Goal: Information Seeking & Learning: Learn about a topic

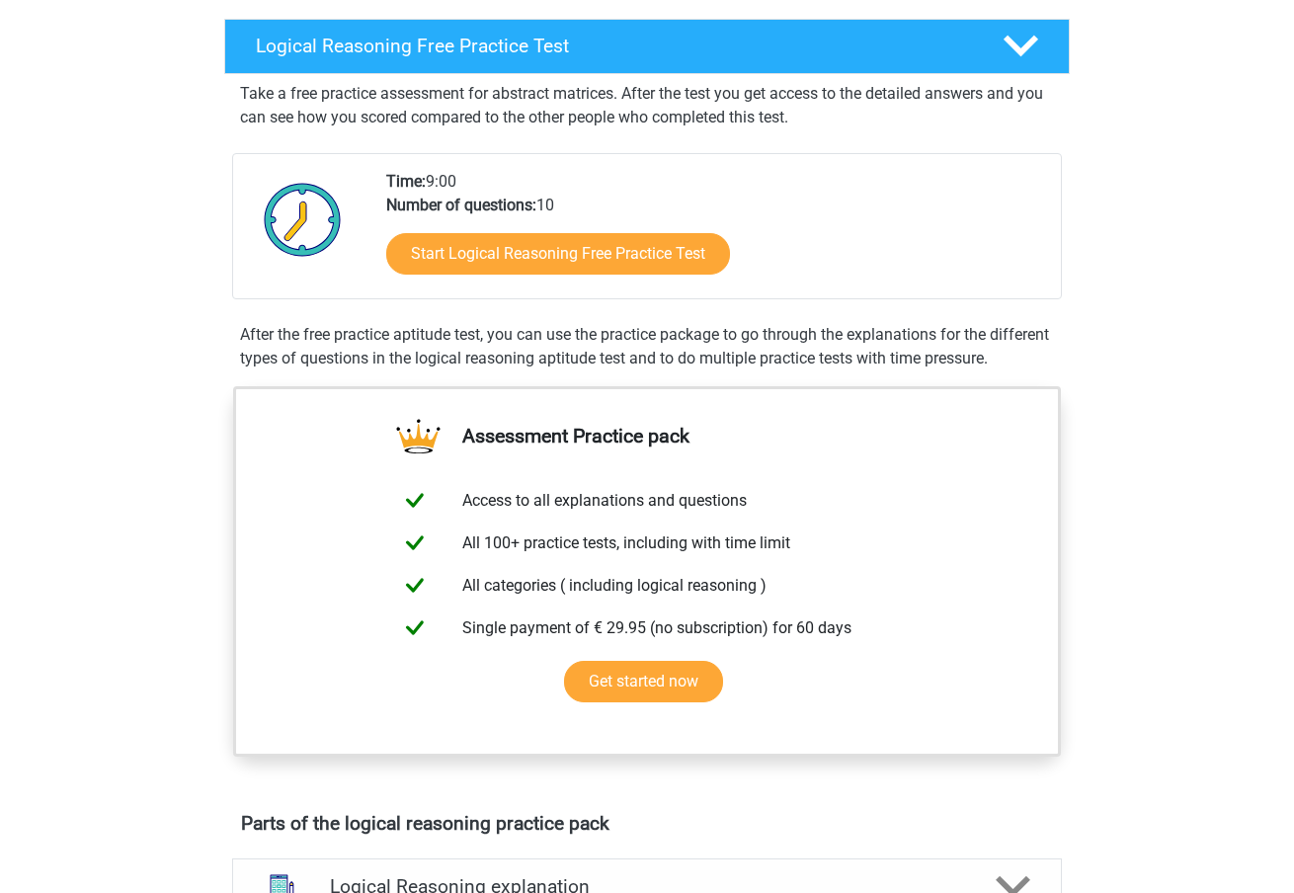
scroll to position [406, 0]
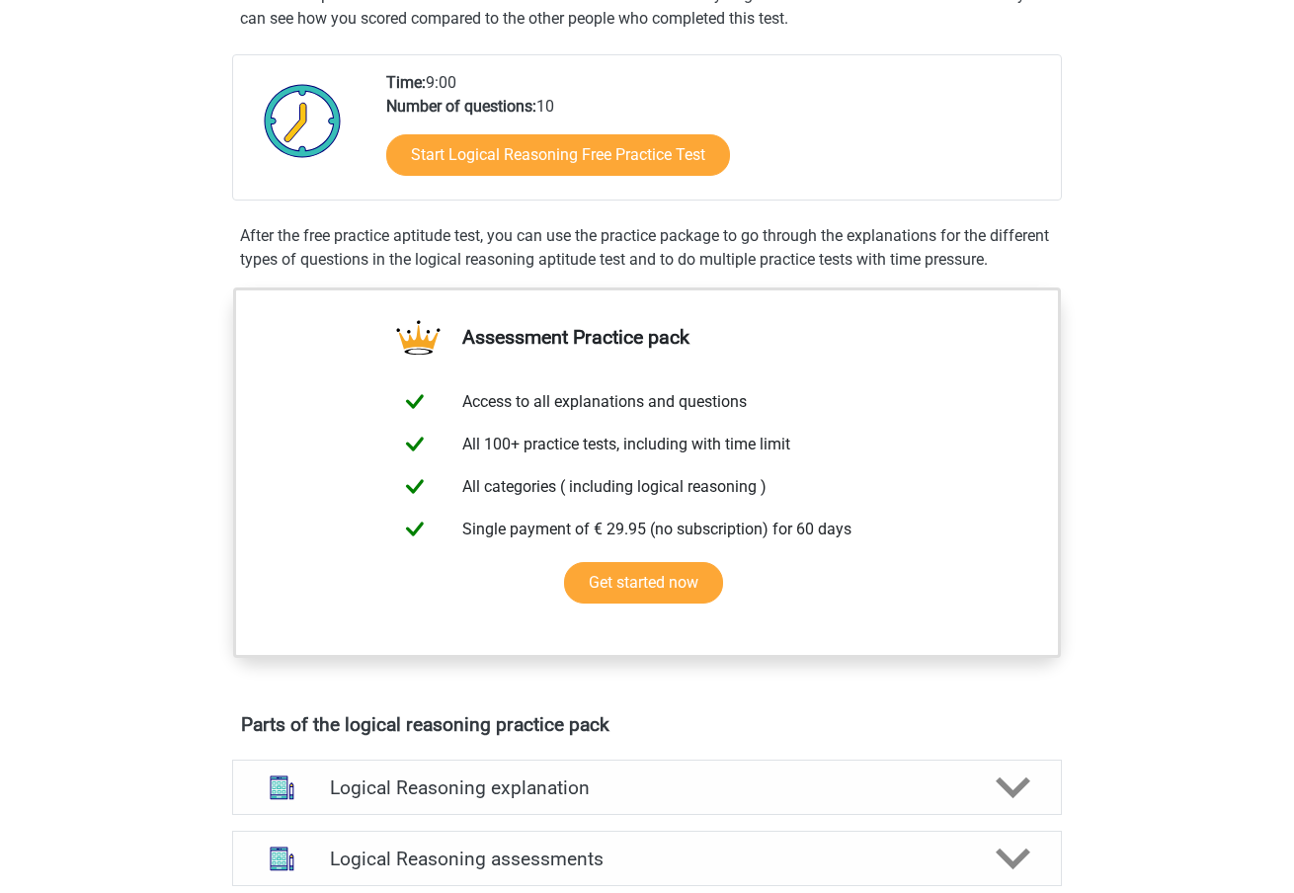
drag, startPoint x: 1154, startPoint y: 311, endPoint x: 1094, endPoint y: 372, distance: 85.9
click at [1154, 311] on div "Register Nederlands English" at bounding box center [647, 781] width 1294 height 2374
click at [649, 594] on link "Get started now" at bounding box center [643, 582] width 159 height 41
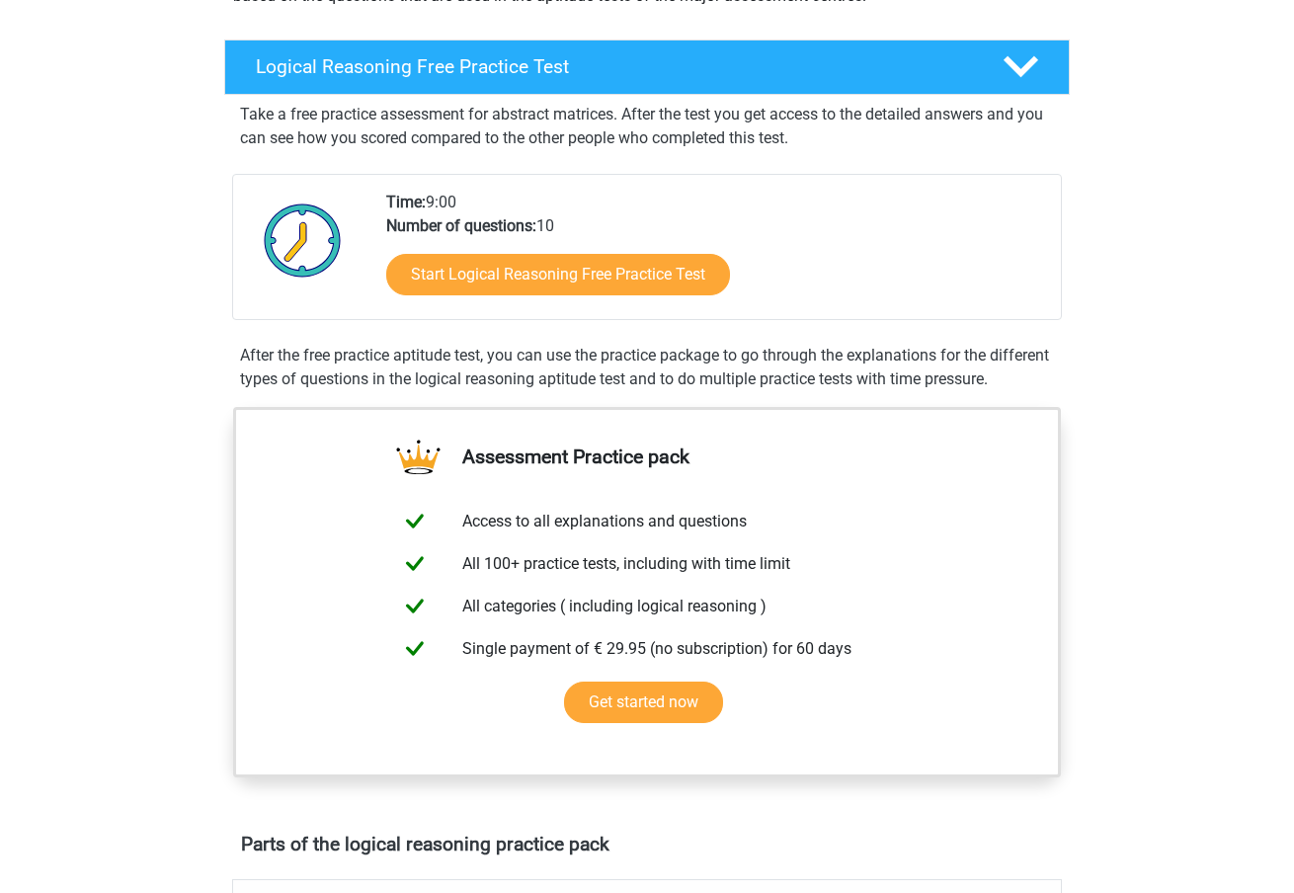
scroll to position [266, 0]
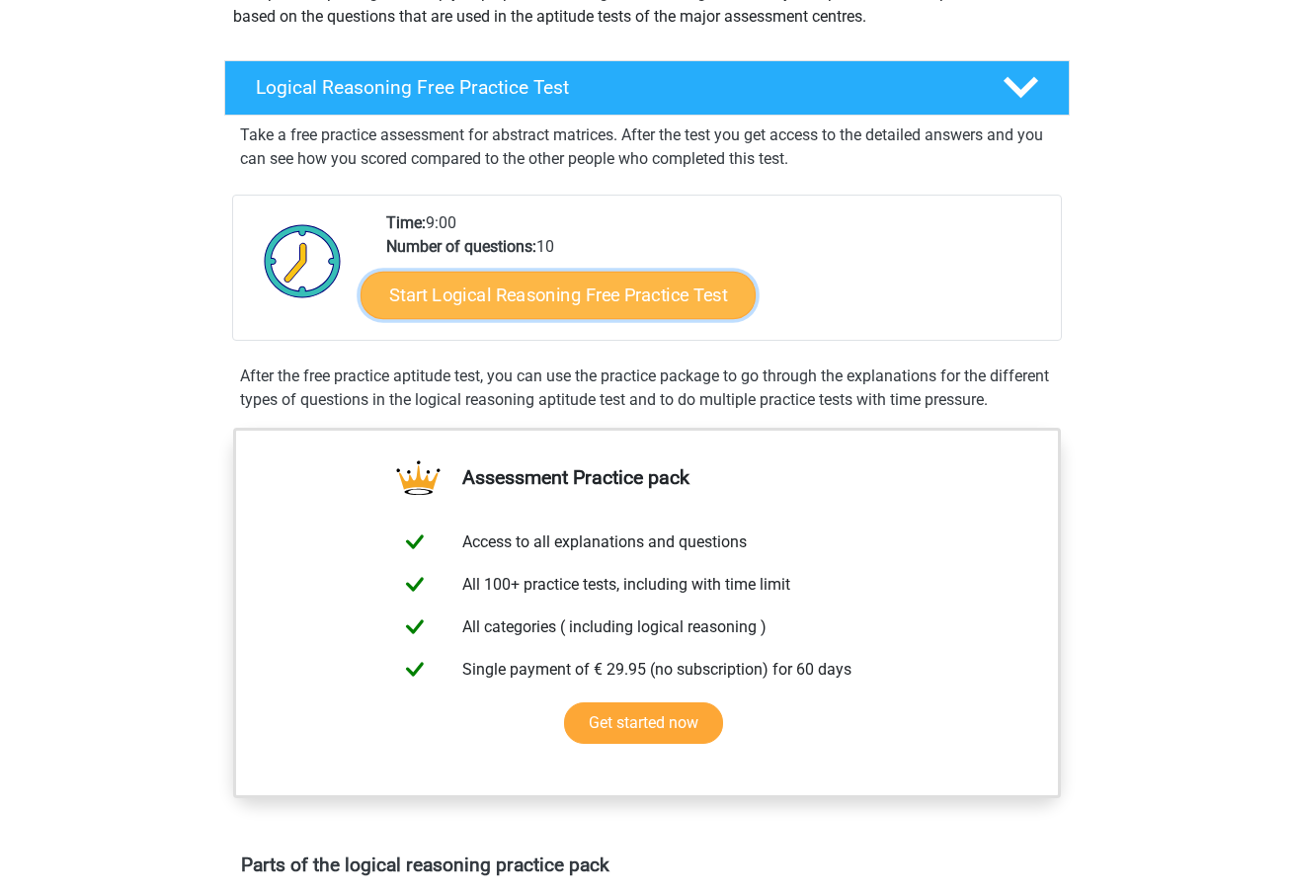
click at [650, 297] on link "Start Logical Reasoning Free Practice Test" at bounding box center [557, 294] width 395 height 47
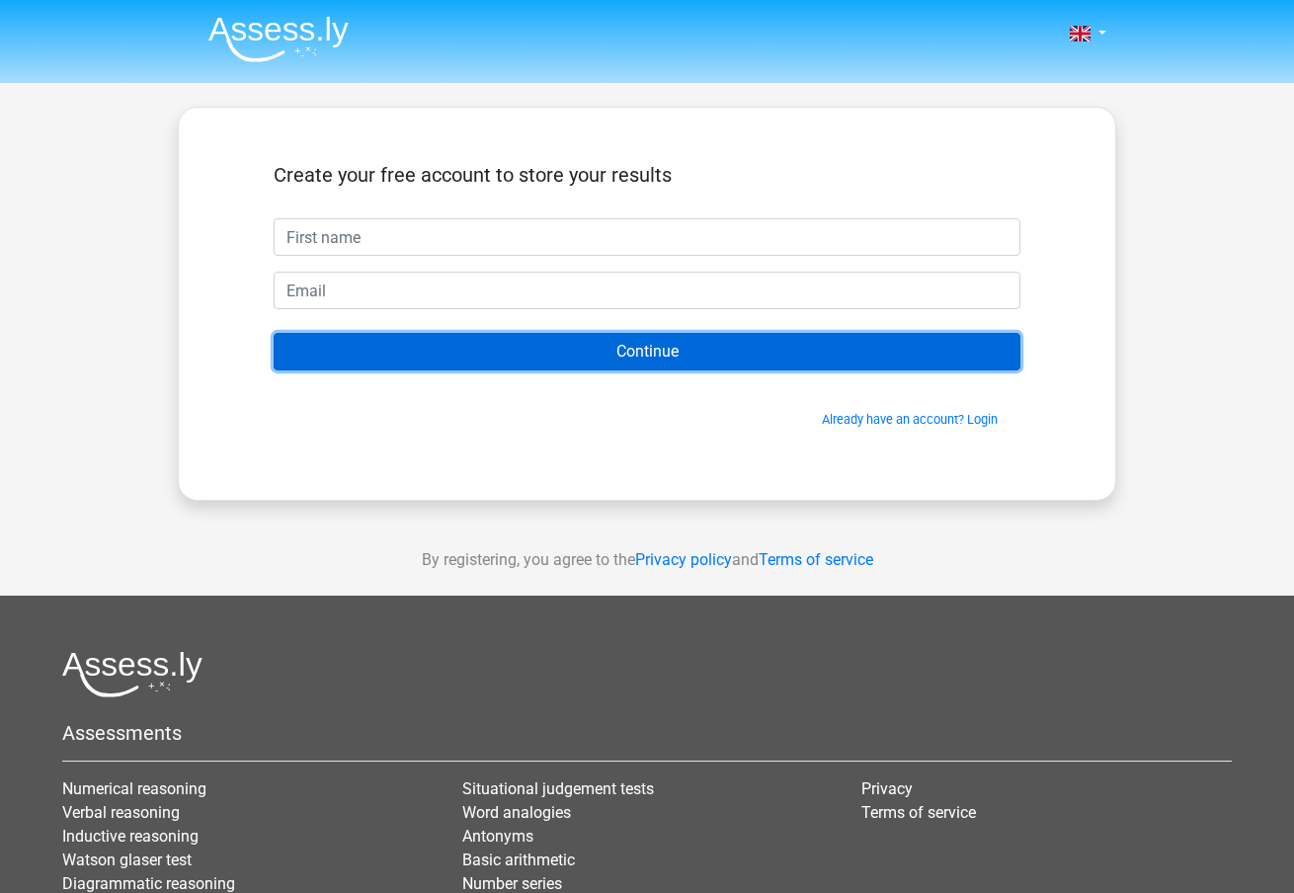
click at [685, 342] on input "Continue" at bounding box center [647, 352] width 746 height 38
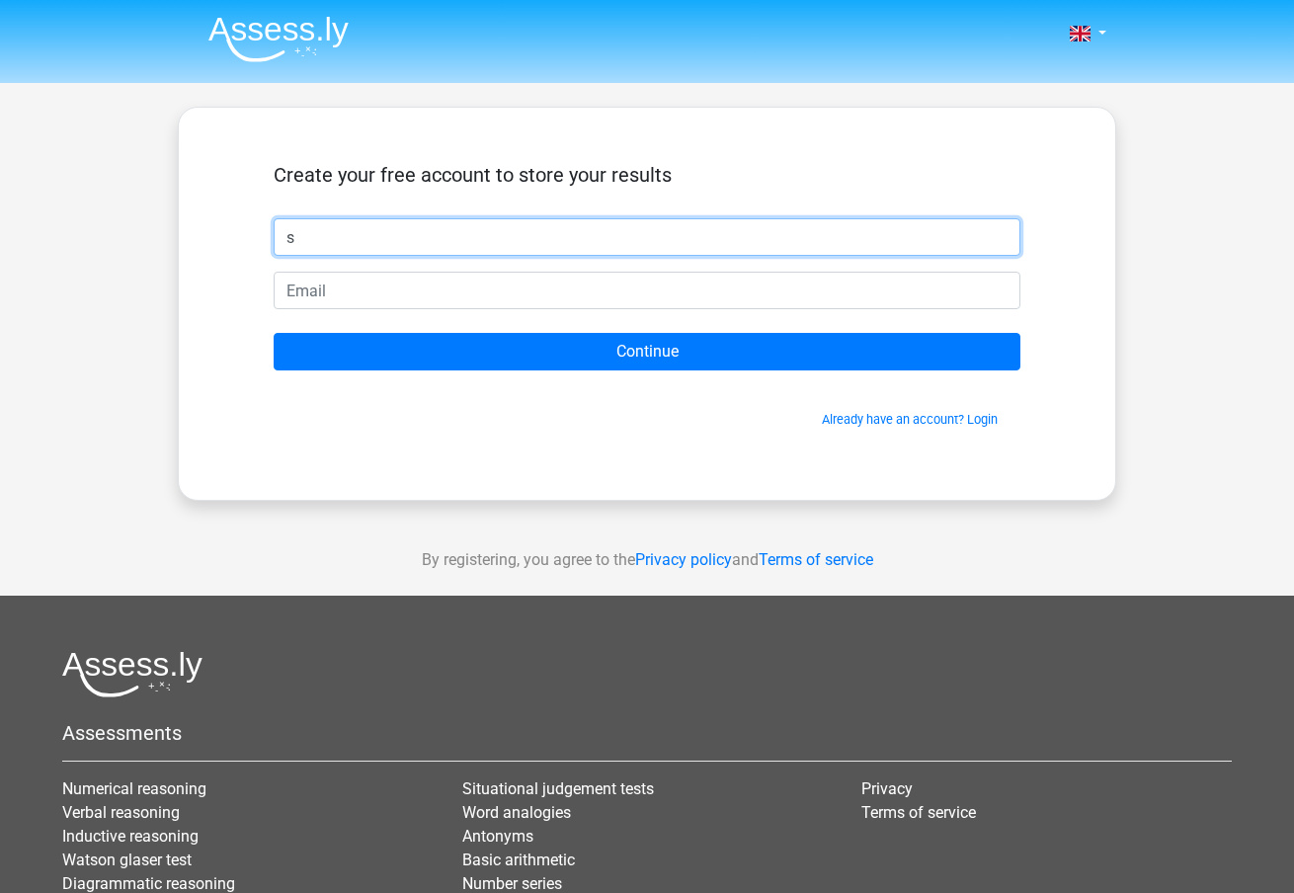
type input "s"
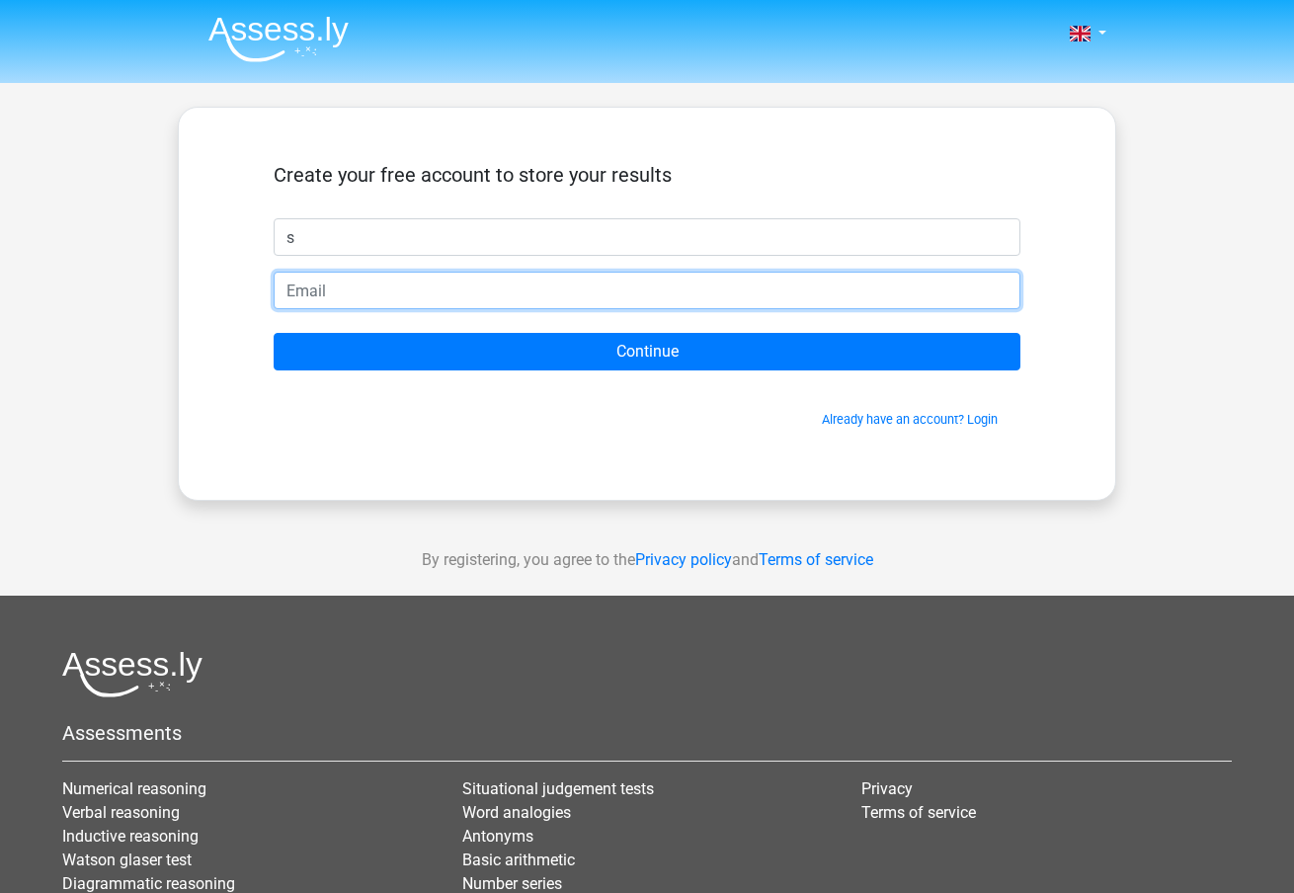
click at [321, 295] on input "email" at bounding box center [647, 291] width 746 height 38
type input "[EMAIL_ADDRESS][DOMAIN_NAME]"
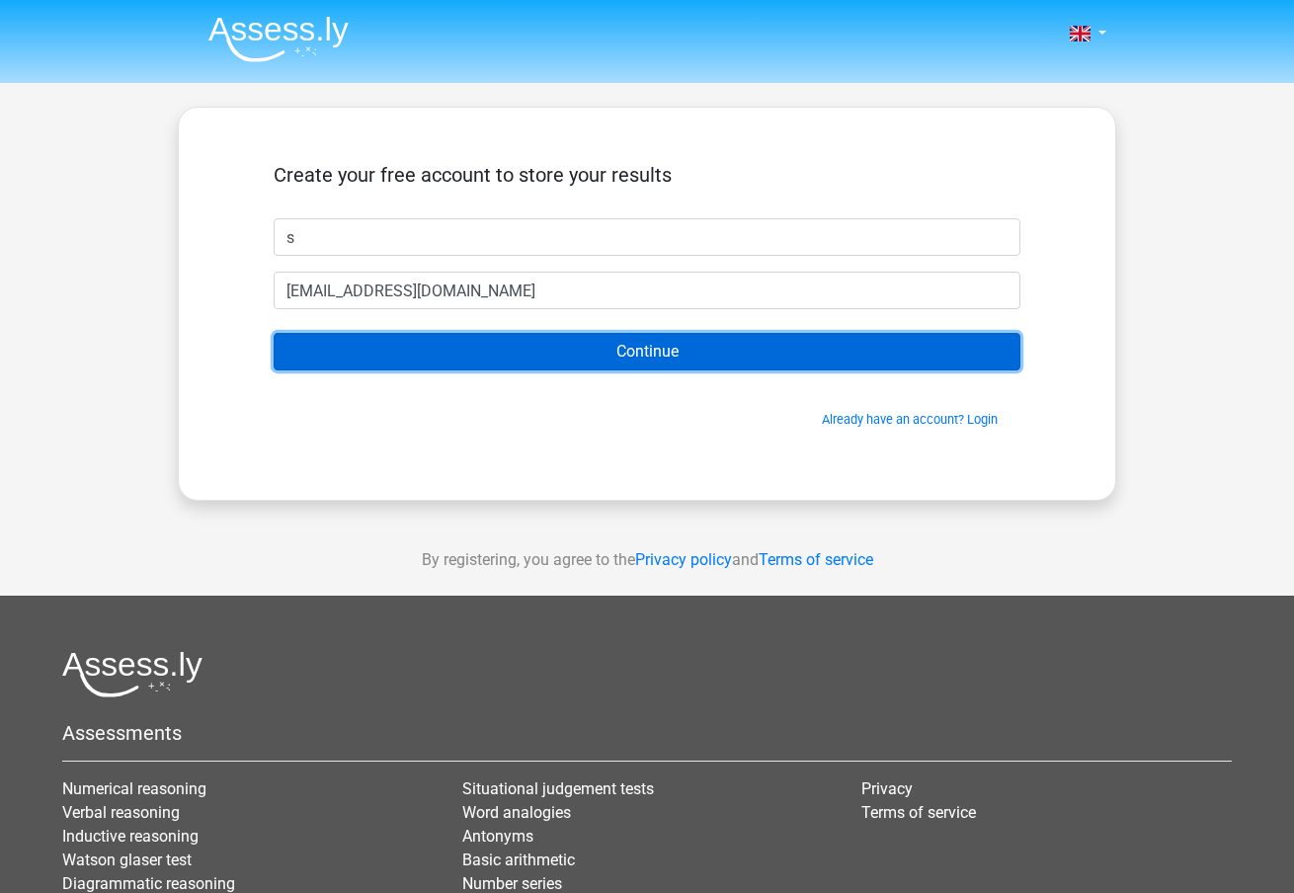
click at [543, 349] on input "Continue" at bounding box center [647, 352] width 746 height 38
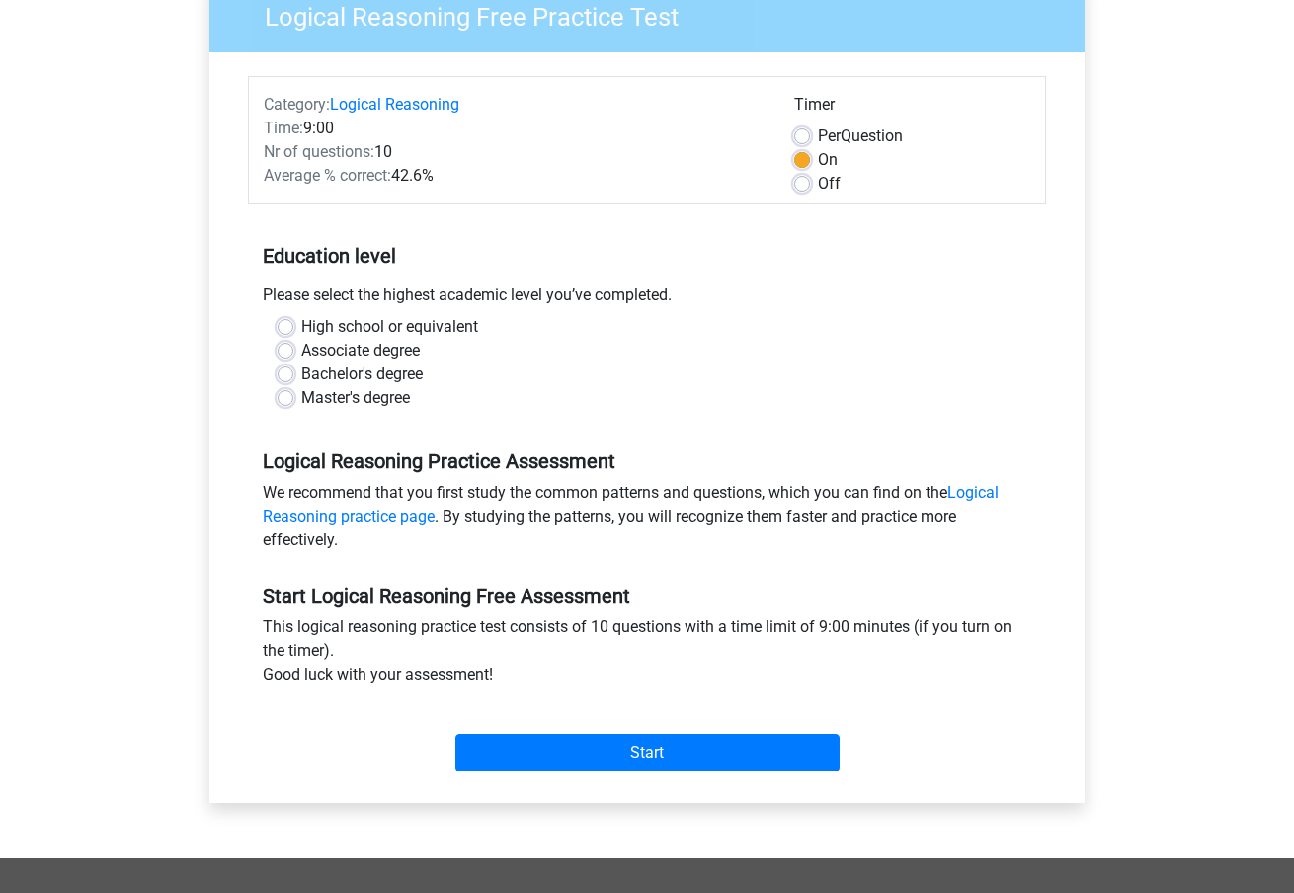
scroll to position [618, 0]
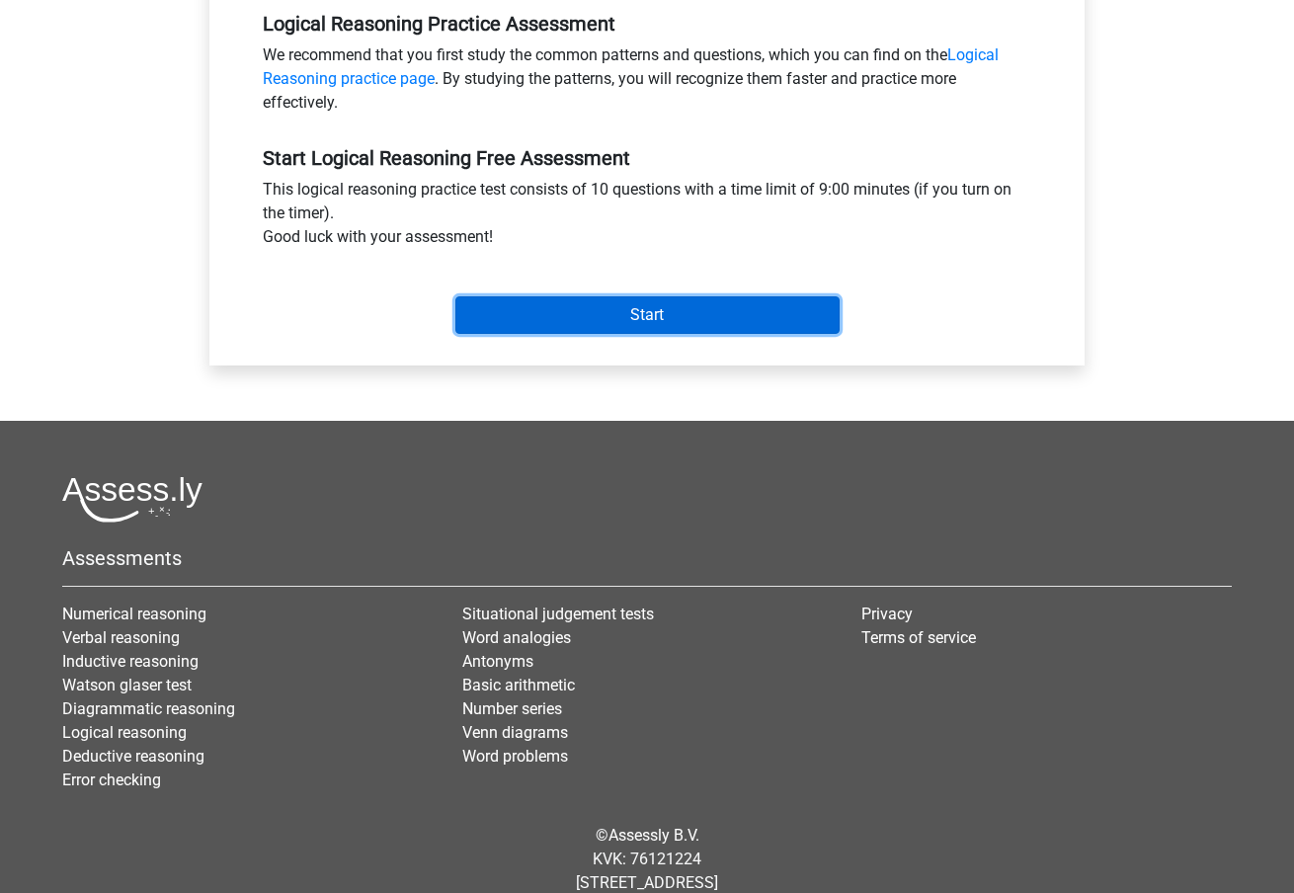
click at [702, 301] on input "Start" at bounding box center [647, 315] width 384 height 38
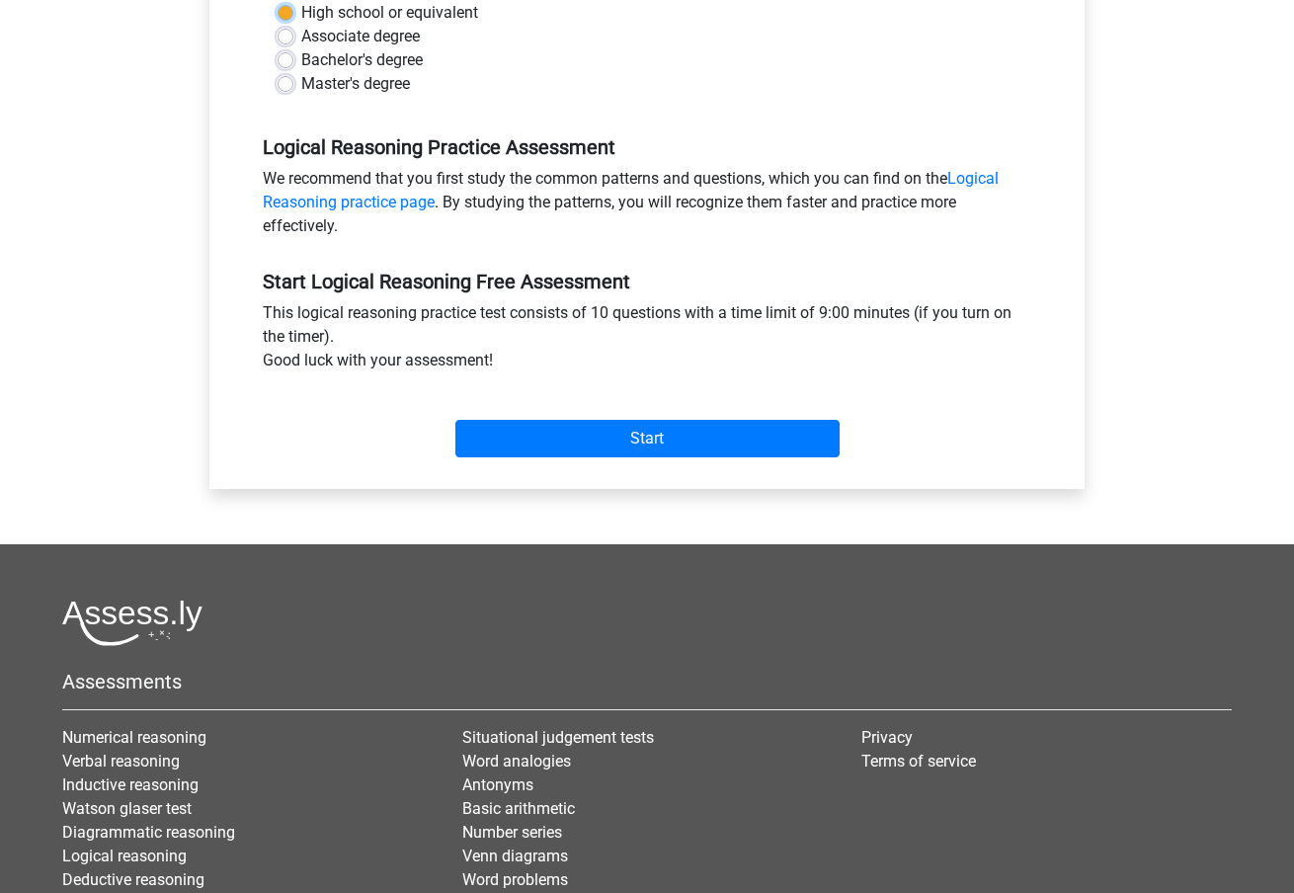
scroll to position [0, 0]
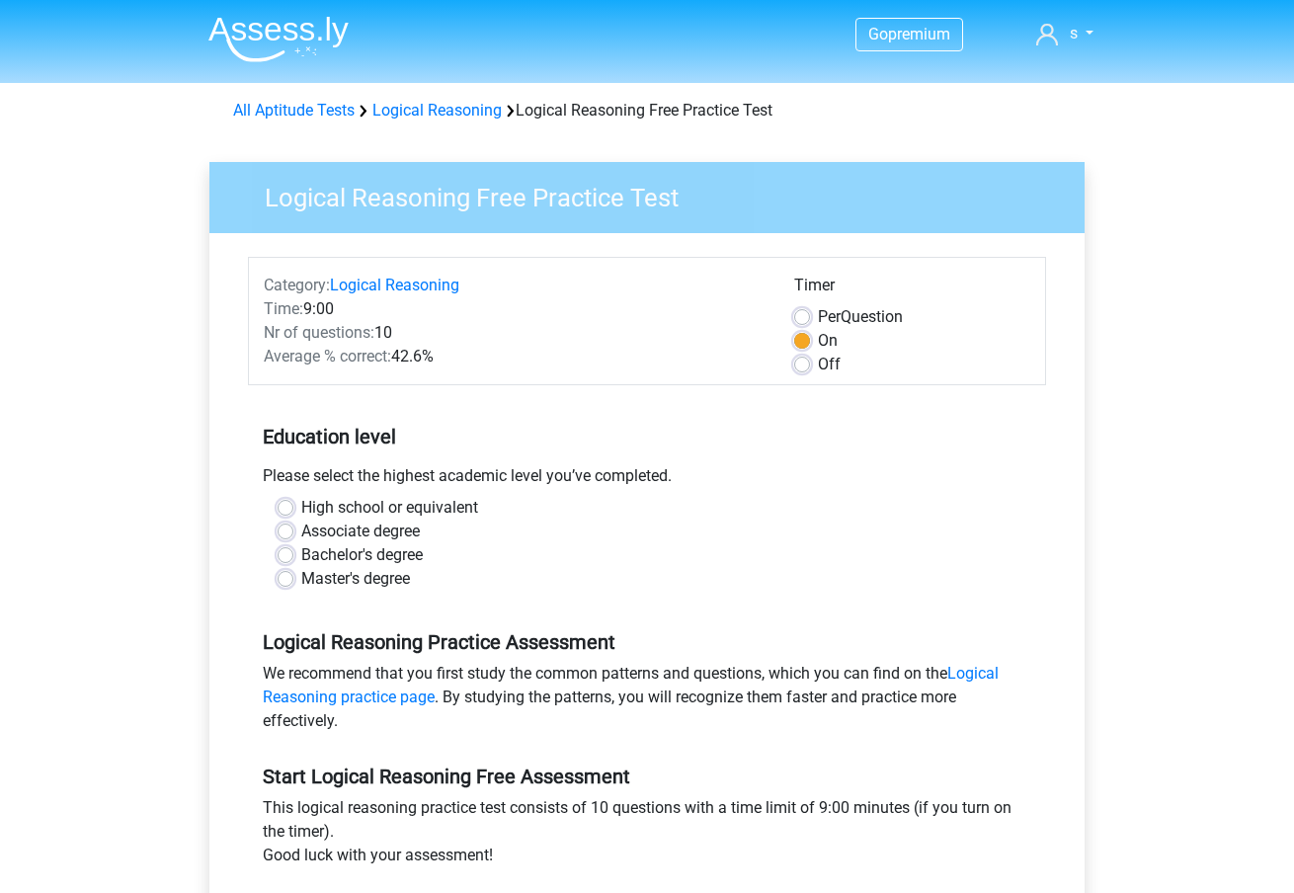
click at [635, 526] on div "Associate degree" at bounding box center [646, 531] width 739 height 24
click at [360, 570] on label "Master's degree" at bounding box center [355, 579] width 109 height 24
click at [293, 570] on input "Master's degree" at bounding box center [285, 577] width 16 height 20
radio input "true"
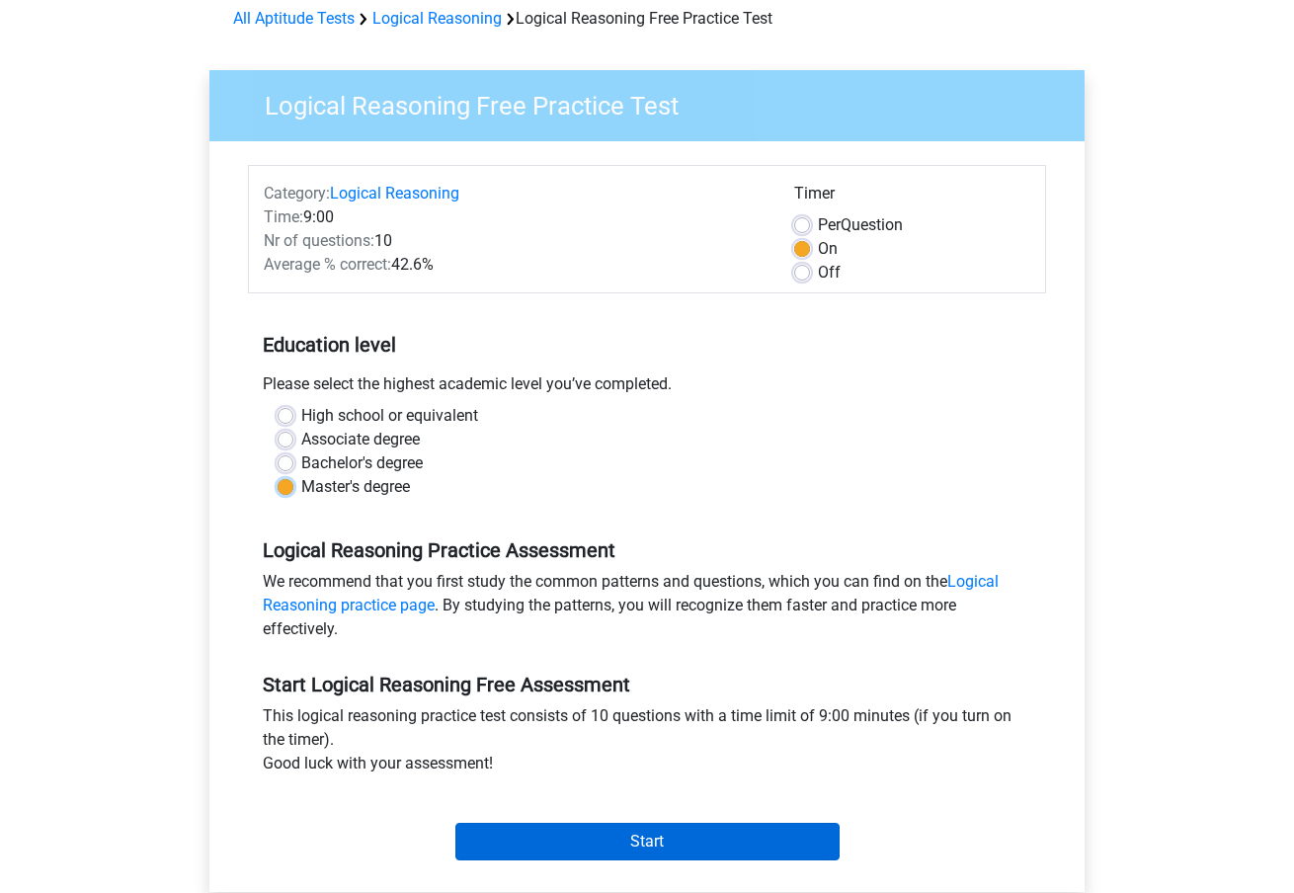
scroll to position [396, 0]
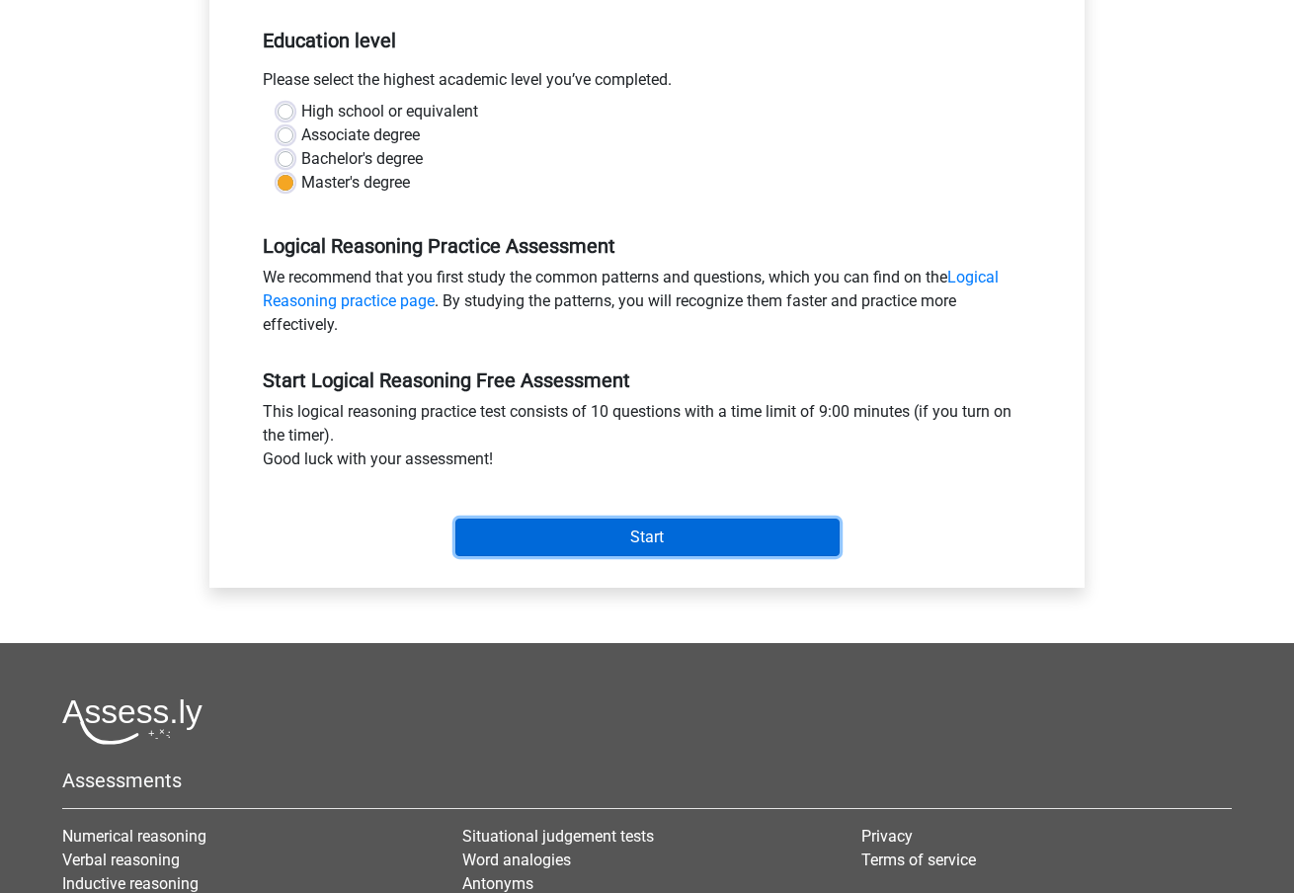
click at [600, 531] on input "Start" at bounding box center [647, 537] width 384 height 38
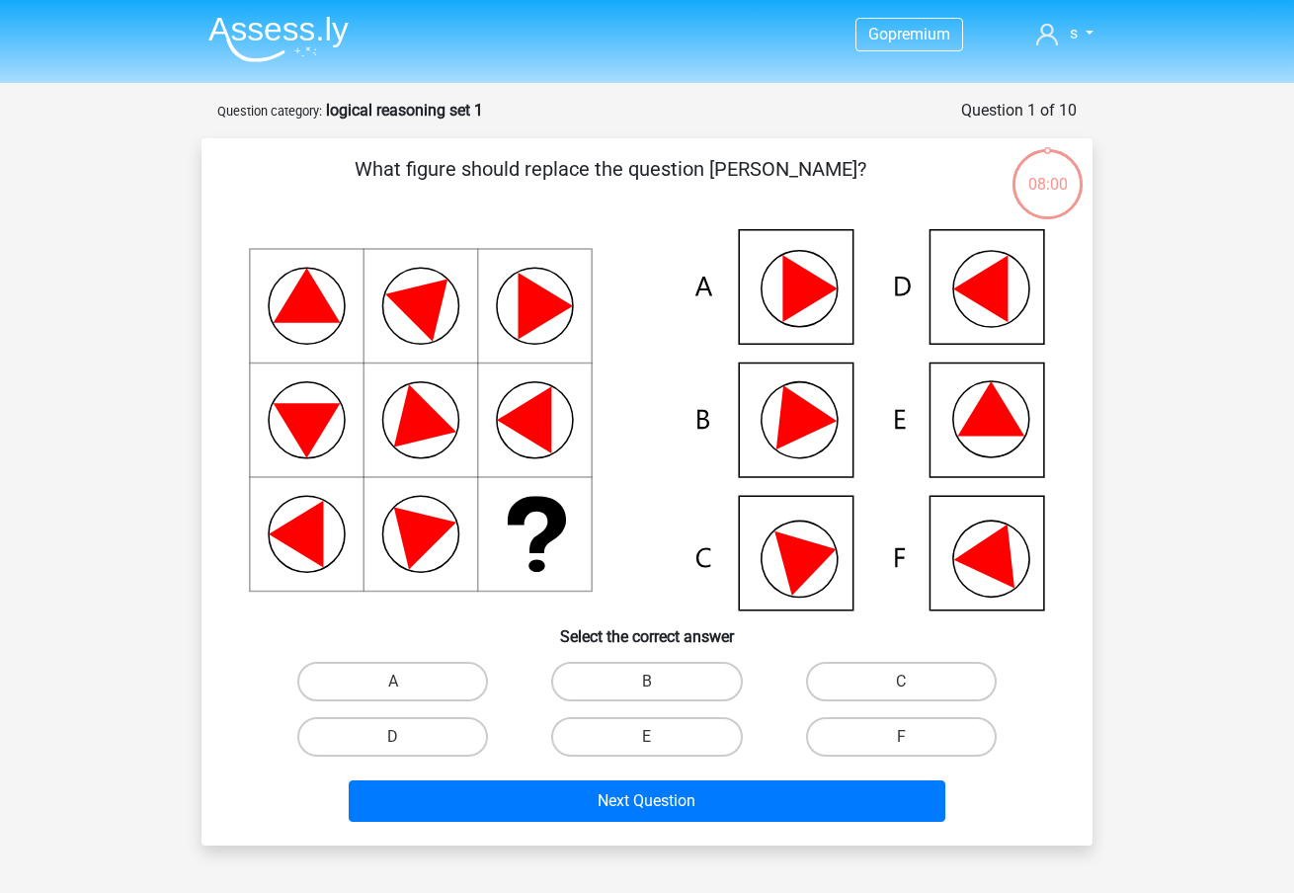
click at [992, 553] on icon at bounding box center [996, 550] width 84 height 78
click at [973, 559] on icon at bounding box center [996, 550] width 84 height 78
drag, startPoint x: 848, startPoint y: 718, endPoint x: 850, endPoint y: 734, distance: 15.9
click at [848, 718] on label "F" at bounding box center [901, 736] width 191 height 39
click at [901, 737] on input "F" at bounding box center [907, 743] width 13 height 13
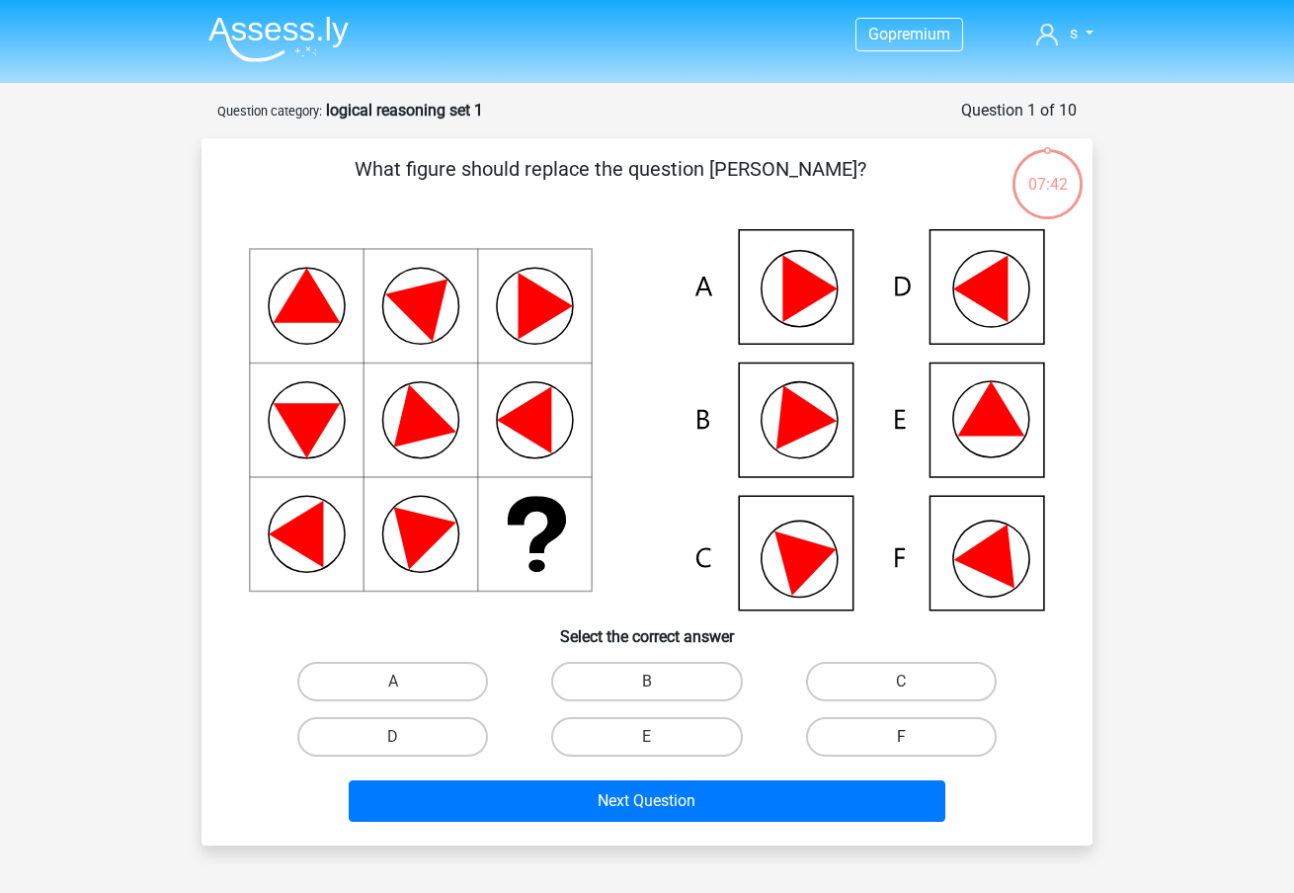
radio input "true"
click at [850, 740] on label "F" at bounding box center [901, 736] width 191 height 39
click at [901, 740] on input "F" at bounding box center [907, 743] width 13 height 13
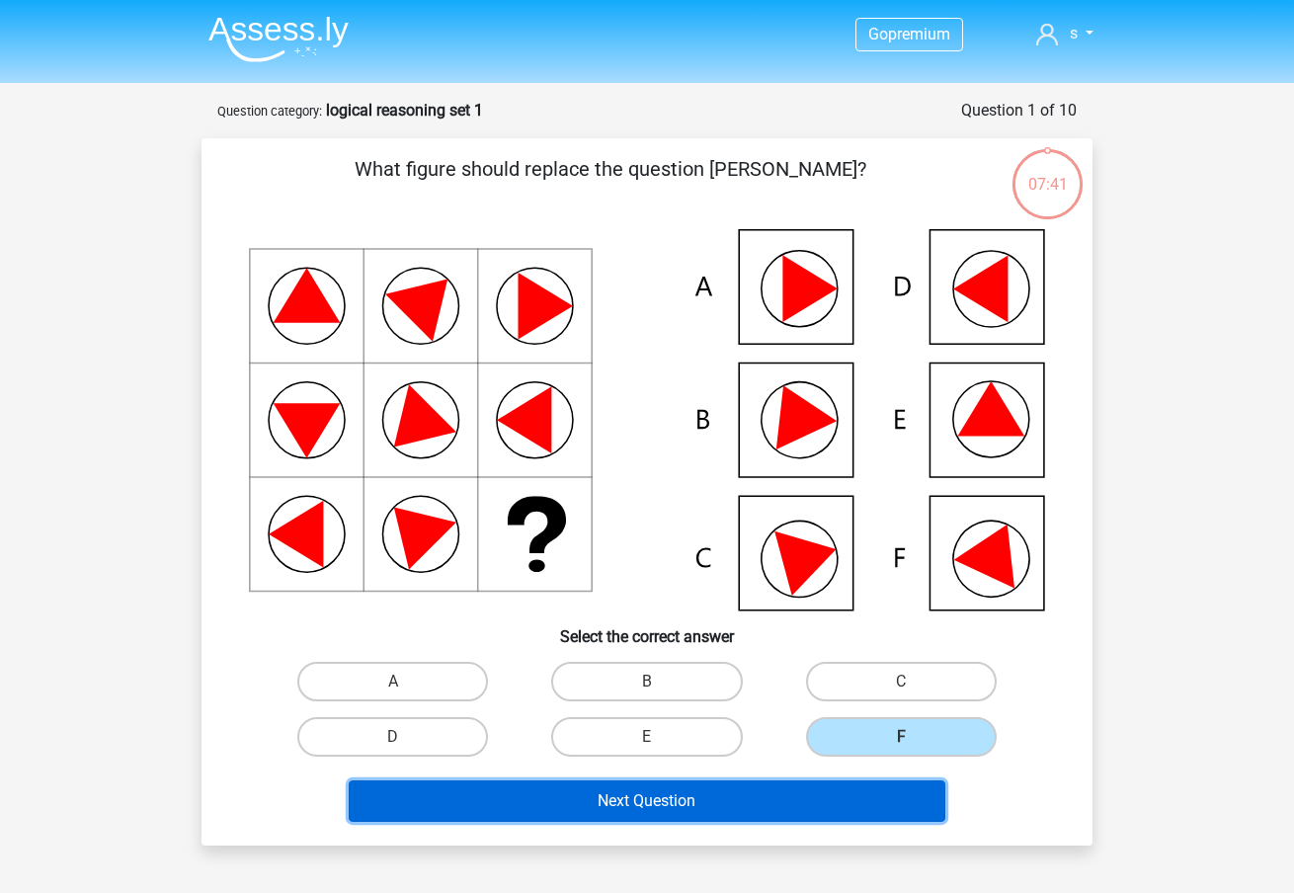
click at [765, 795] on button "Next Question" at bounding box center [647, 800] width 597 height 41
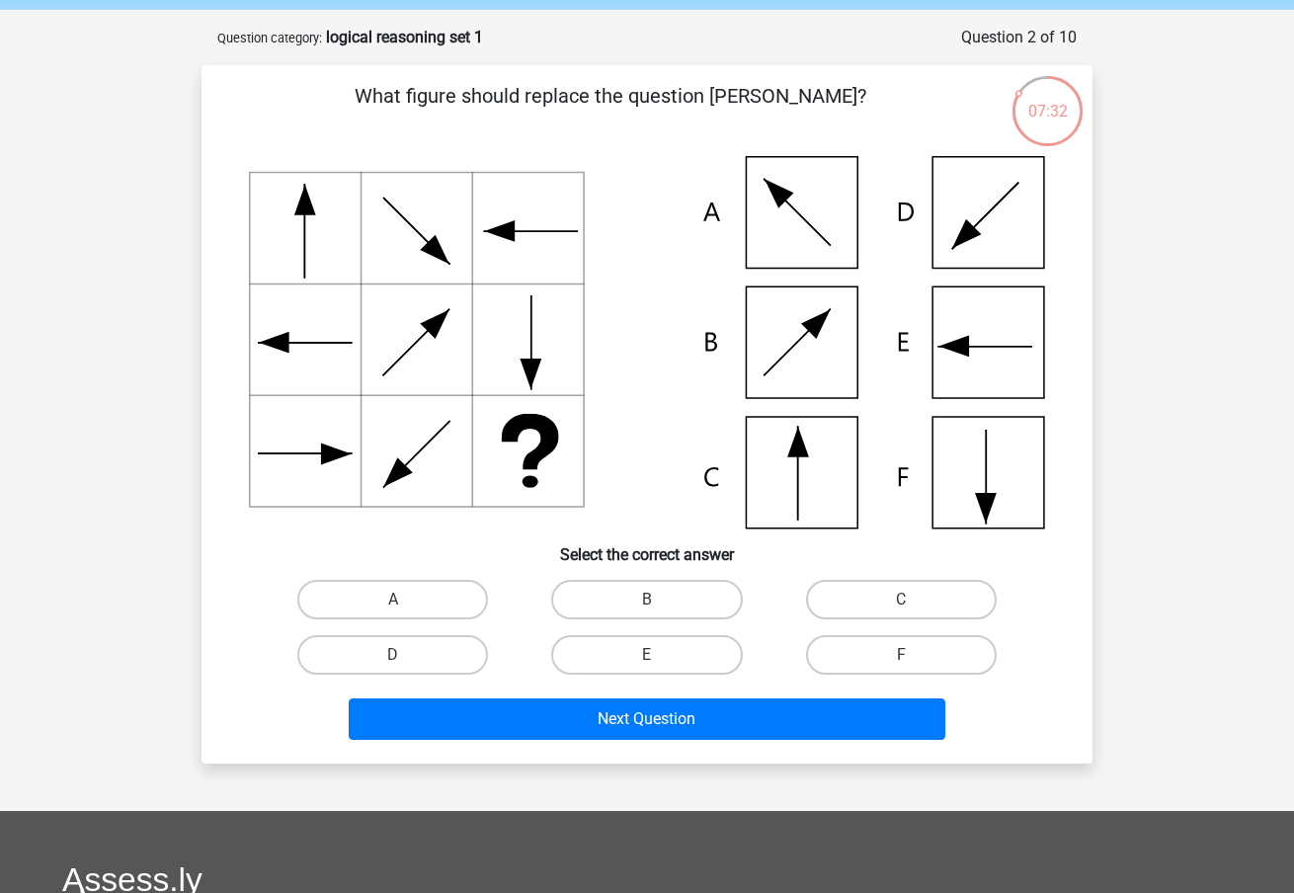
scroll to position [69, 0]
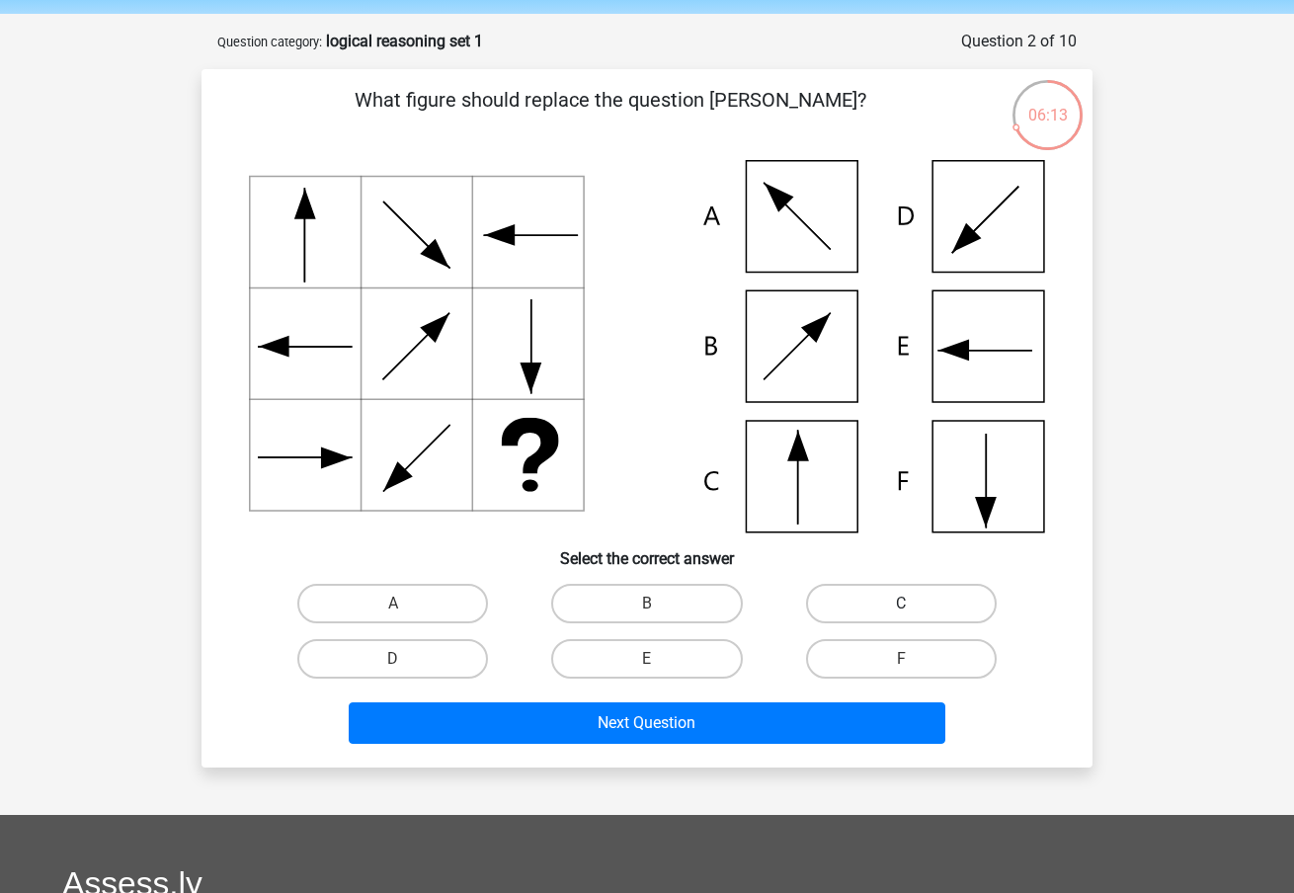
click at [900, 617] on label "C" at bounding box center [901, 603] width 191 height 39
click at [901, 616] on input "C" at bounding box center [907, 609] width 13 height 13
radio input "true"
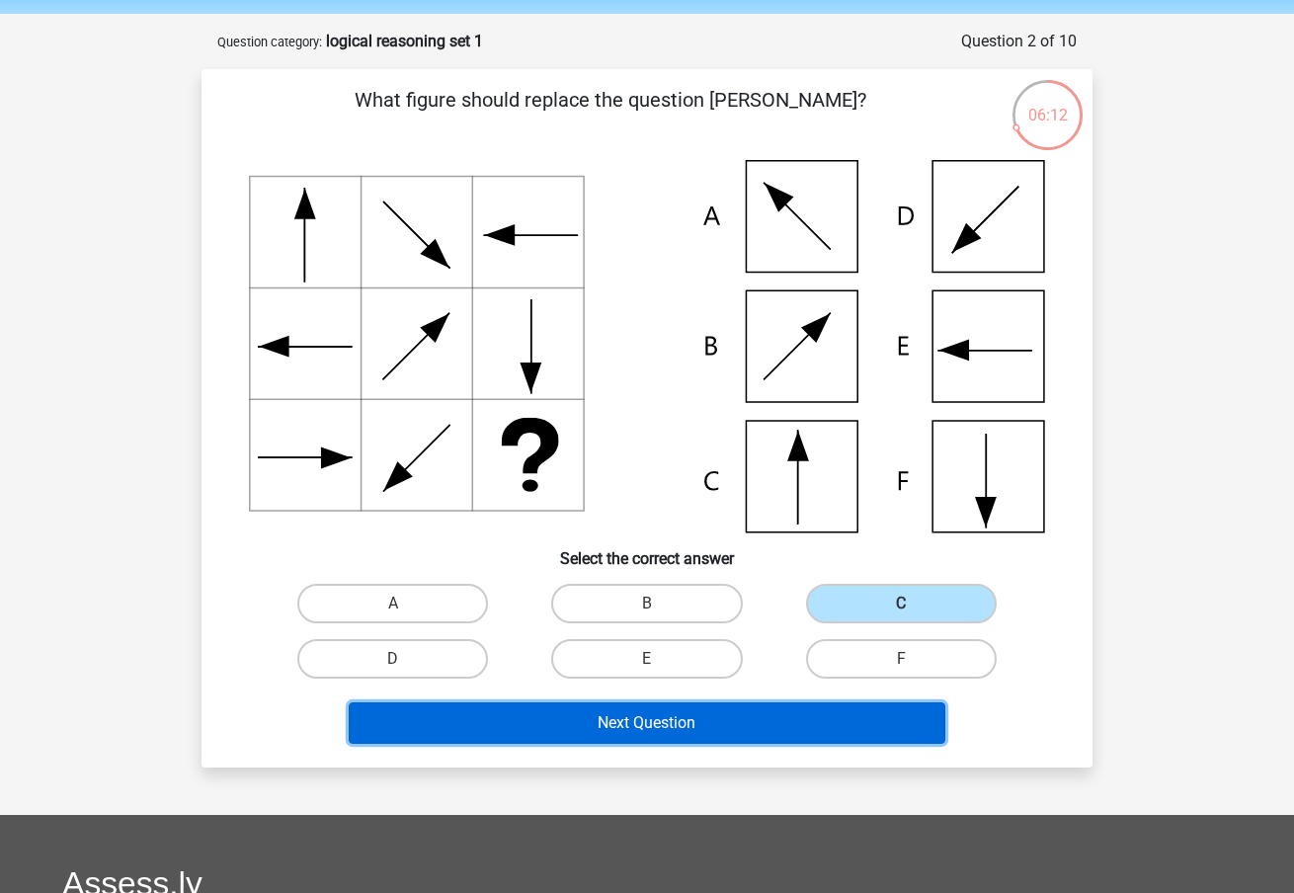
click at [810, 725] on button "Next Question" at bounding box center [647, 722] width 597 height 41
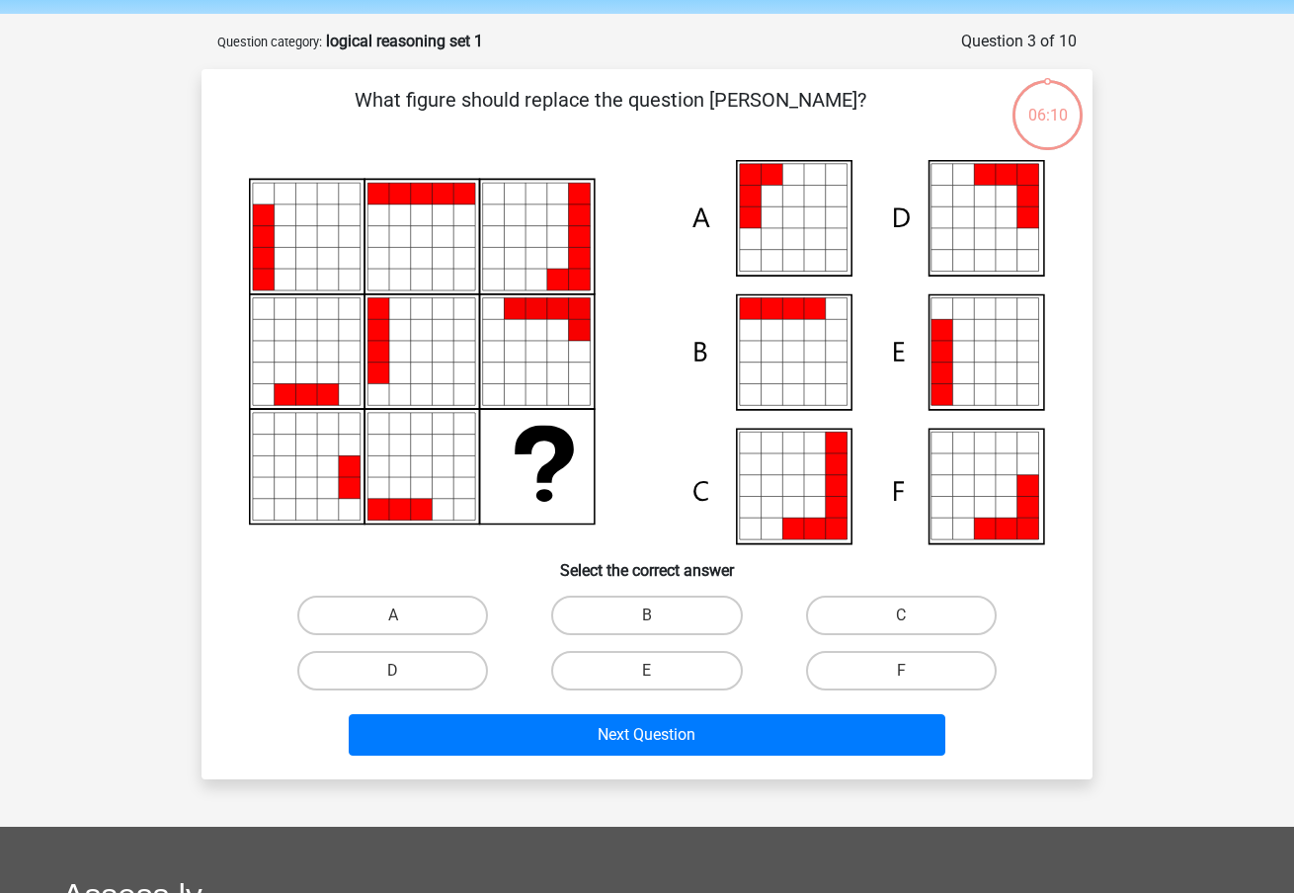
scroll to position [99, 0]
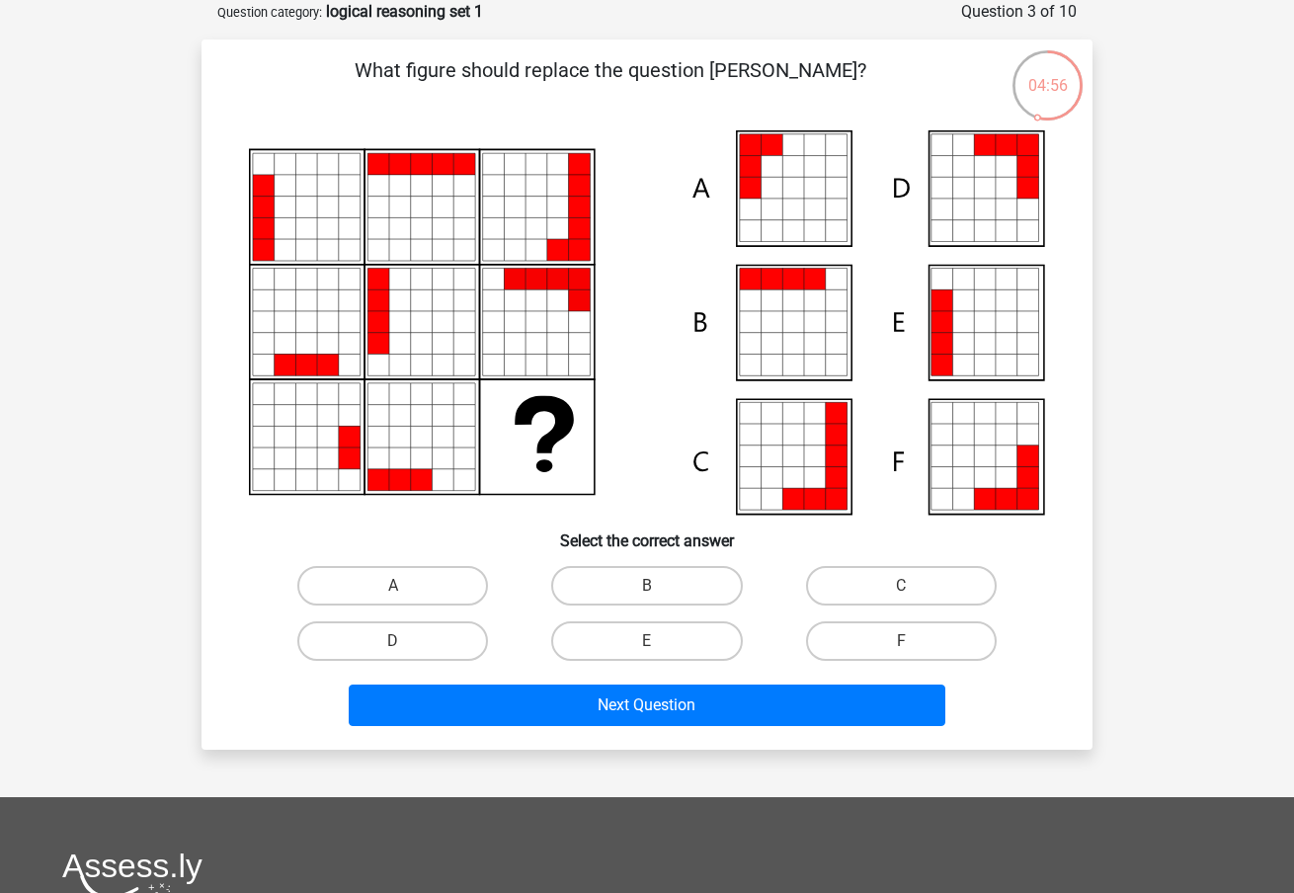
click at [770, 179] on icon at bounding box center [772, 189] width 22 height 22
click at [443, 585] on label "A" at bounding box center [392, 585] width 191 height 39
click at [406, 586] on input "A" at bounding box center [399, 592] width 13 height 13
radio input "true"
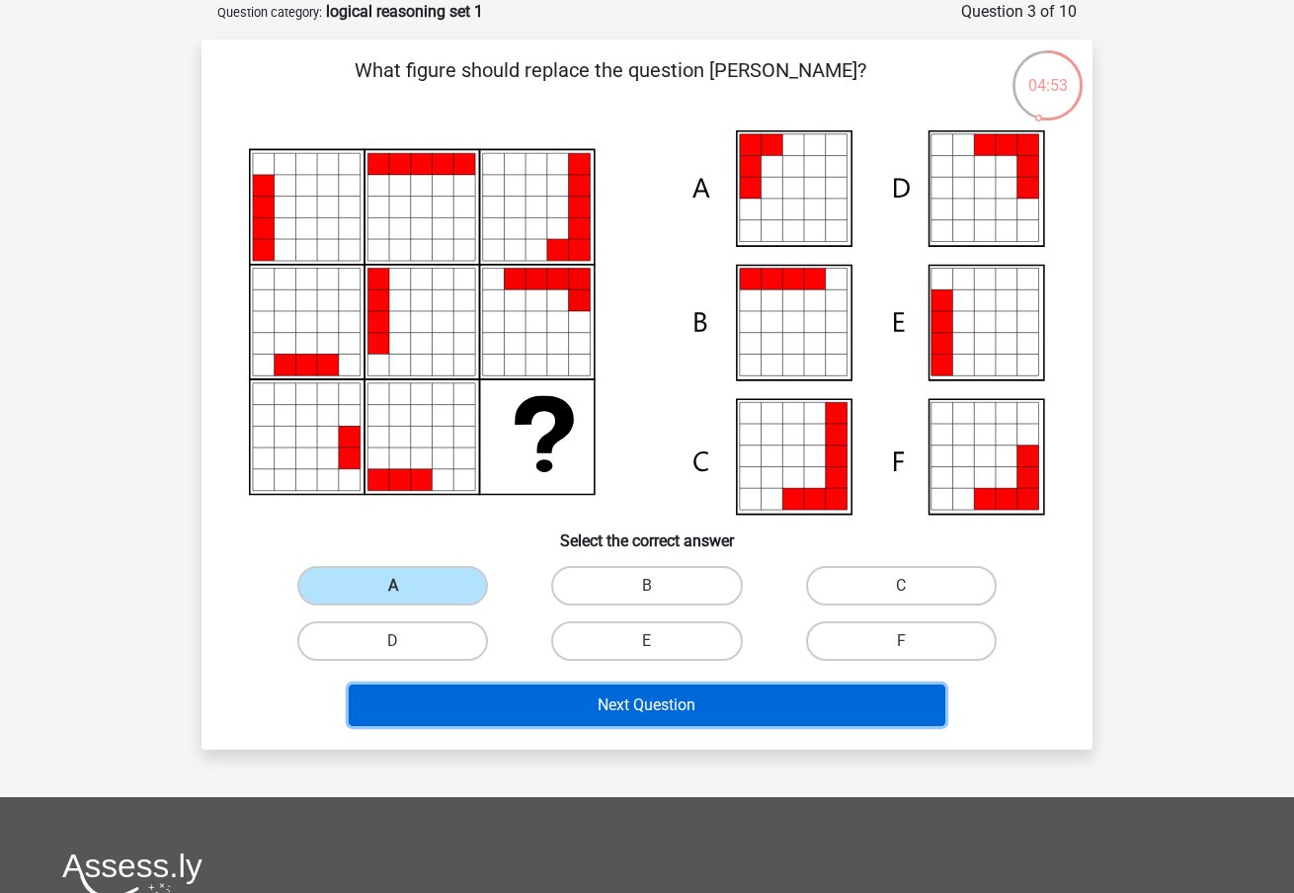
click at [628, 708] on button "Next Question" at bounding box center [647, 704] width 597 height 41
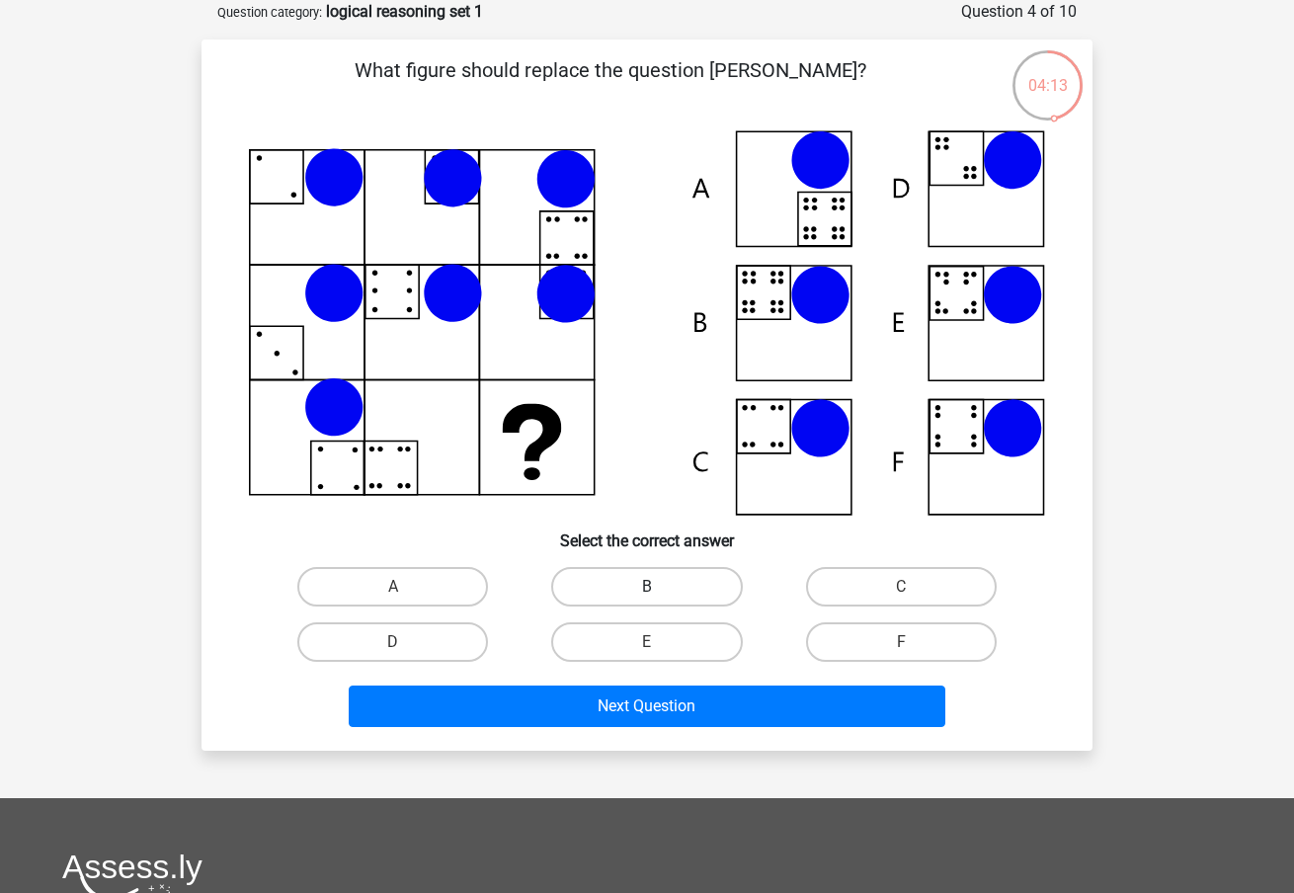
click at [649, 580] on label "B" at bounding box center [646, 586] width 191 height 39
click at [649, 587] on input "B" at bounding box center [653, 593] width 13 height 13
radio input "true"
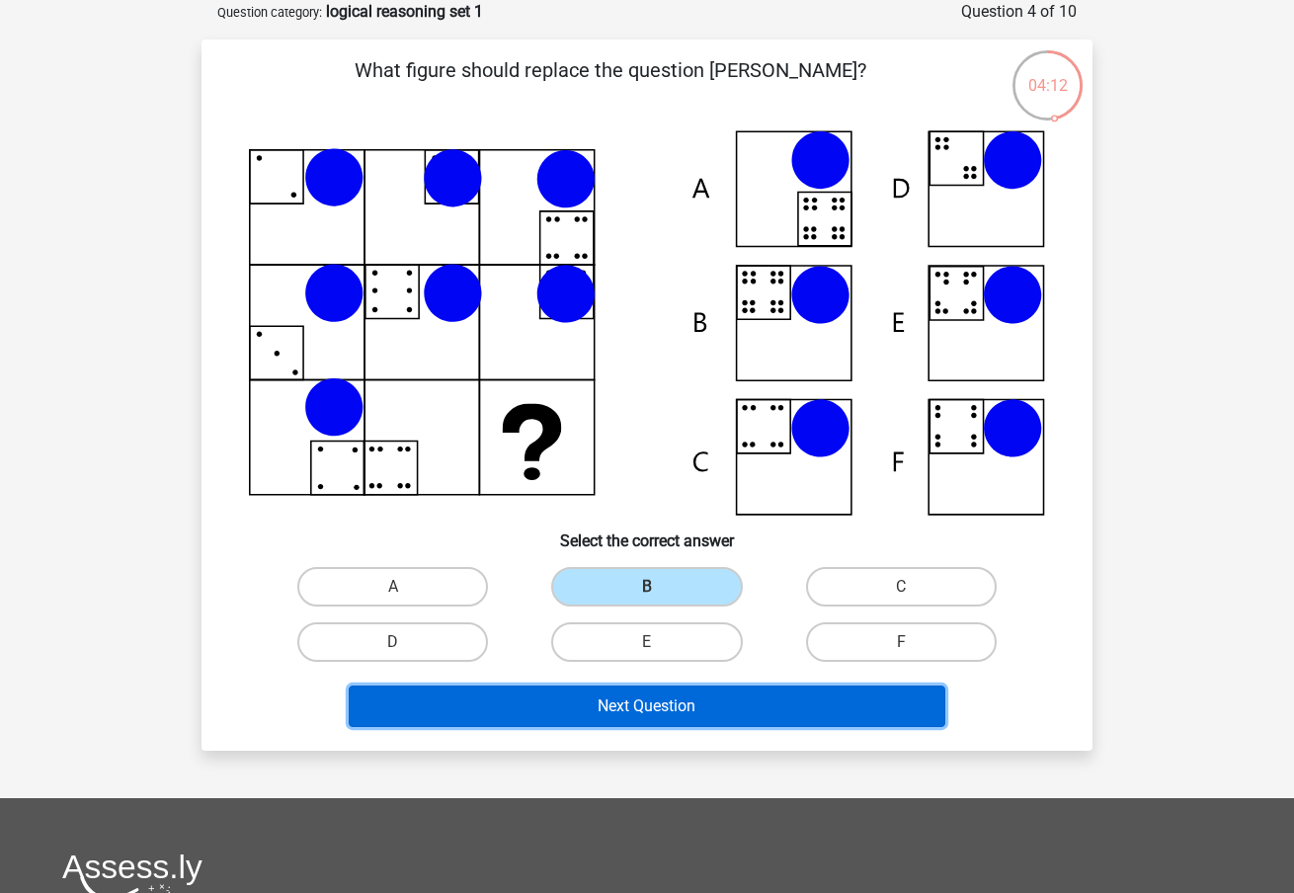
click at [666, 705] on button "Next Question" at bounding box center [647, 705] width 597 height 41
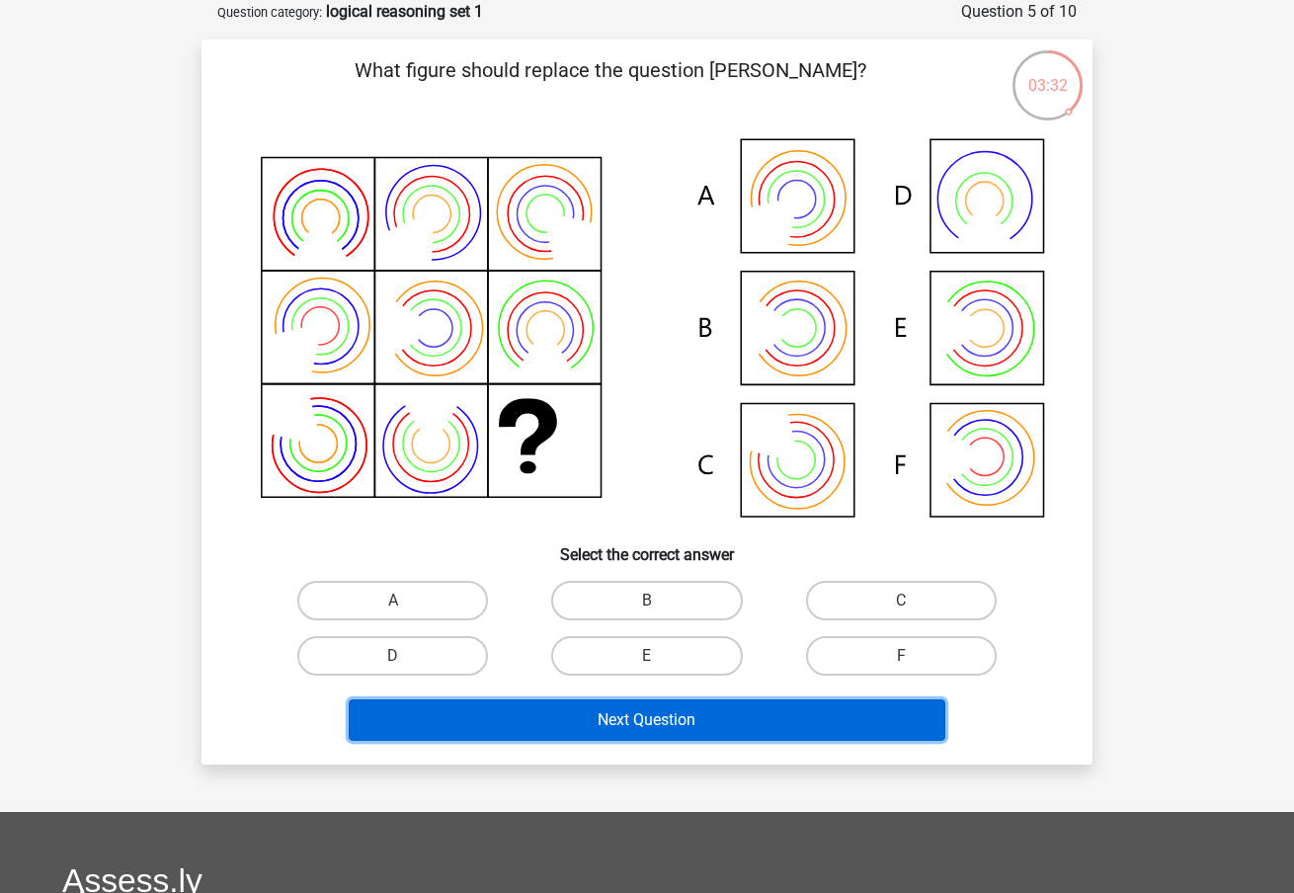
click at [641, 720] on button "Next Question" at bounding box center [647, 719] width 597 height 41
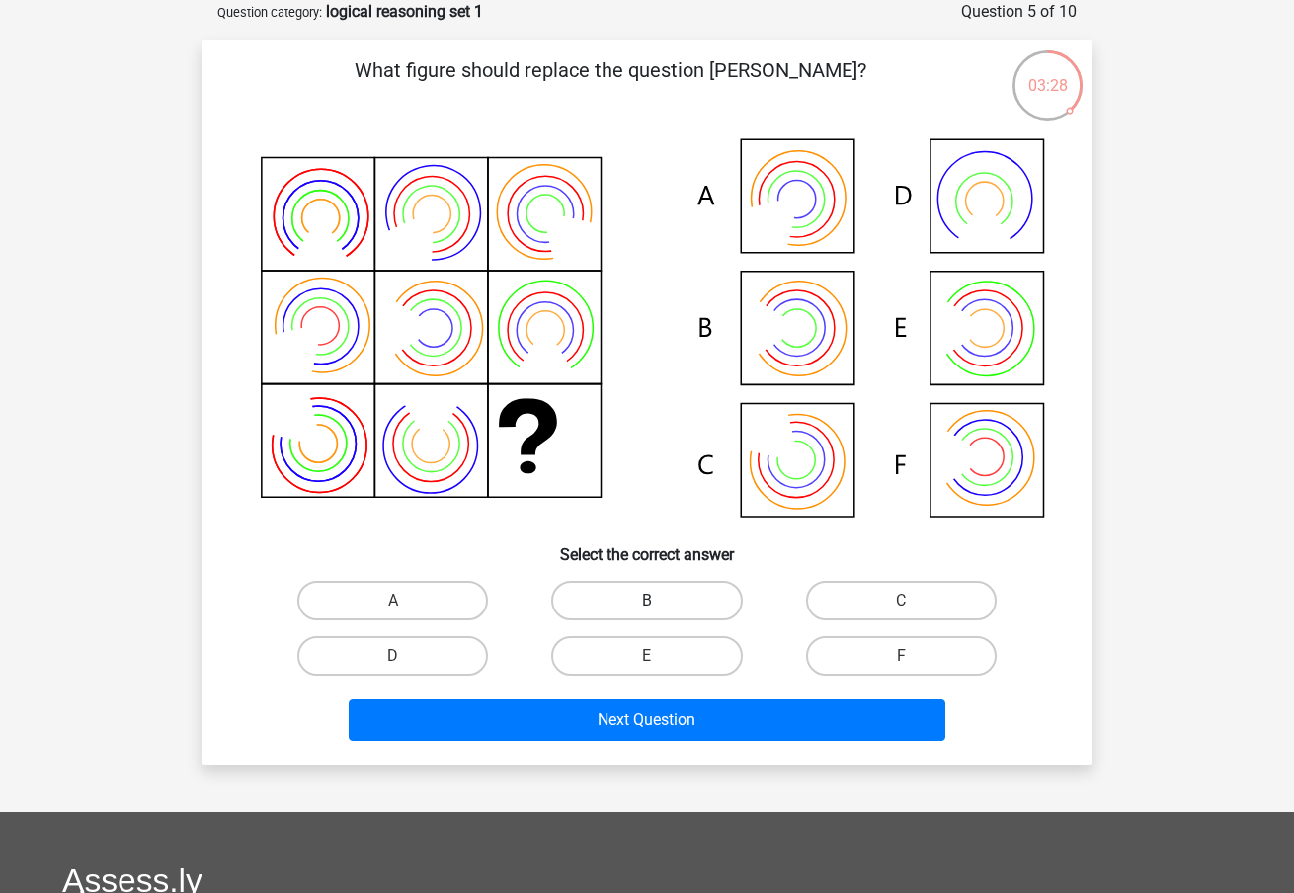
click at [597, 607] on label "B" at bounding box center [646, 600] width 191 height 39
click at [647, 607] on input "B" at bounding box center [653, 606] width 13 height 13
radio input "true"
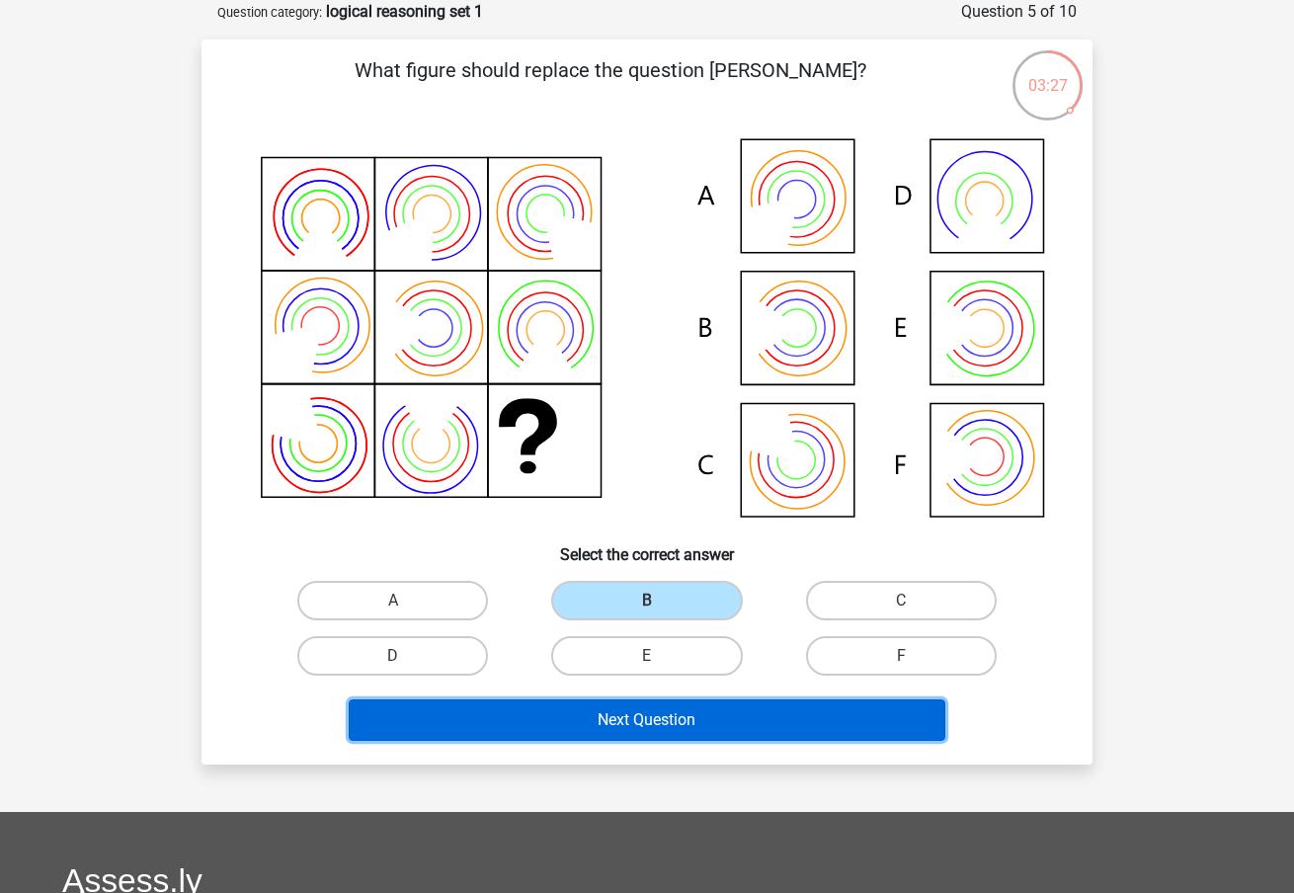
click at [572, 704] on button "Next Question" at bounding box center [647, 719] width 597 height 41
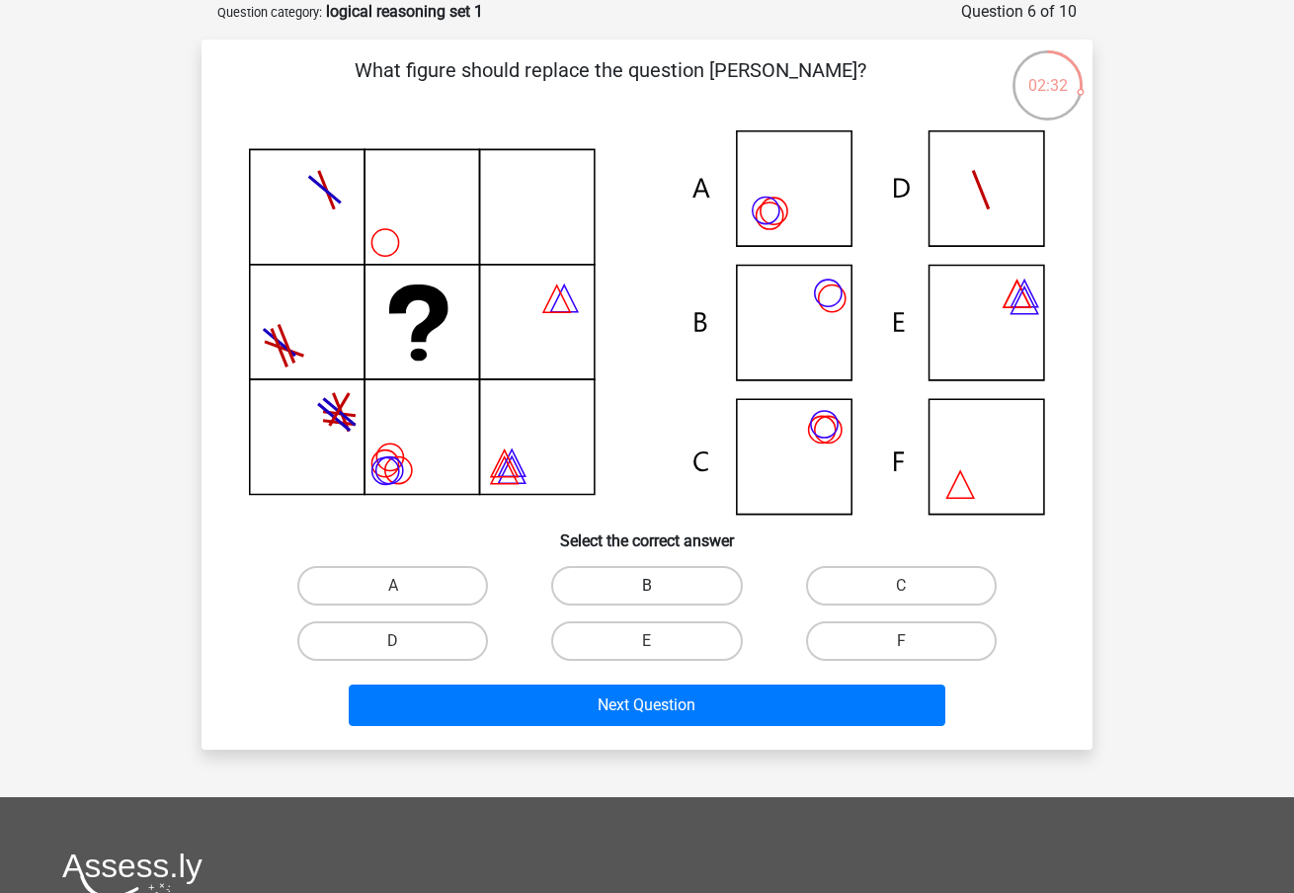
click at [639, 588] on label "B" at bounding box center [646, 585] width 191 height 39
click at [647, 588] on input "B" at bounding box center [653, 592] width 13 height 13
radio input "true"
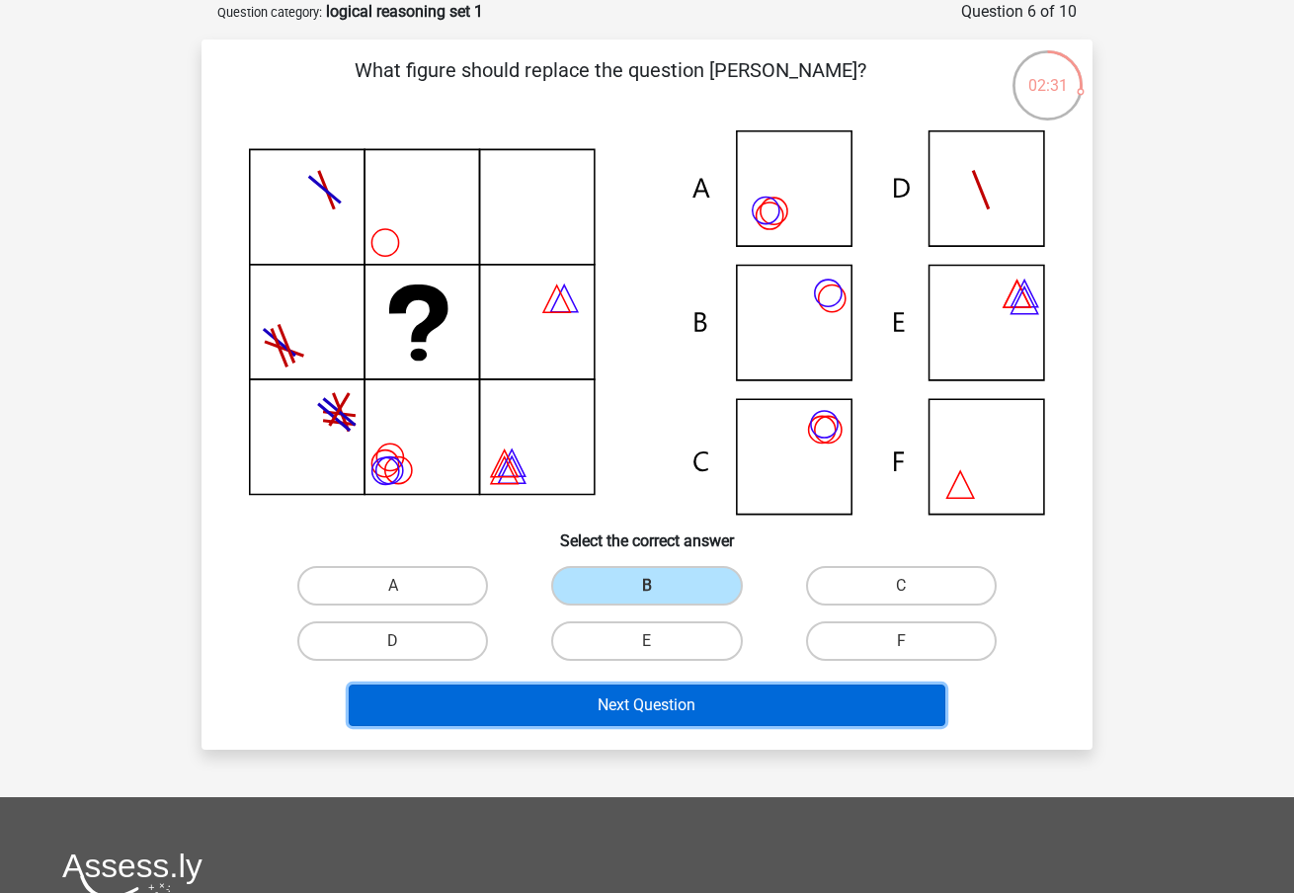
click at [640, 700] on button "Next Question" at bounding box center [647, 704] width 597 height 41
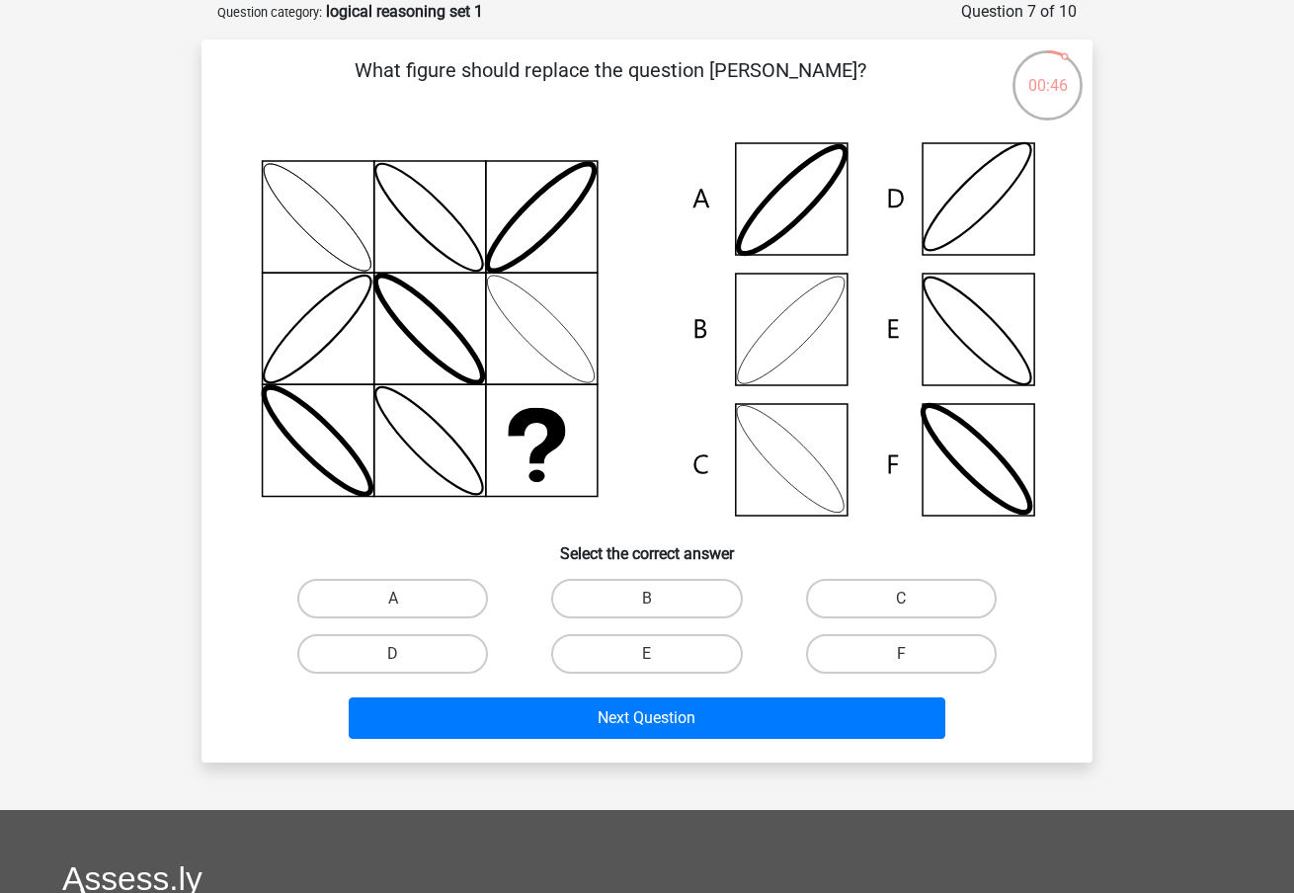
click at [793, 318] on icon at bounding box center [647, 329] width 796 height 398
click at [750, 339] on icon at bounding box center [647, 329] width 796 height 398
click at [677, 598] on label "B" at bounding box center [646, 598] width 191 height 39
click at [660, 598] on input "B" at bounding box center [653, 604] width 13 height 13
radio input "true"
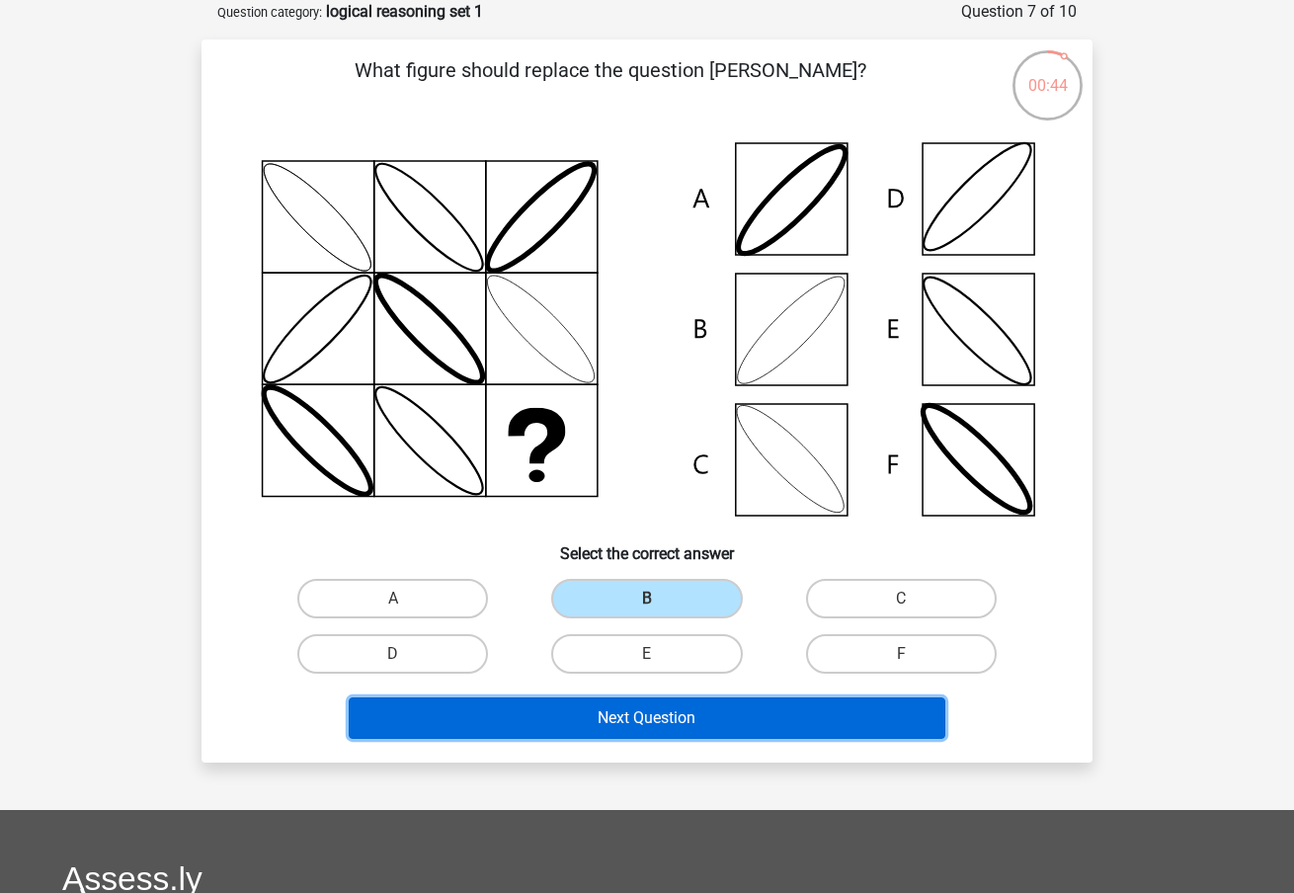
click at [654, 724] on button "Next Question" at bounding box center [647, 717] width 597 height 41
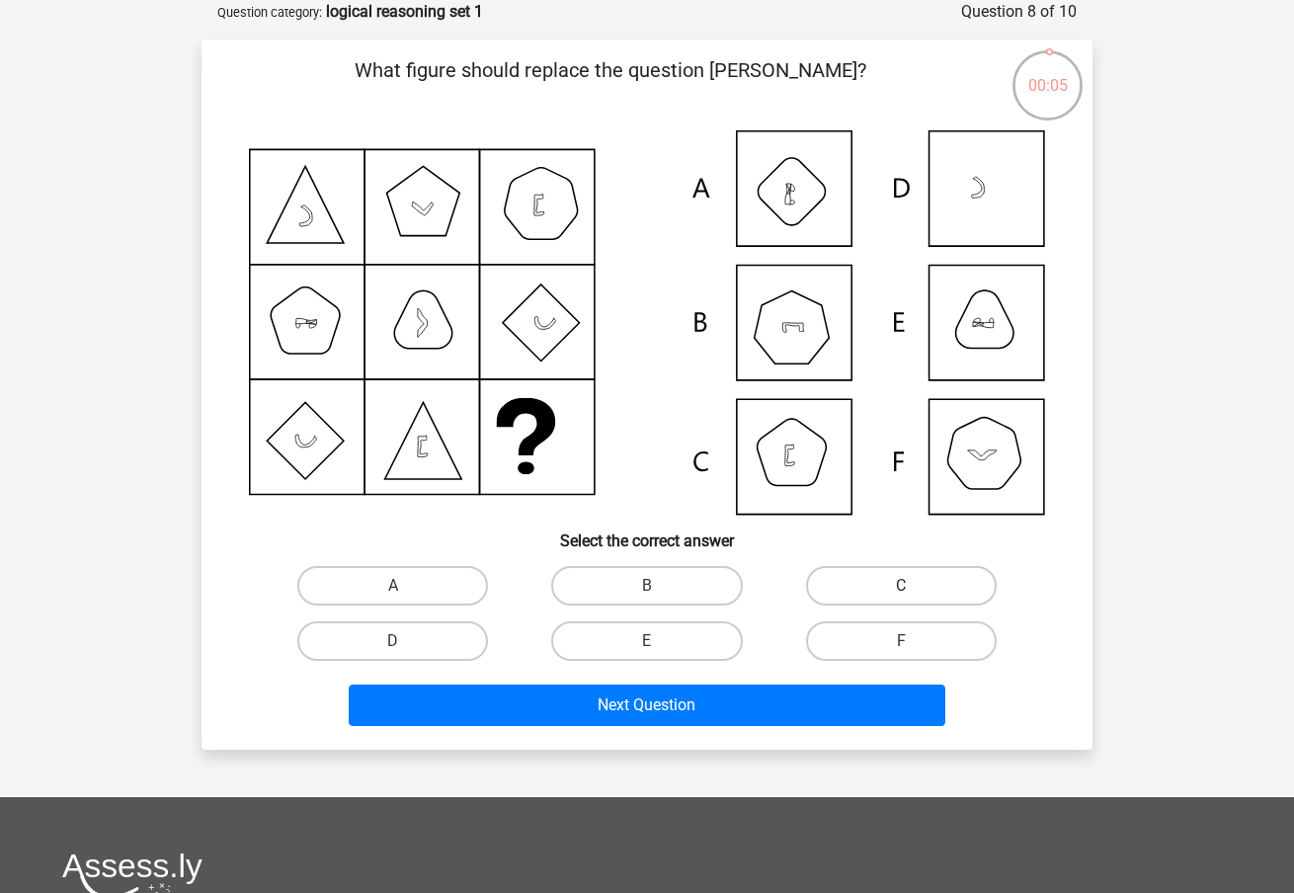
click at [853, 590] on label "C" at bounding box center [901, 585] width 191 height 39
click at [901, 590] on input "C" at bounding box center [907, 592] width 13 height 13
radio input "true"
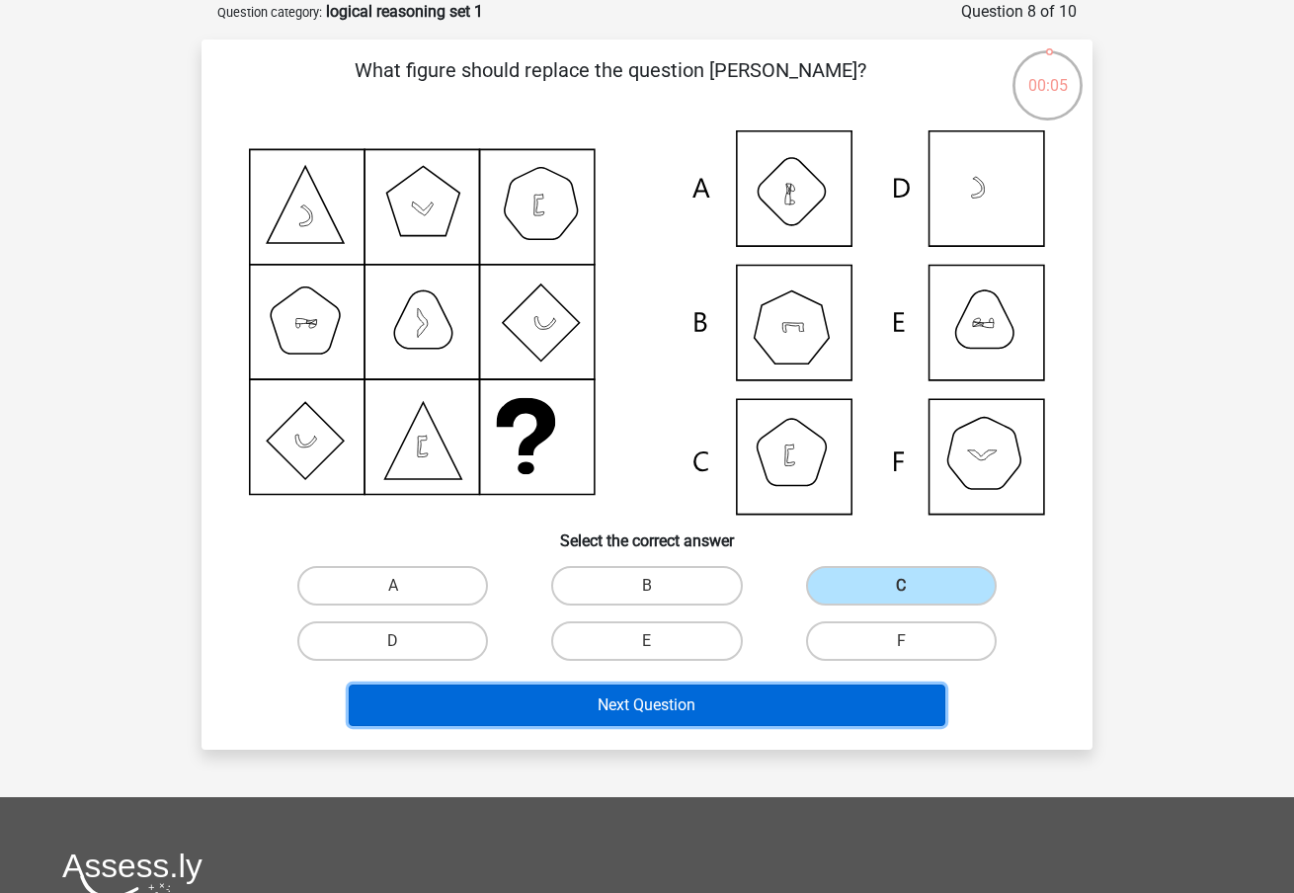
click at [761, 694] on button "Next Question" at bounding box center [647, 704] width 597 height 41
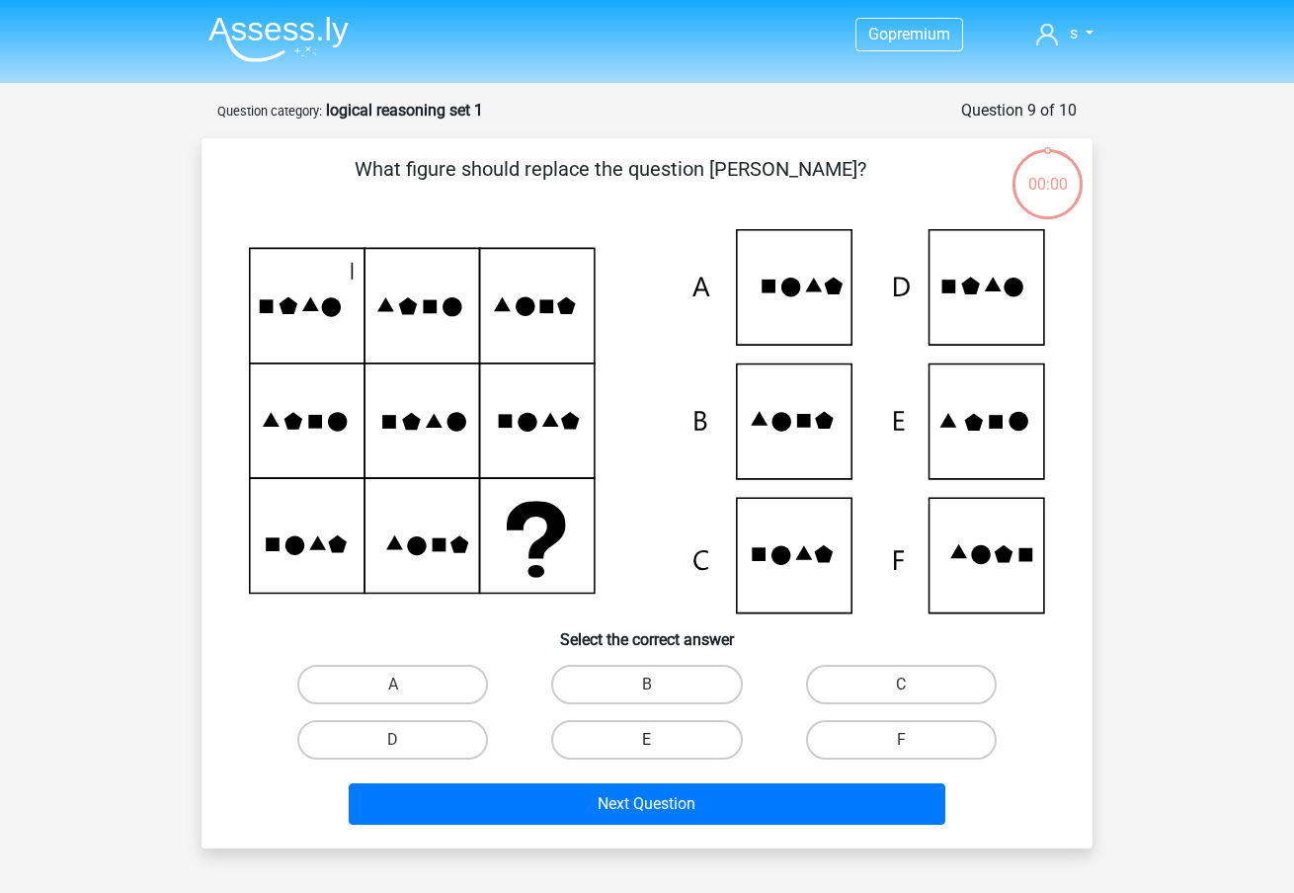
scroll to position [99, 0]
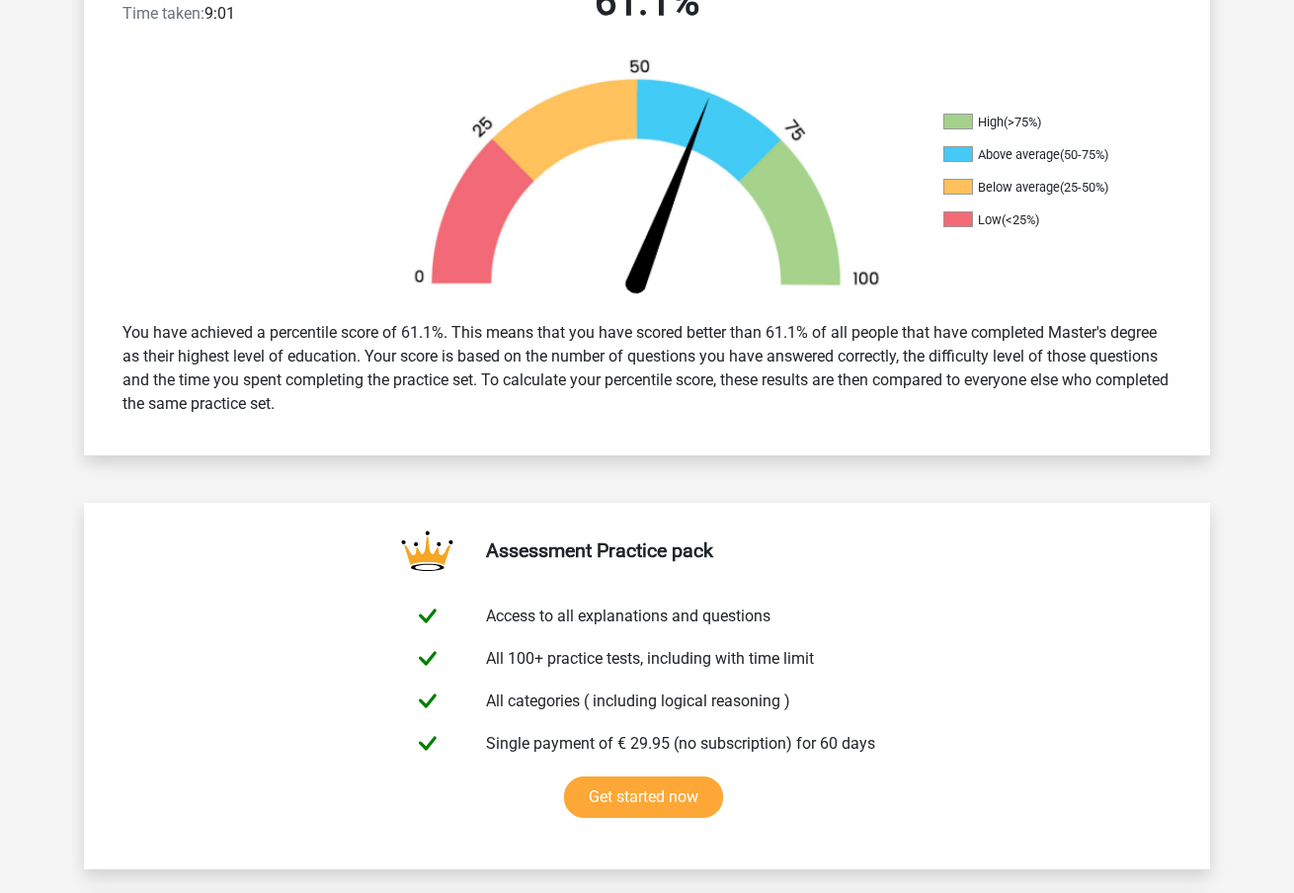
scroll to position [58, 0]
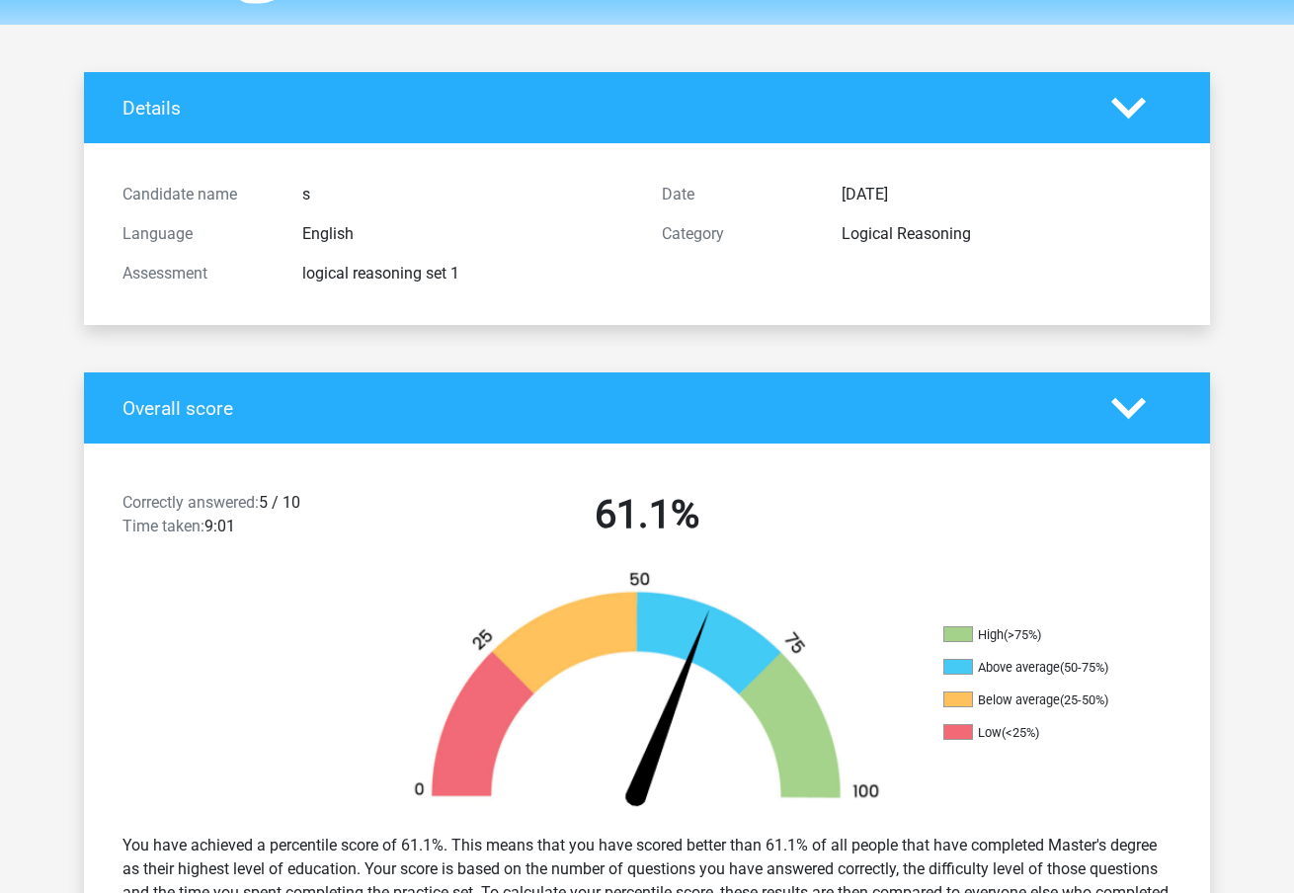
click at [1129, 398] on icon at bounding box center [1128, 408] width 35 height 35
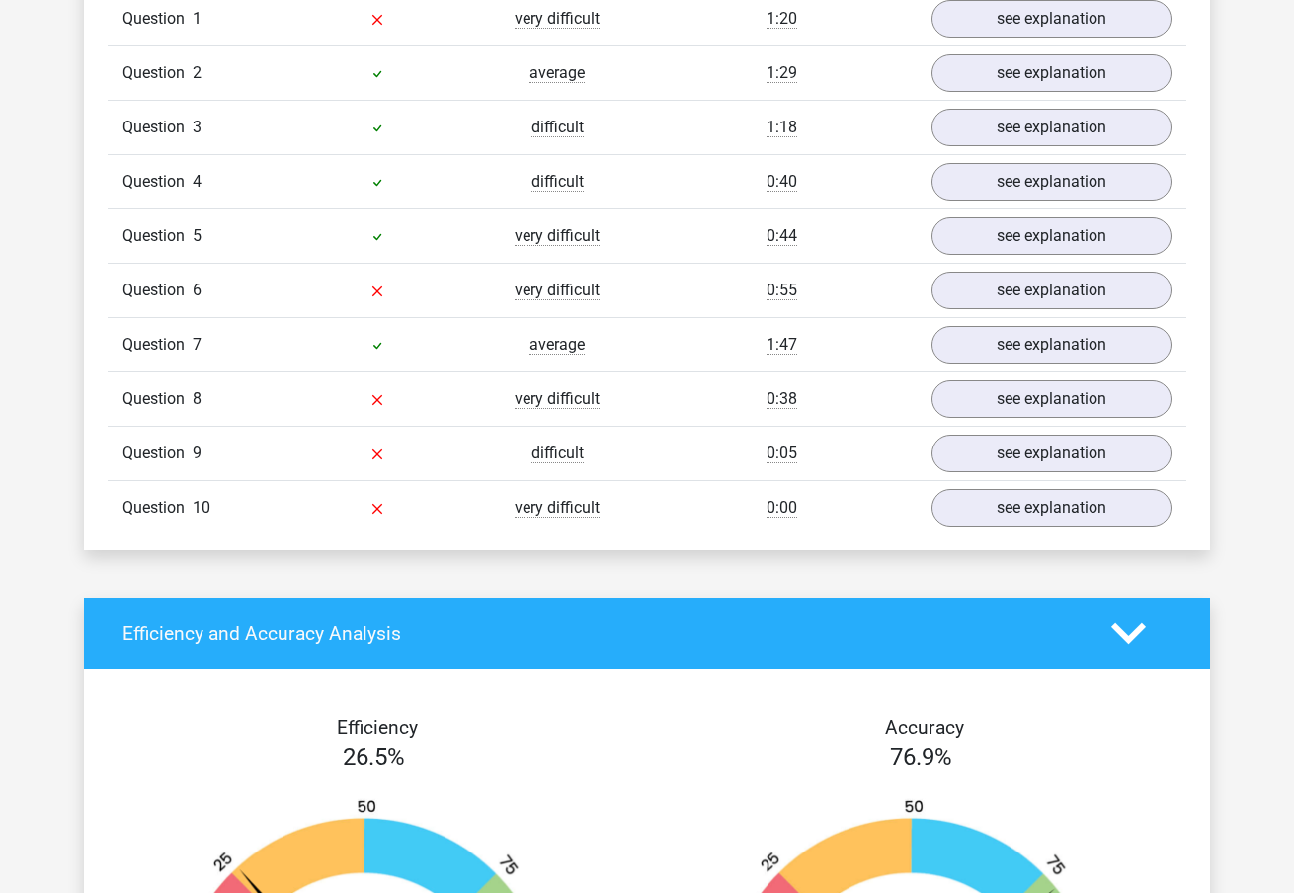
scroll to position [714, 0]
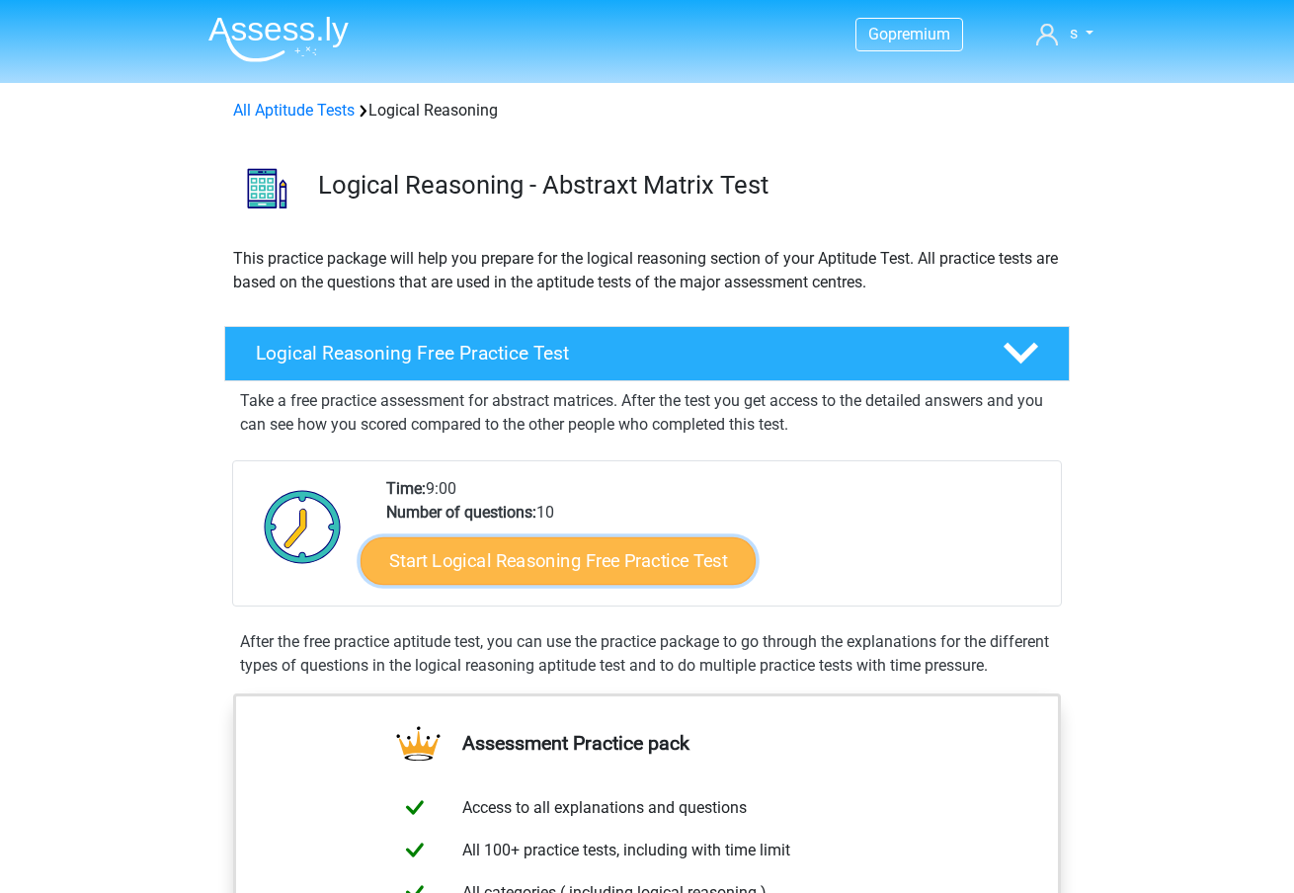
click at [565, 553] on link "Start Logical Reasoning Free Practice Test" at bounding box center [557, 559] width 395 height 47
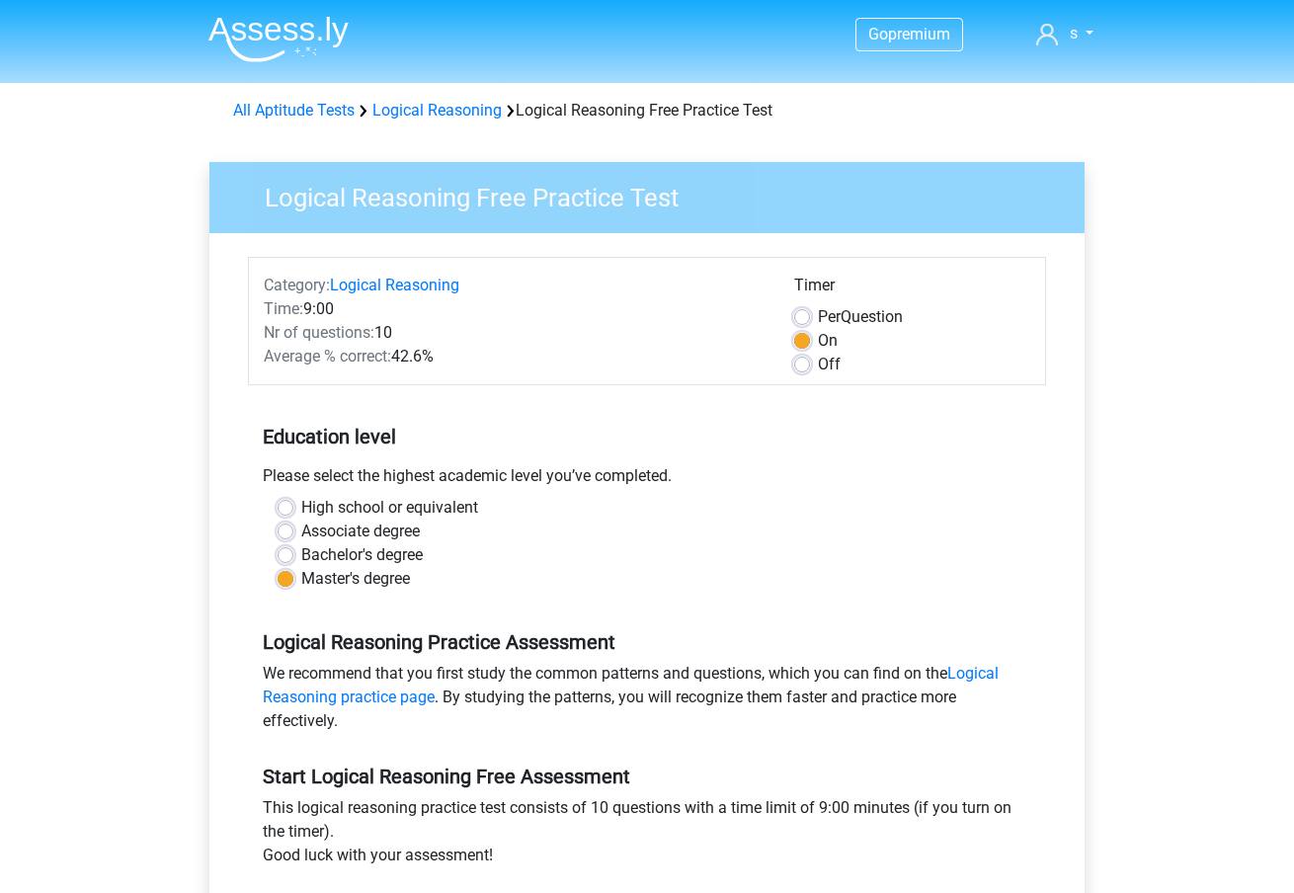
click at [806, 373] on div "Off" at bounding box center [912, 365] width 236 height 24
click at [818, 368] on label "Off" at bounding box center [829, 365] width 23 height 24
click at [799, 368] on input "Off" at bounding box center [802, 363] width 16 height 20
radio input "true"
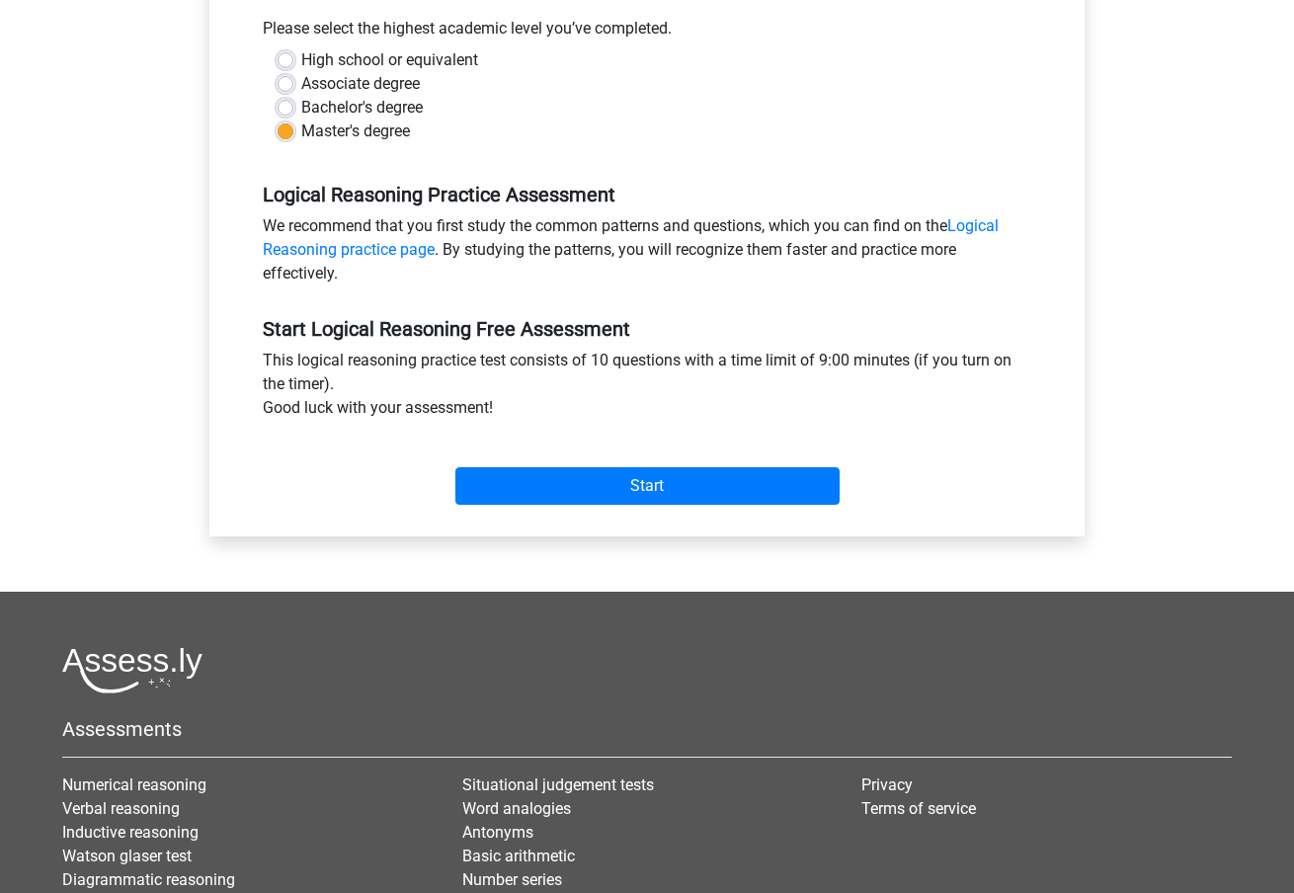
scroll to position [458, 0]
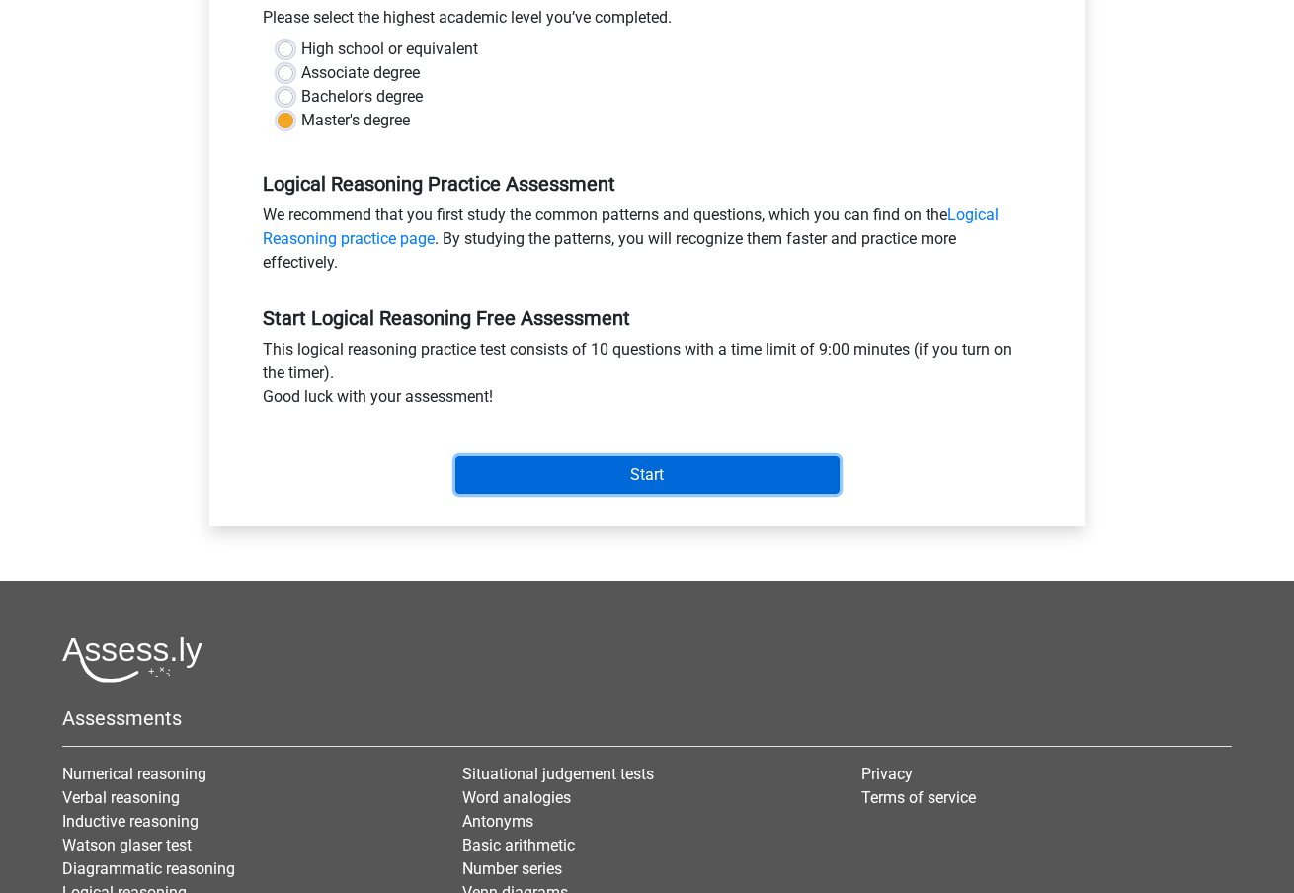
click at [660, 467] on input "Start" at bounding box center [647, 475] width 384 height 38
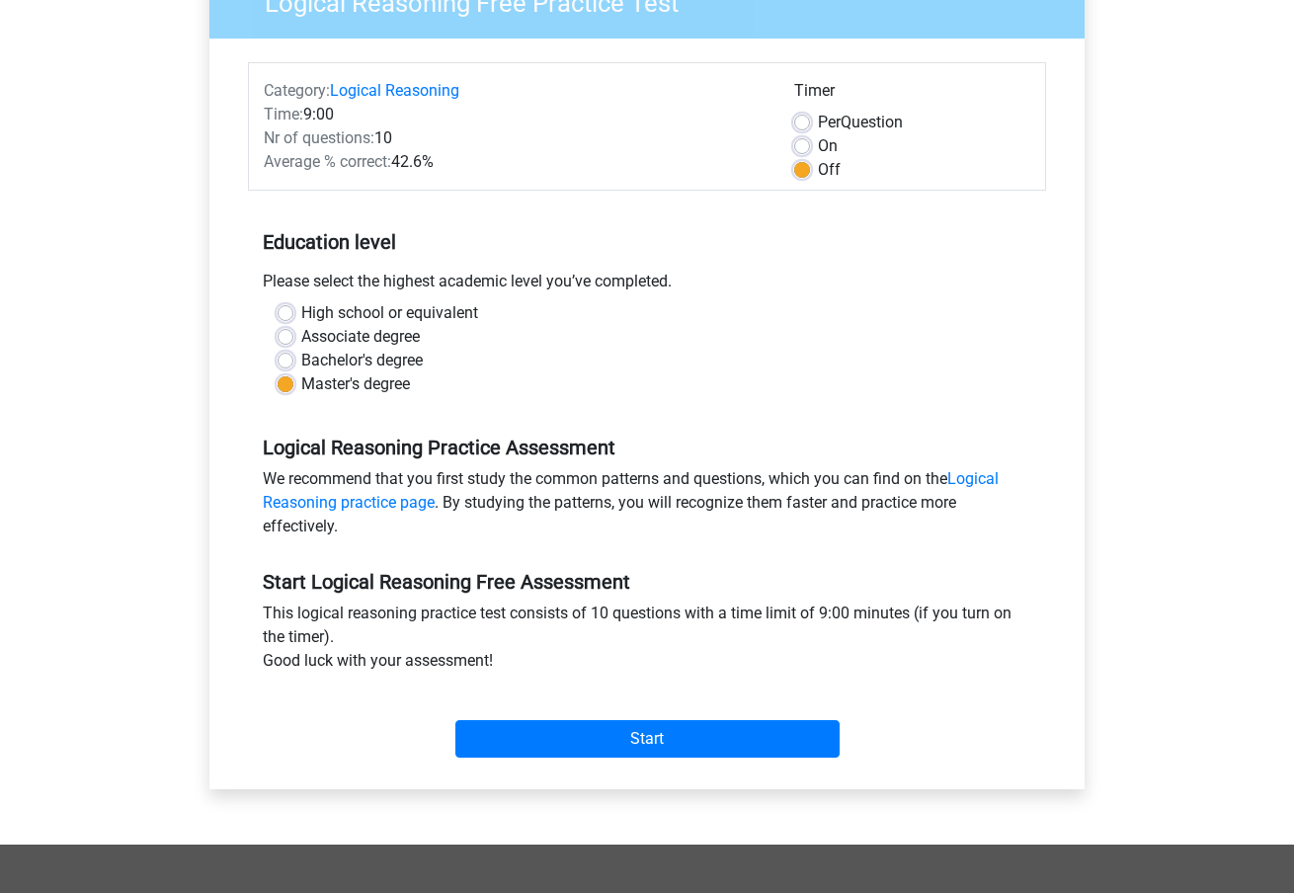
scroll to position [205, 0]
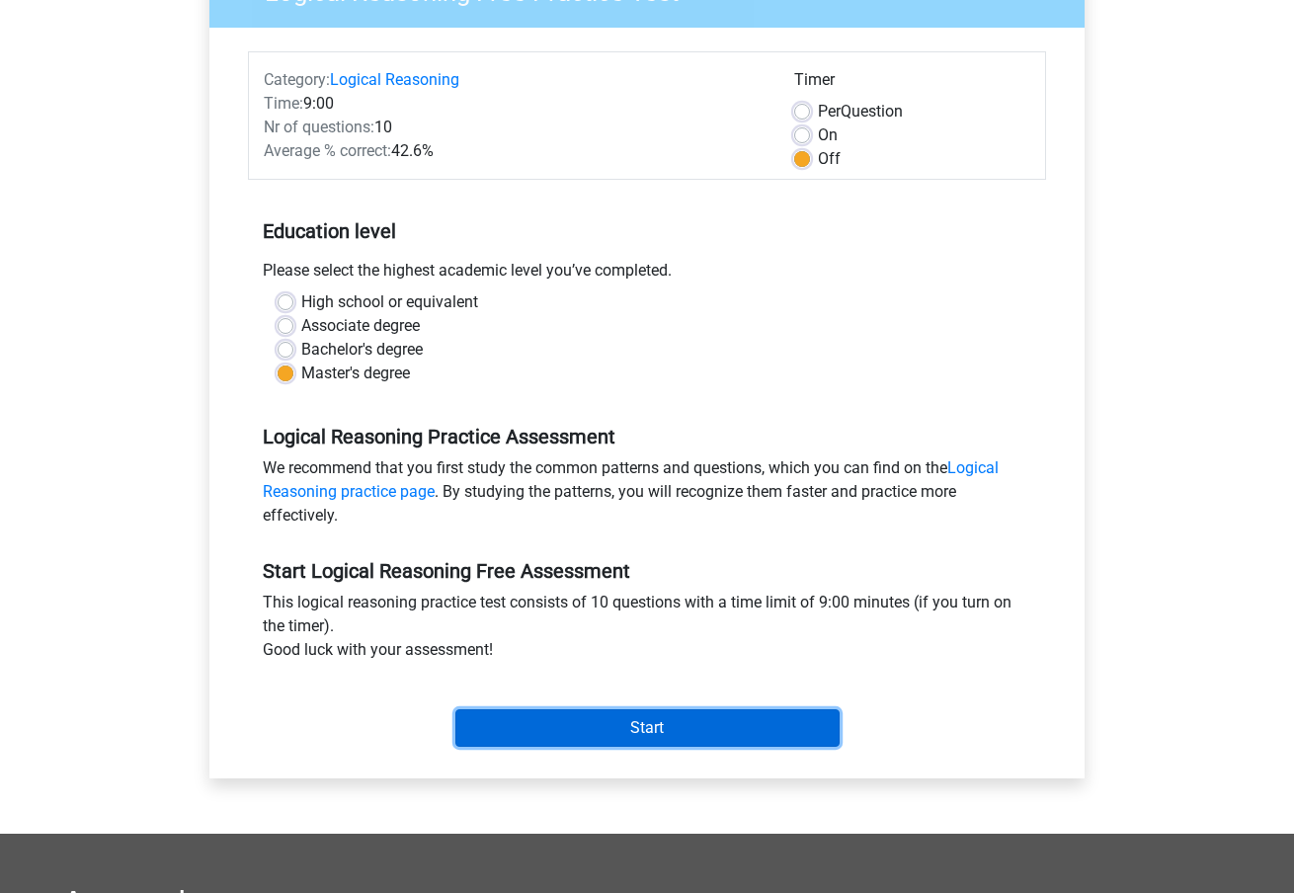
click at [682, 722] on input "Start" at bounding box center [647, 728] width 384 height 38
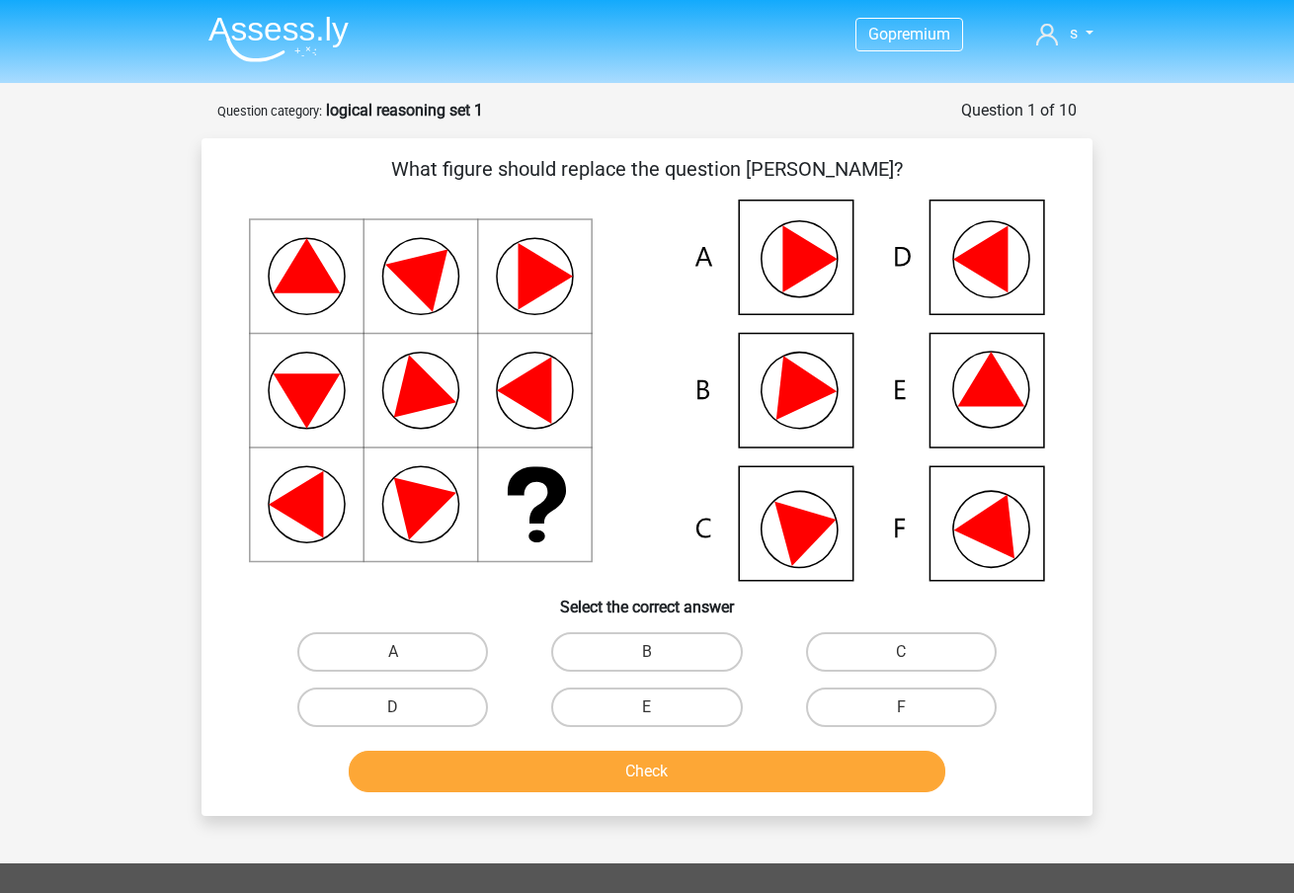
click at [447, 250] on icon at bounding box center [421, 277] width 108 height 108
click at [450, 706] on label "D" at bounding box center [392, 706] width 191 height 39
click at [406, 707] on input "D" at bounding box center [399, 713] width 13 height 13
radio input "true"
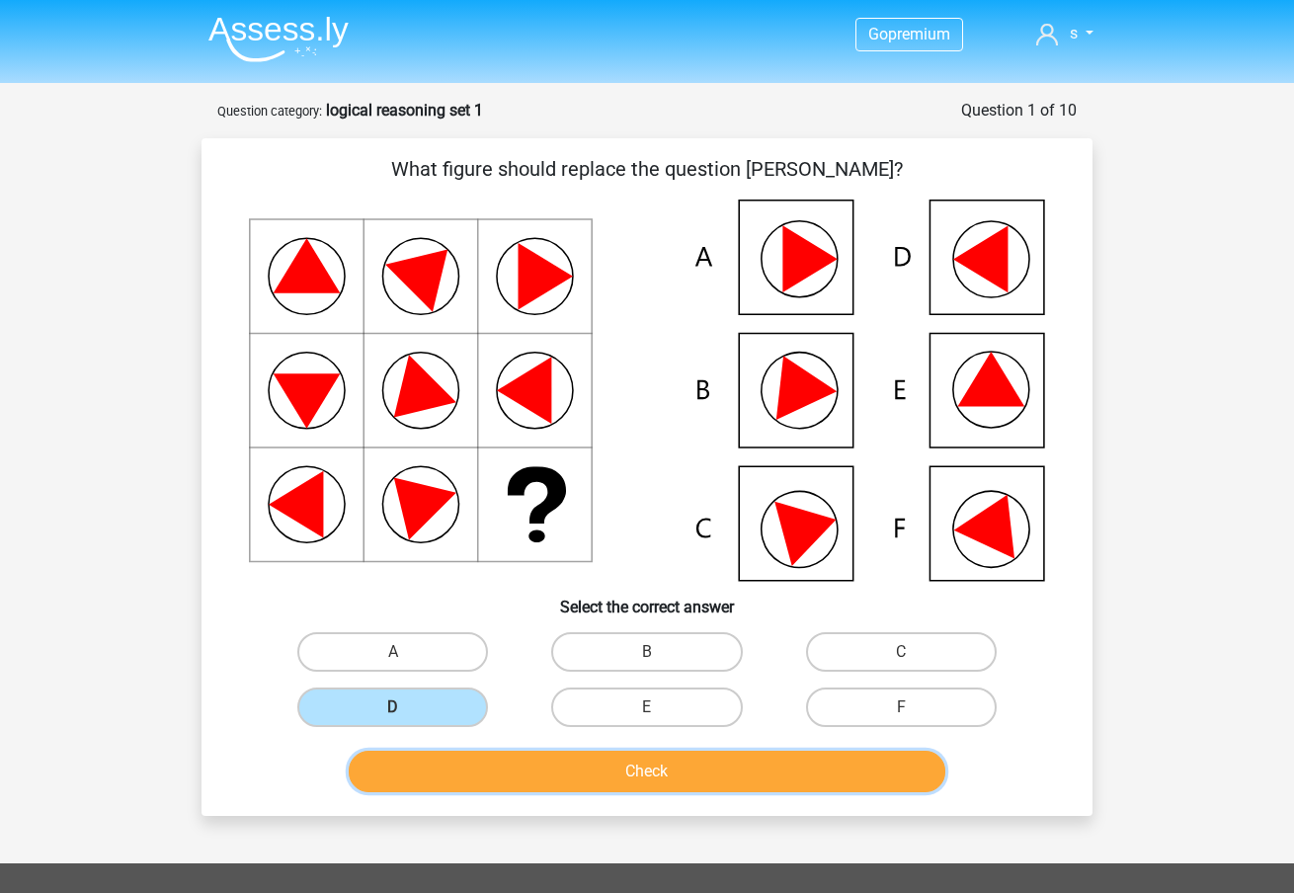
click at [581, 782] on button "Check" at bounding box center [647, 770] width 597 height 41
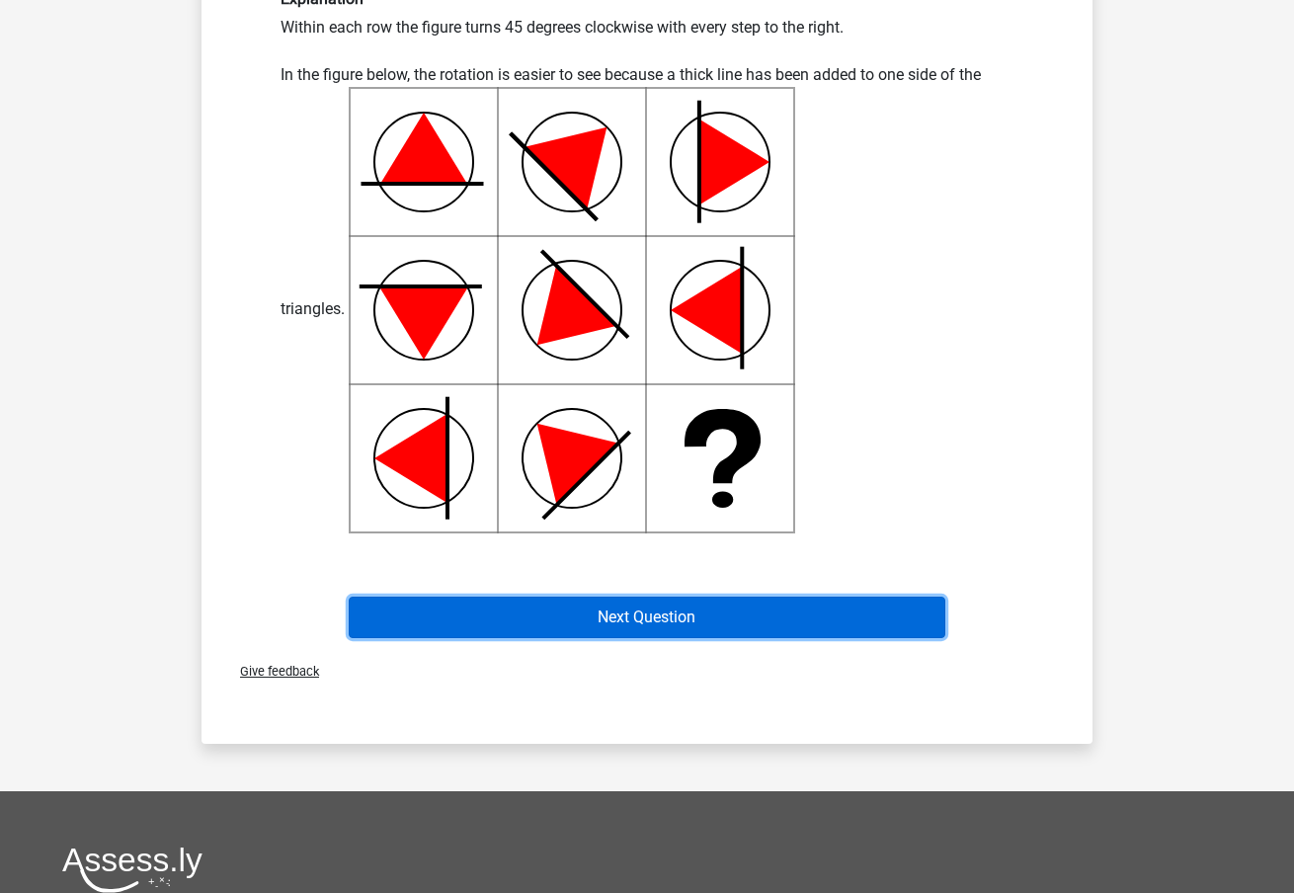
click at [662, 613] on button "Next Question" at bounding box center [647, 616] width 597 height 41
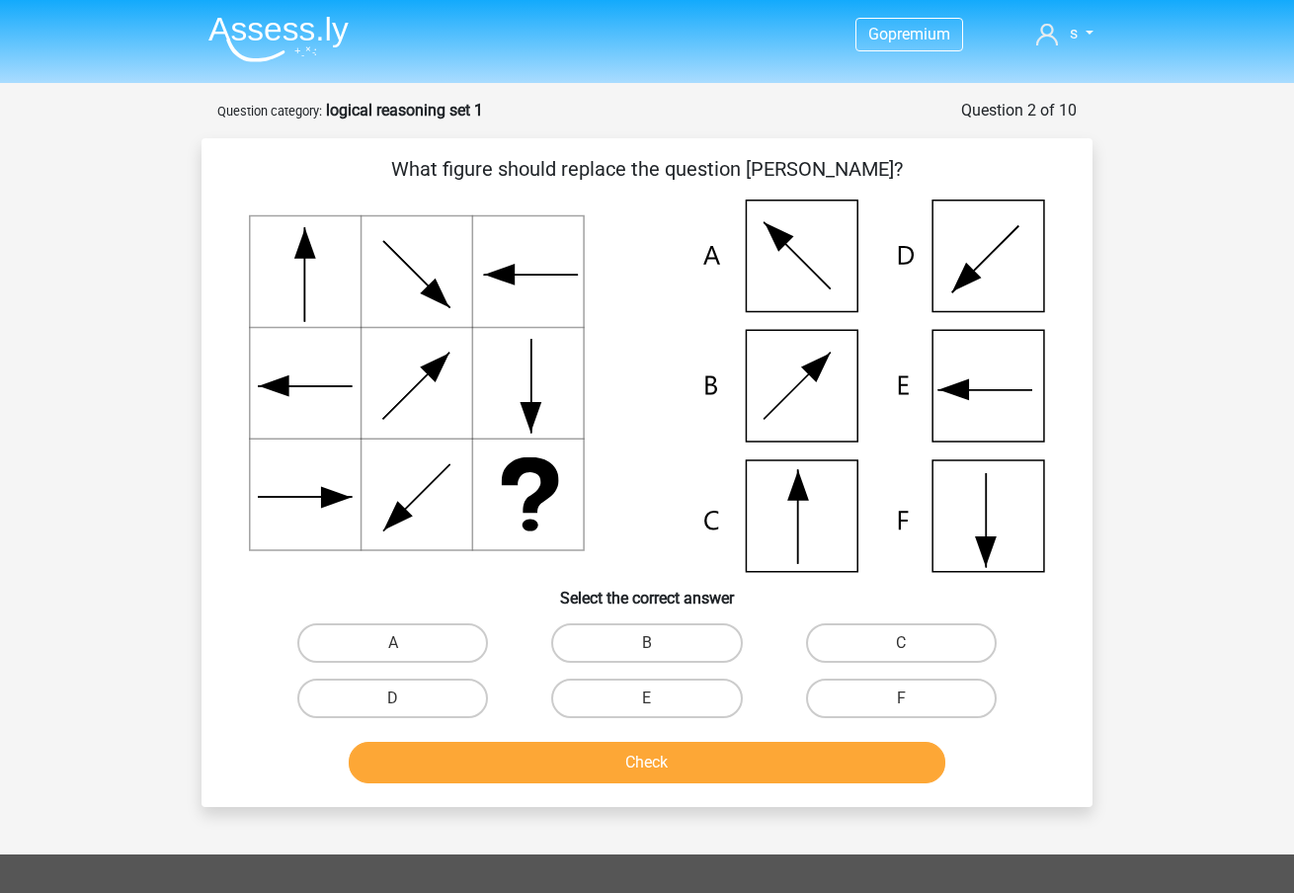
click at [816, 513] on icon at bounding box center [647, 385] width 796 height 372
click at [898, 629] on label "C" at bounding box center [901, 642] width 191 height 39
click at [901, 643] on input "C" at bounding box center [907, 649] width 13 height 13
radio input "true"
click at [737, 724] on div "E" at bounding box center [646, 697] width 254 height 55
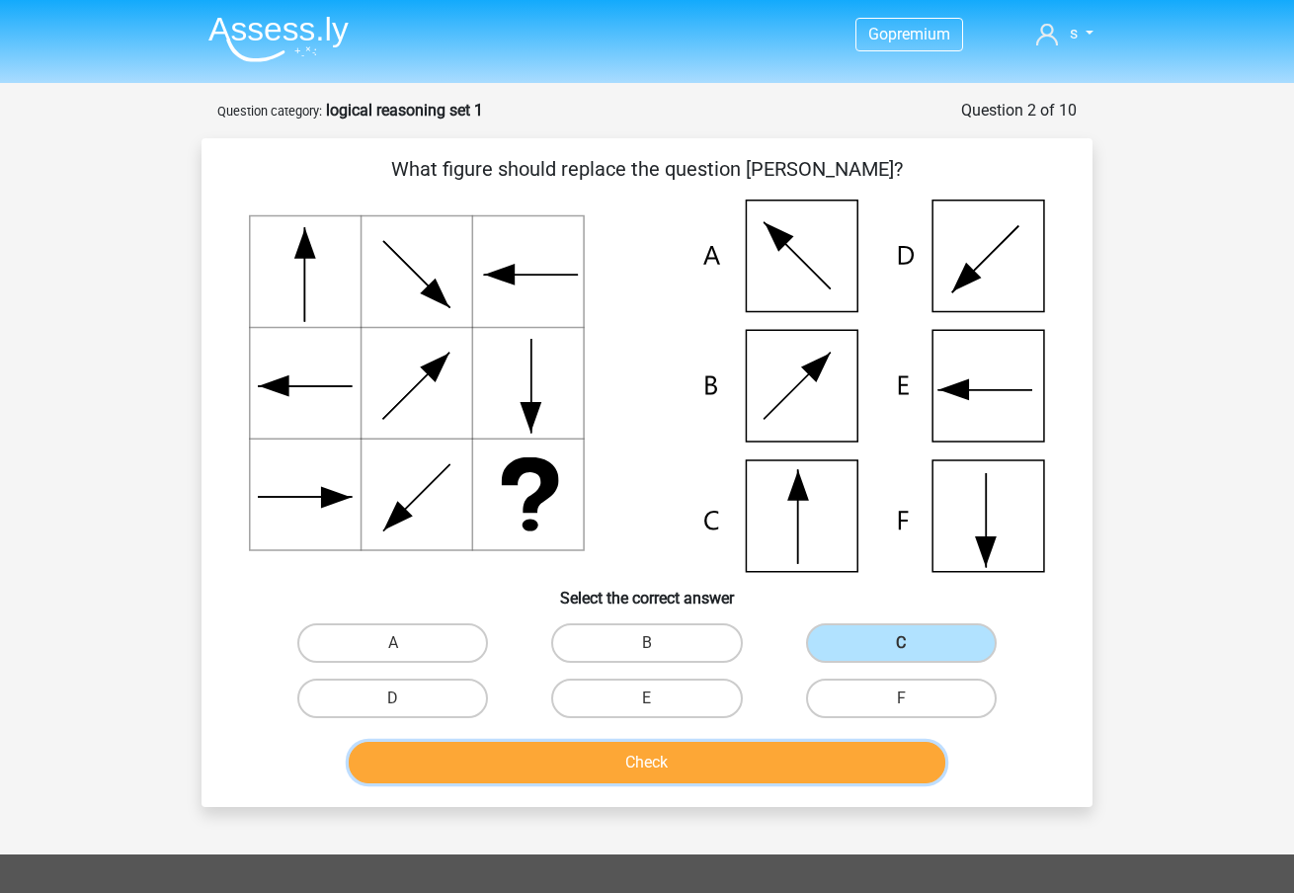
click at [725, 747] on button "Check" at bounding box center [647, 762] width 597 height 41
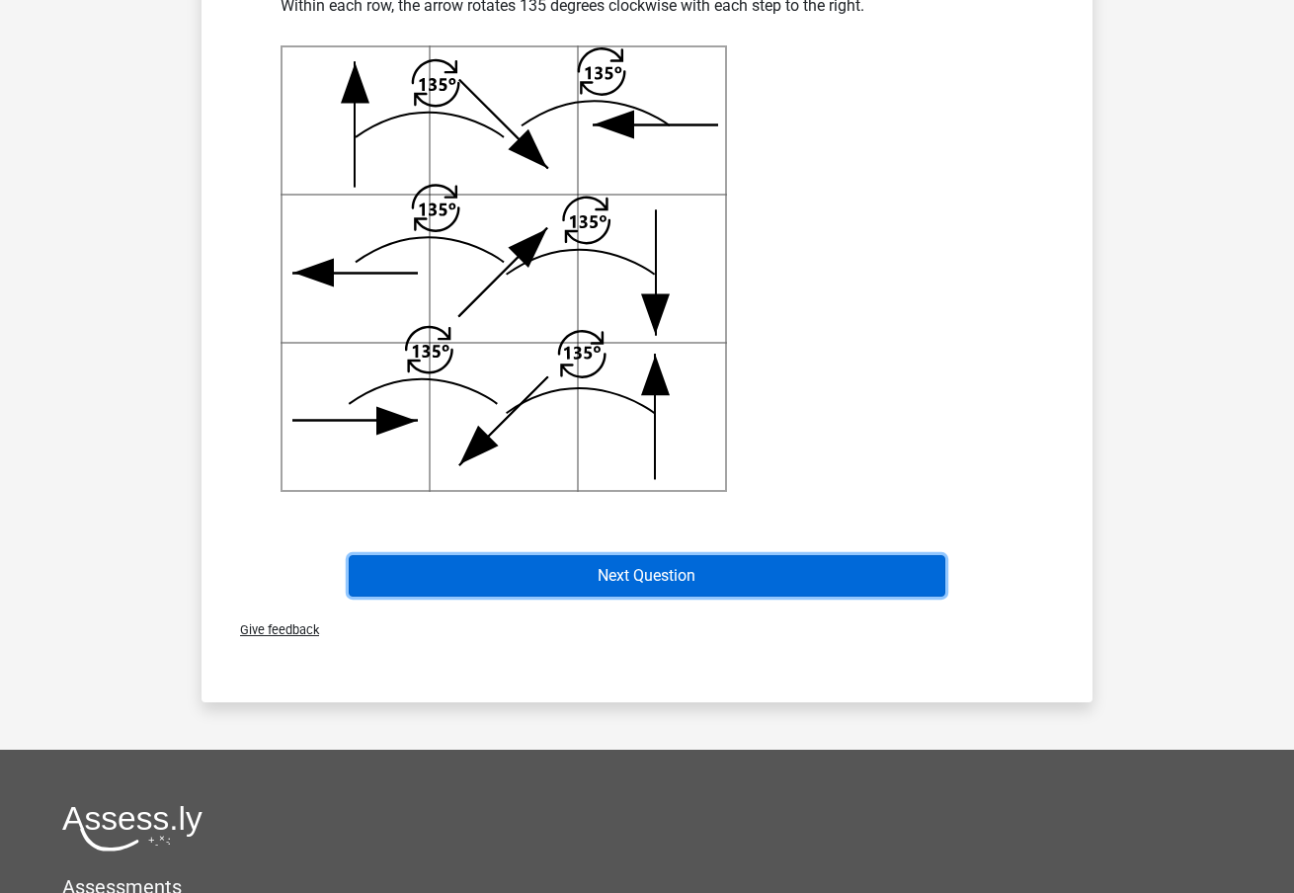
click at [662, 571] on button "Next Question" at bounding box center [647, 575] width 597 height 41
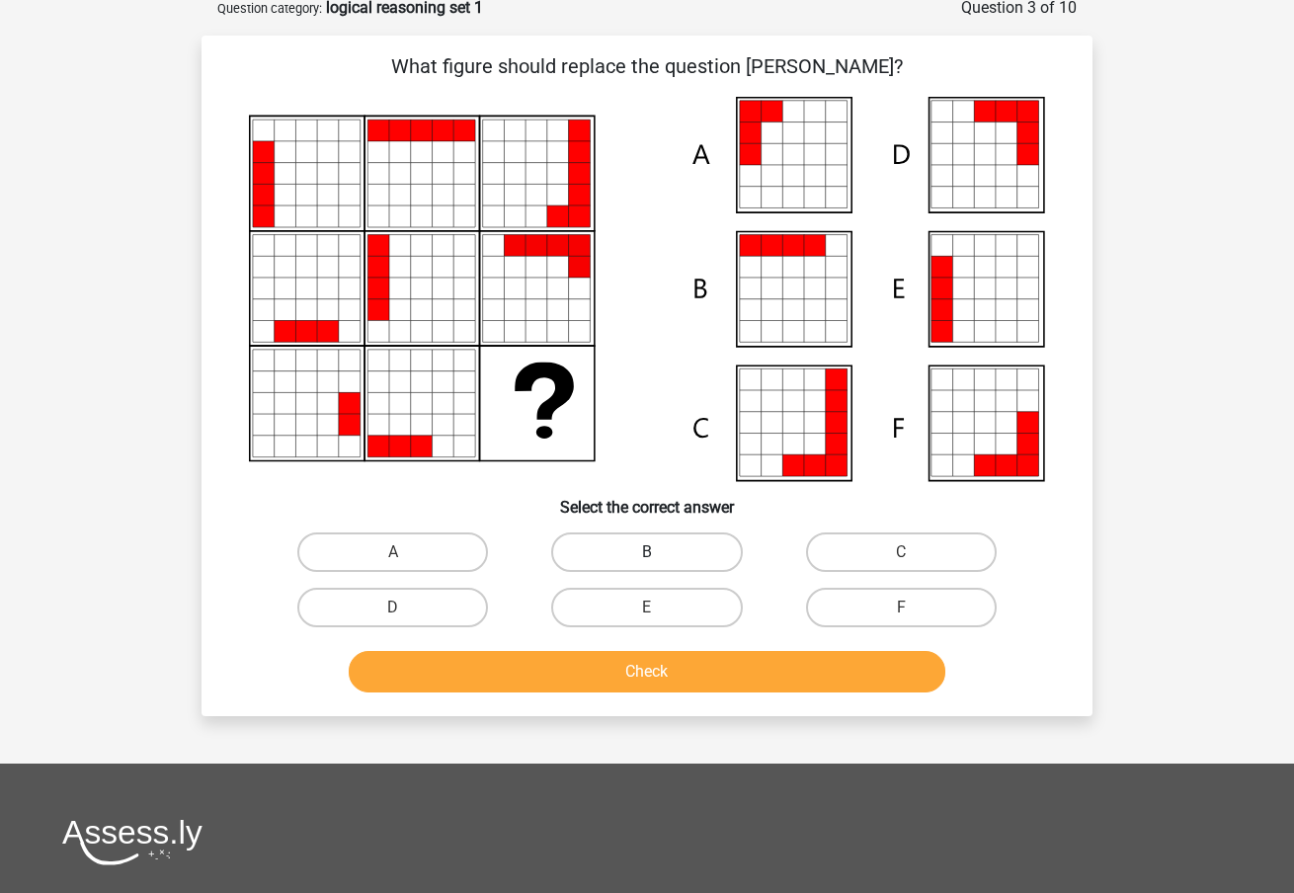
scroll to position [99, 0]
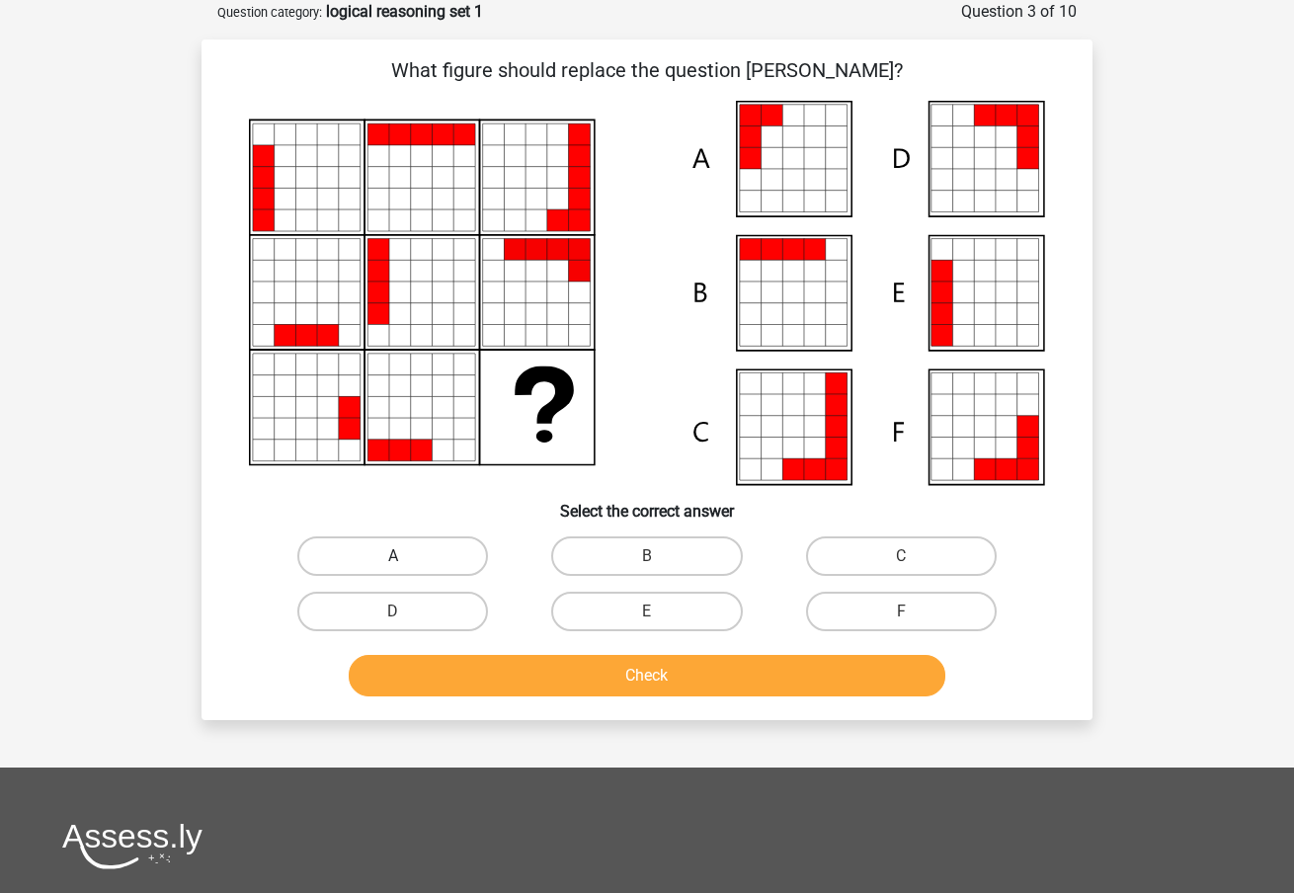
click at [414, 551] on label "A" at bounding box center [392, 555] width 191 height 39
click at [406, 556] on input "A" at bounding box center [399, 562] width 13 height 13
radio input "true"
click at [560, 653] on div "Check" at bounding box center [646, 671] width 827 height 65
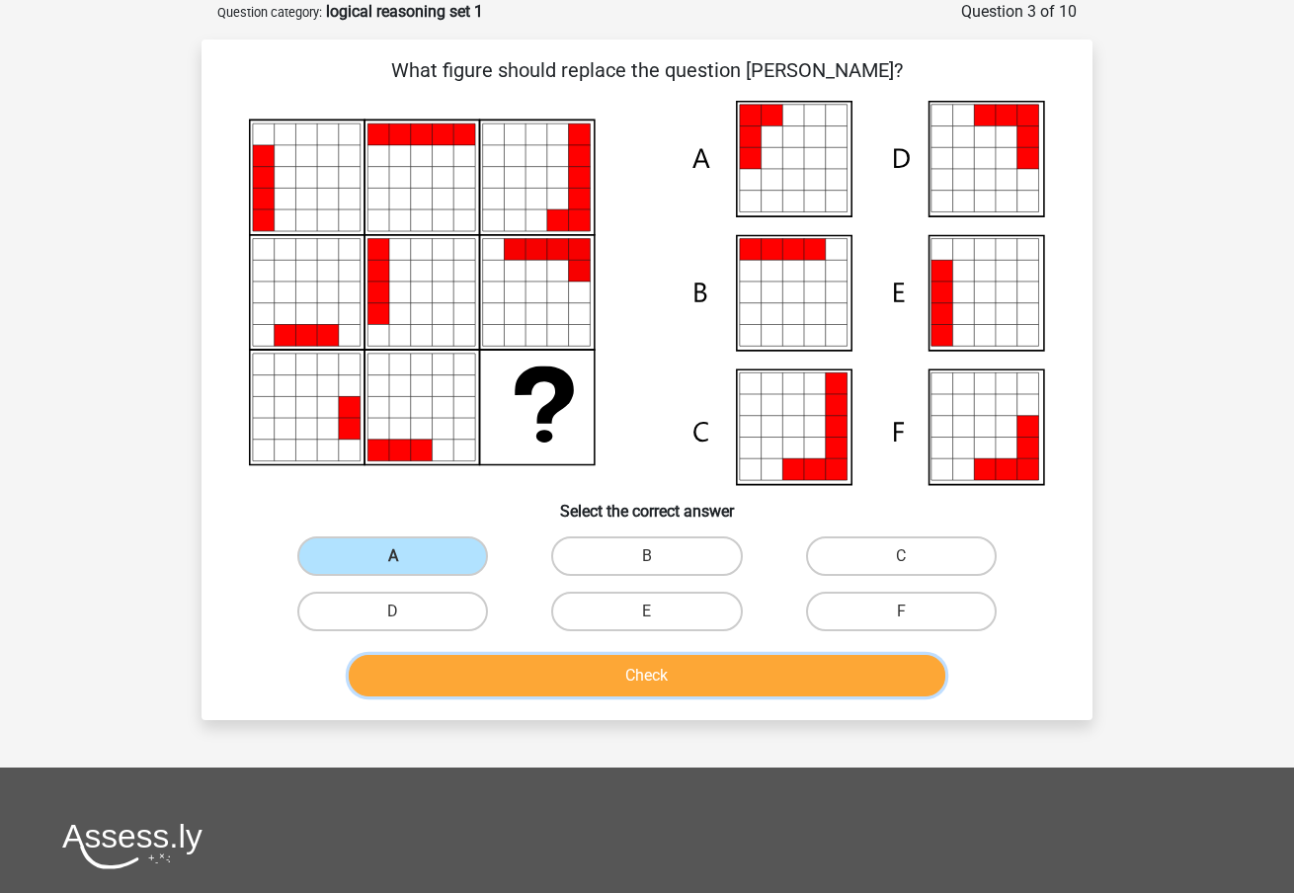
click at [575, 665] on button "Check" at bounding box center [647, 675] width 597 height 41
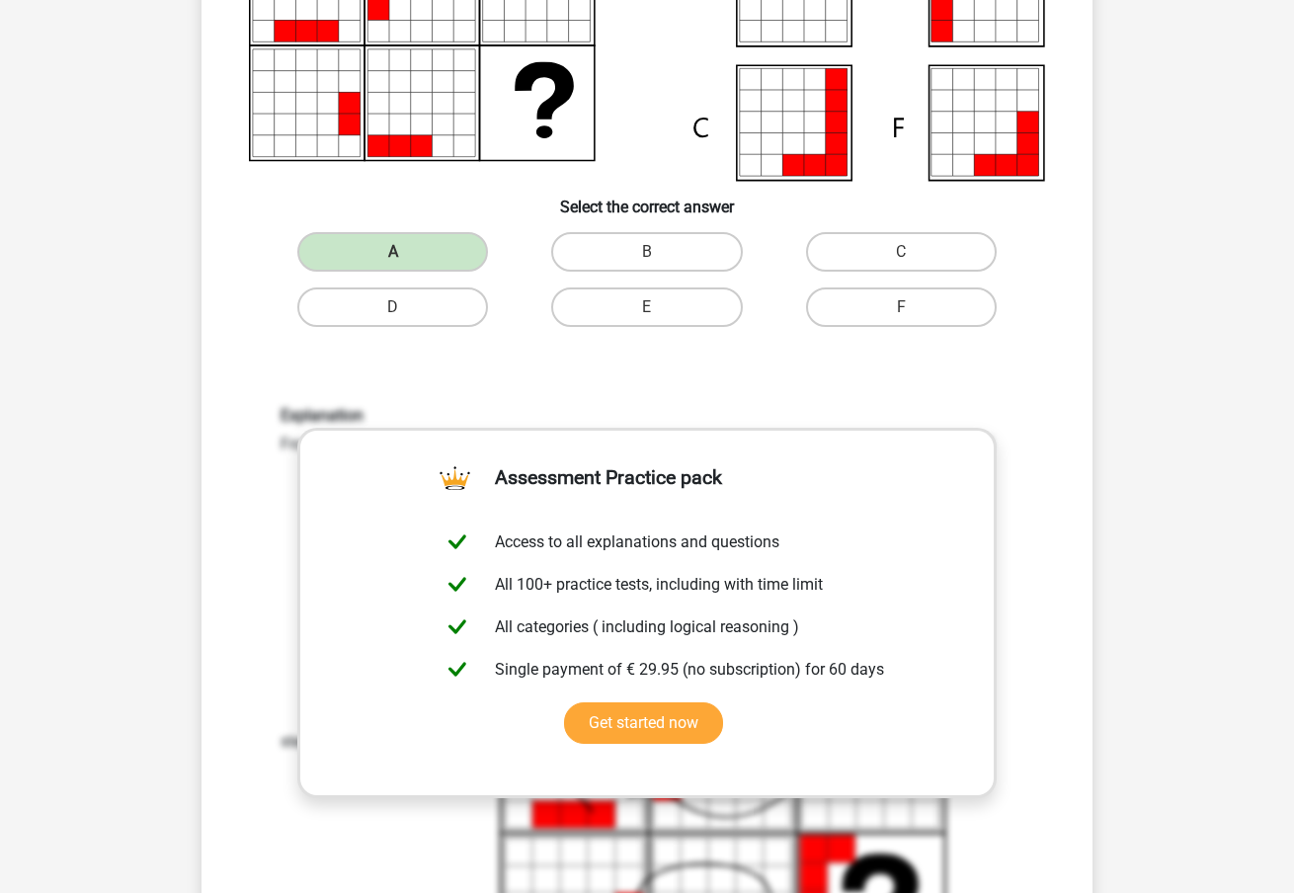
scroll to position [519, 0]
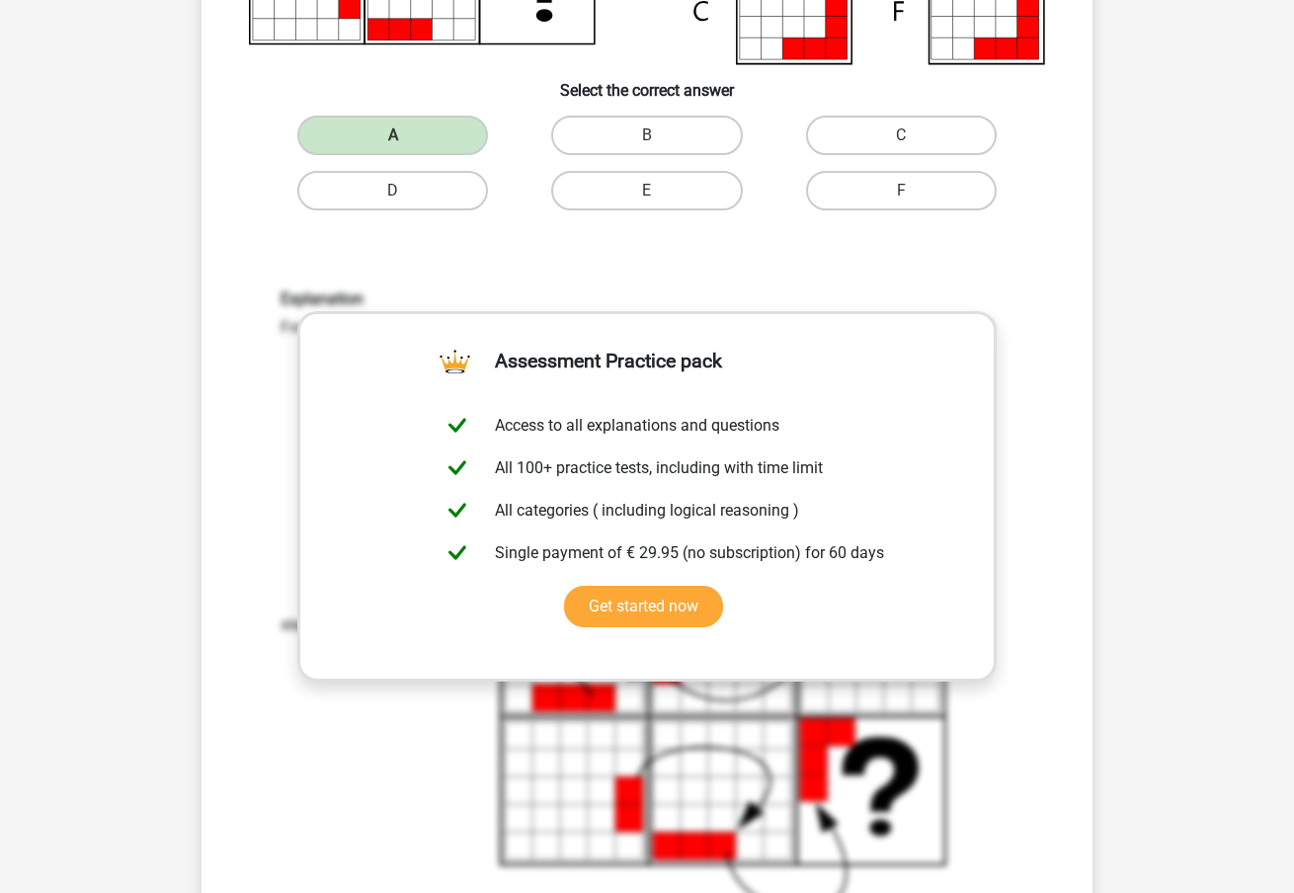
click at [1141, 446] on div "Go premium s shawn19950121@gmail.com" at bounding box center [647, 586] width 1294 height 2211
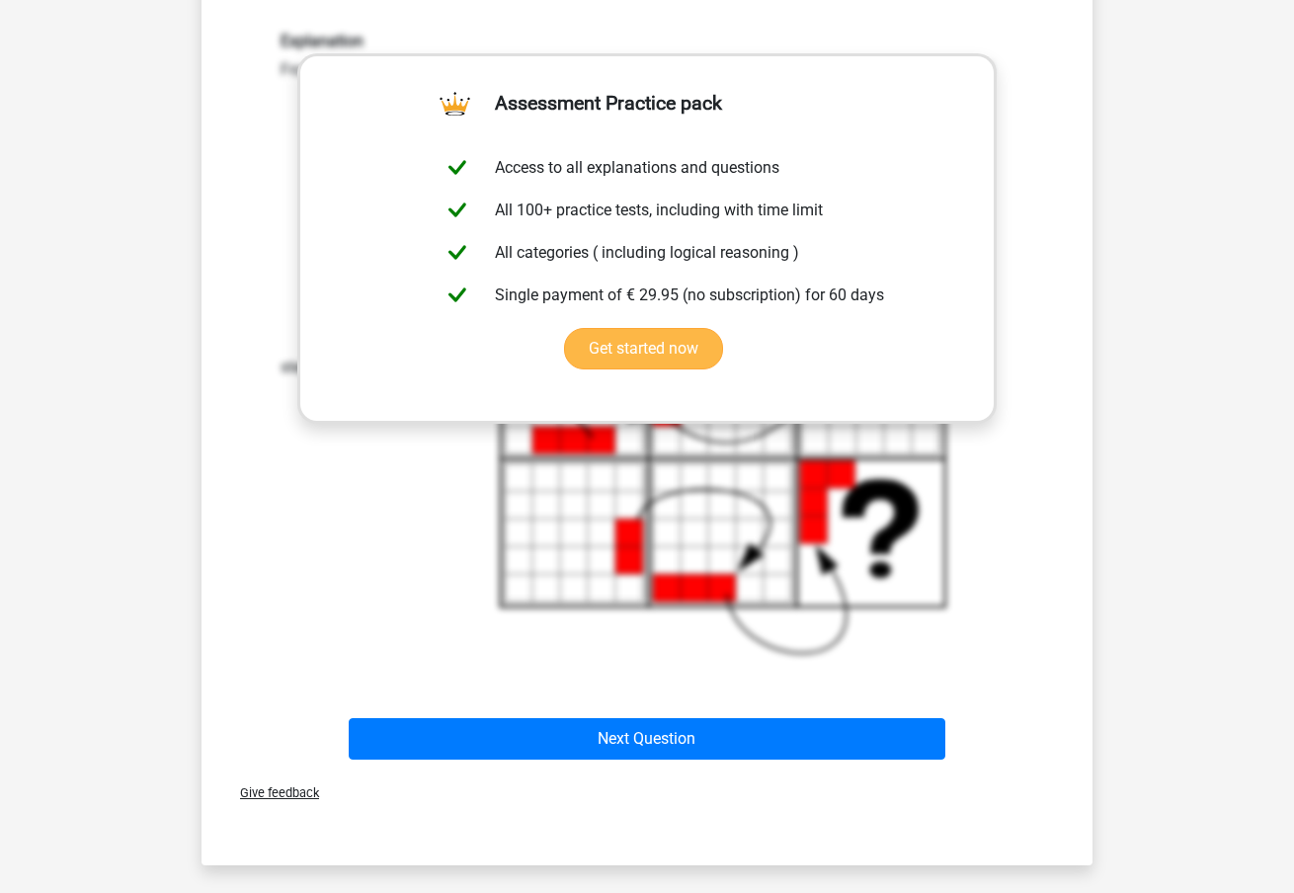
scroll to position [801, 0]
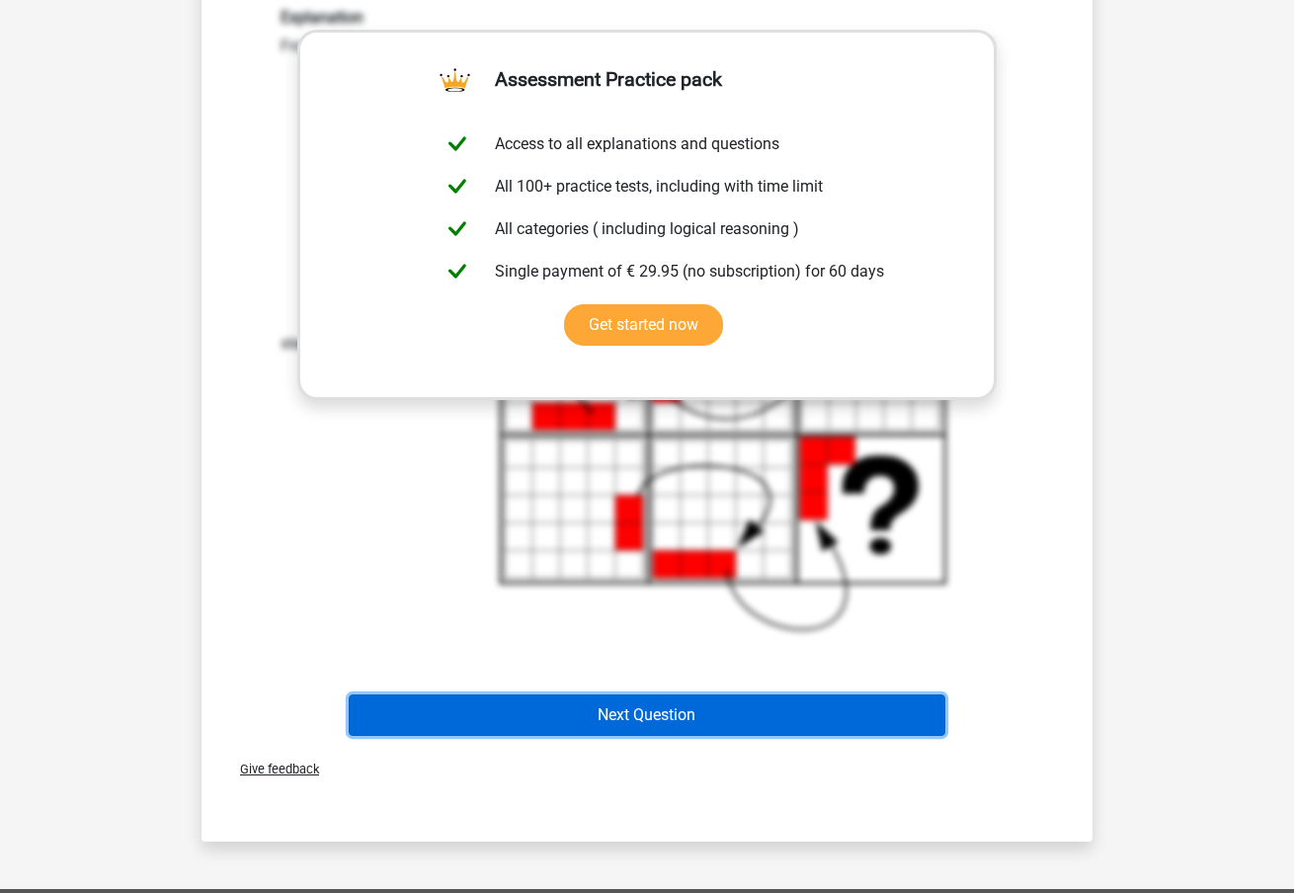
click at [637, 733] on button "Next Question" at bounding box center [647, 714] width 597 height 41
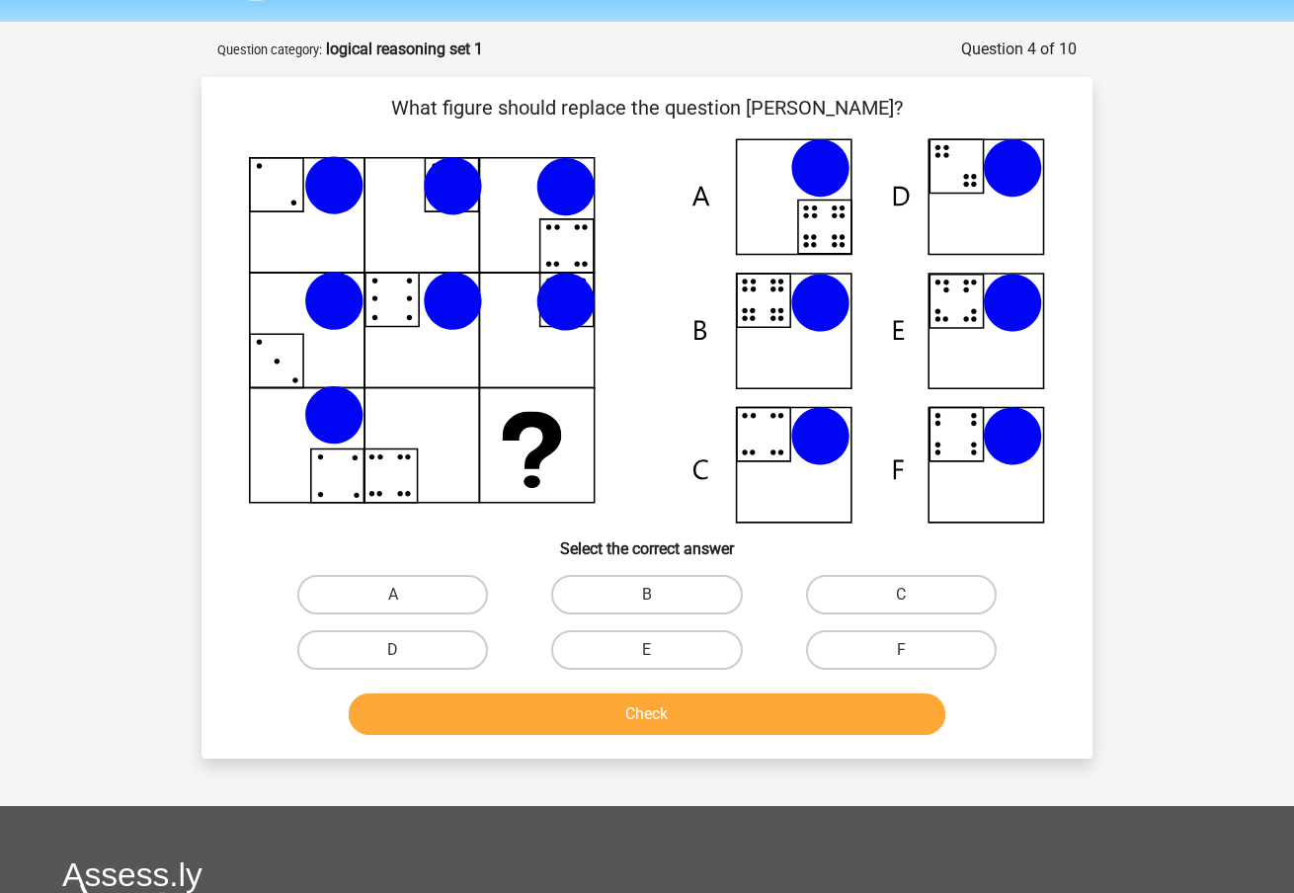
scroll to position [0, 0]
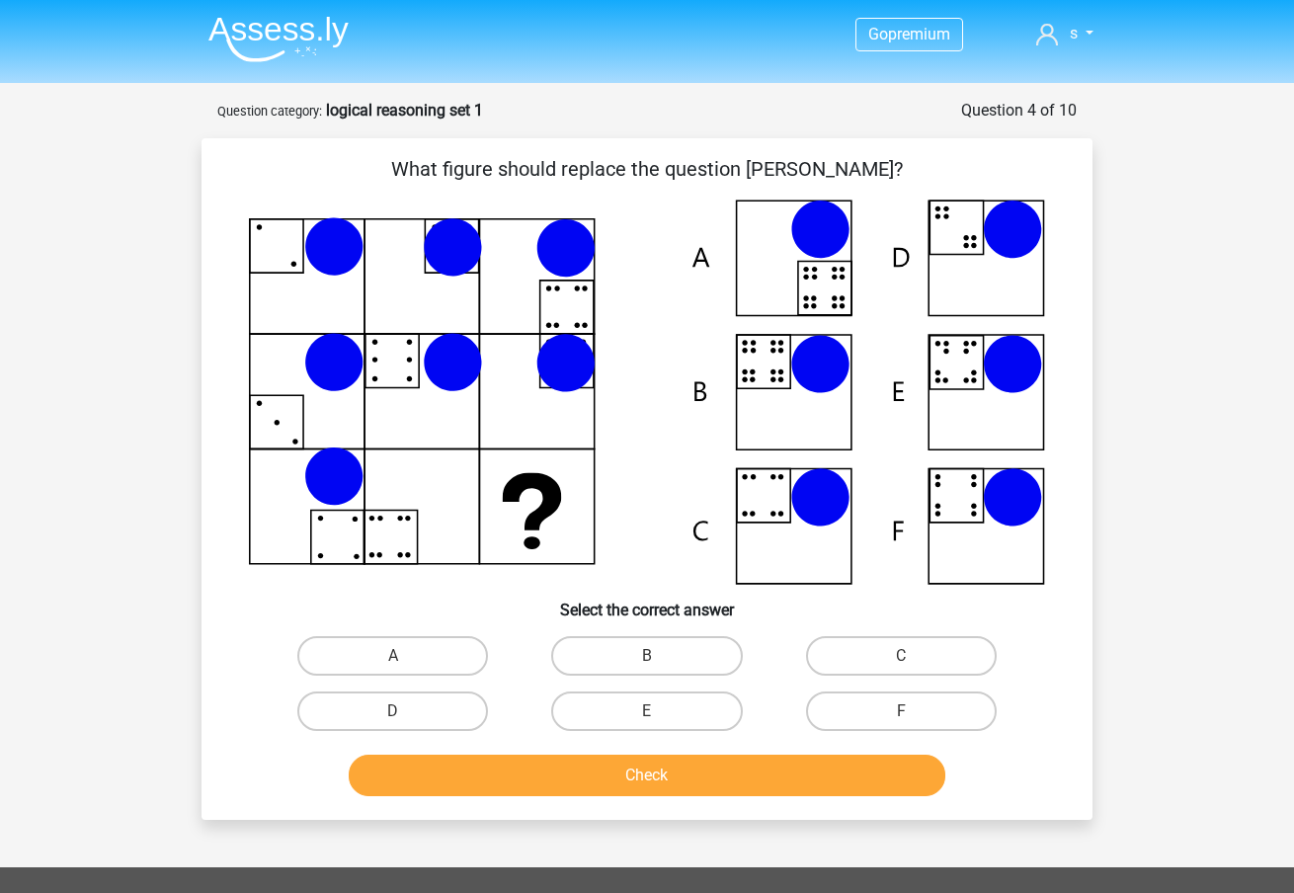
click at [666, 749] on div "Check" at bounding box center [646, 771] width 827 height 65
click at [1028, 119] on div "Question 4 of 10" at bounding box center [1019, 111] width 116 height 24
drag, startPoint x: 1041, startPoint y: 112, endPoint x: 1091, endPoint y: 113, distance: 50.4
click at [1042, 112] on div "Question 4 of 10" at bounding box center [1019, 111] width 116 height 24
click at [1091, 113] on form "Question 4 of 10 Question category: logical reasoning set 1 What figure should …" at bounding box center [646, 459] width 891 height 720
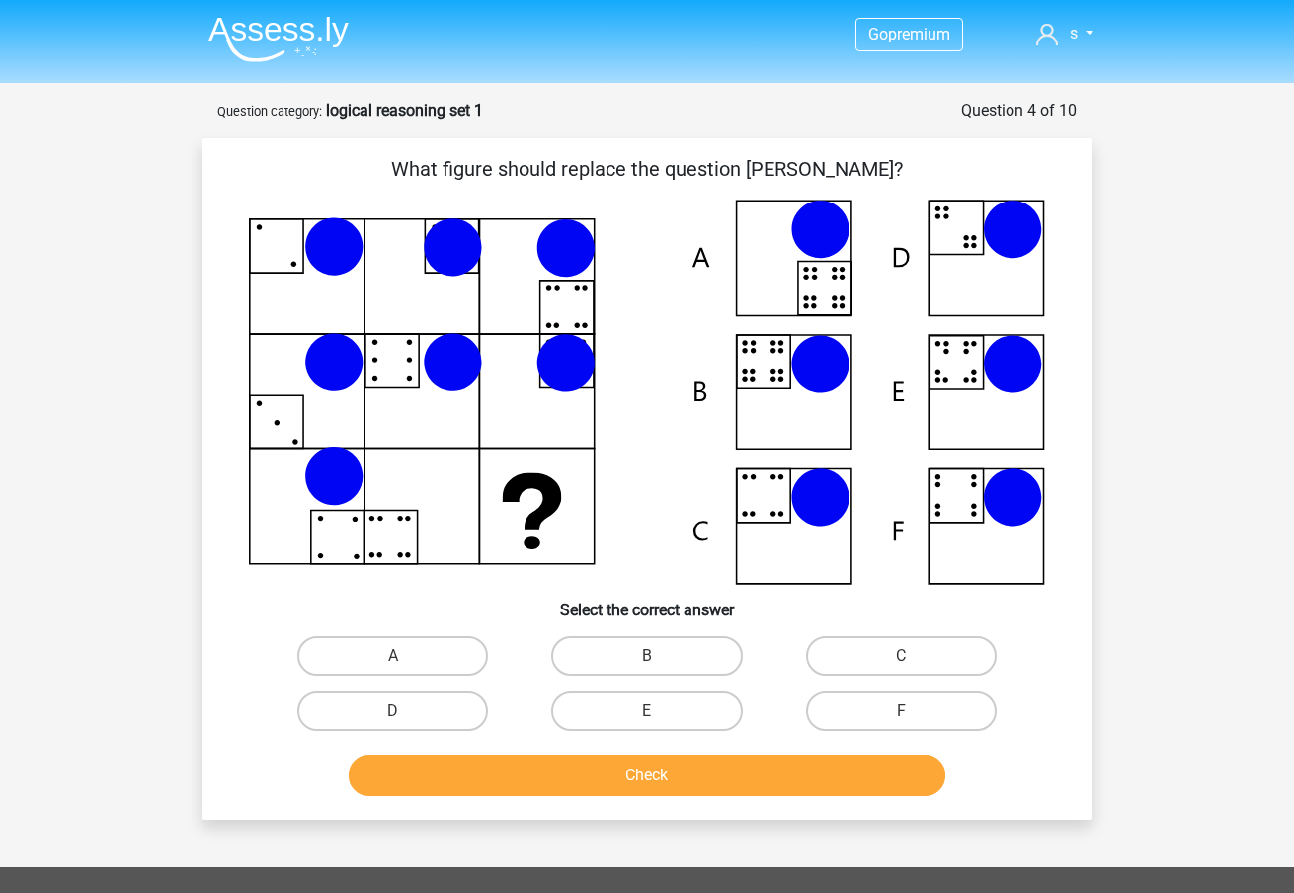
click at [1053, 117] on form "Question 4 of 10 Question category: logical reasoning set 1 What figure should …" at bounding box center [646, 459] width 891 height 720
click at [693, 769] on button "Check" at bounding box center [647, 774] width 597 height 41
click at [675, 658] on label "B" at bounding box center [646, 655] width 191 height 39
click at [660, 658] on input "B" at bounding box center [653, 662] width 13 height 13
radio input "true"
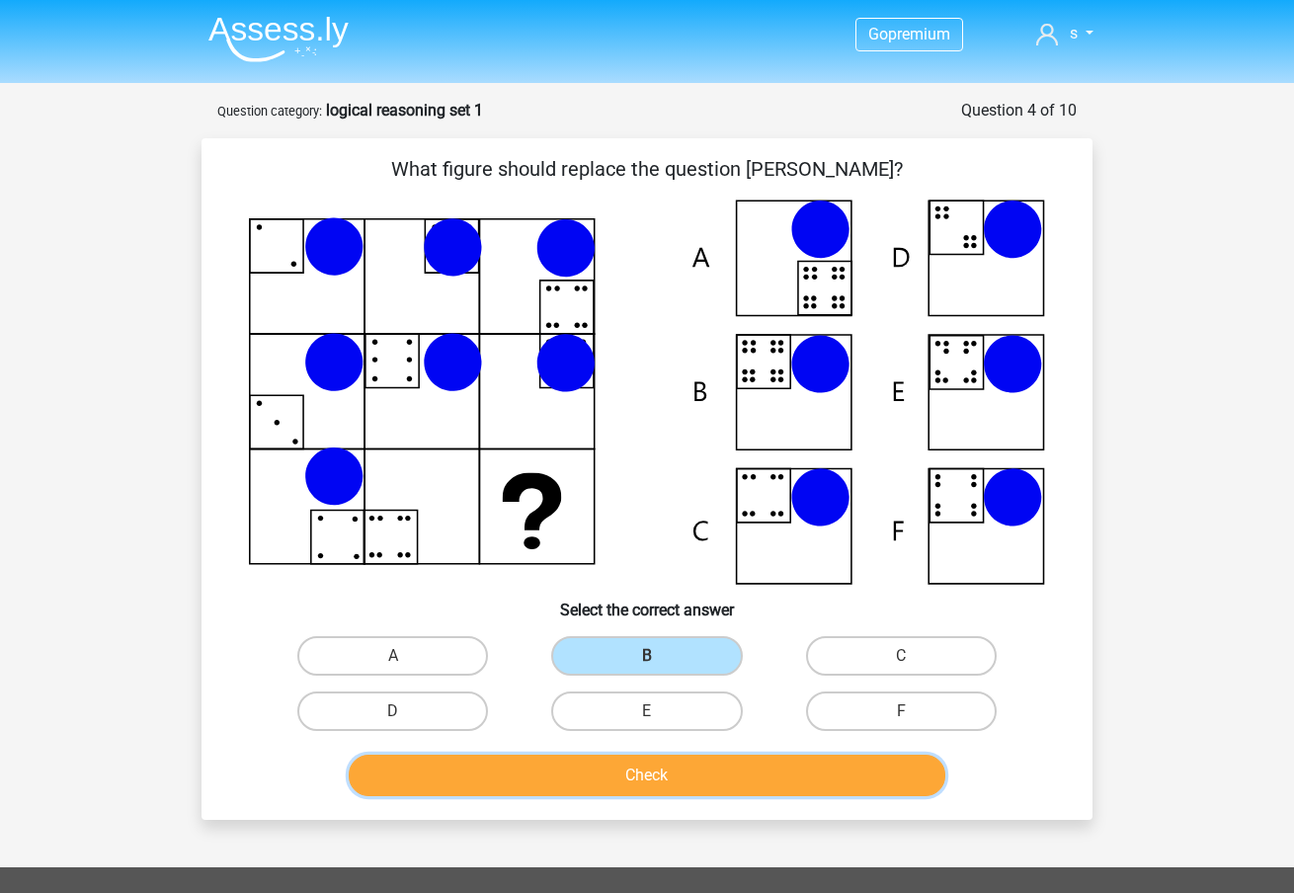
click at [671, 777] on button "Check" at bounding box center [647, 774] width 597 height 41
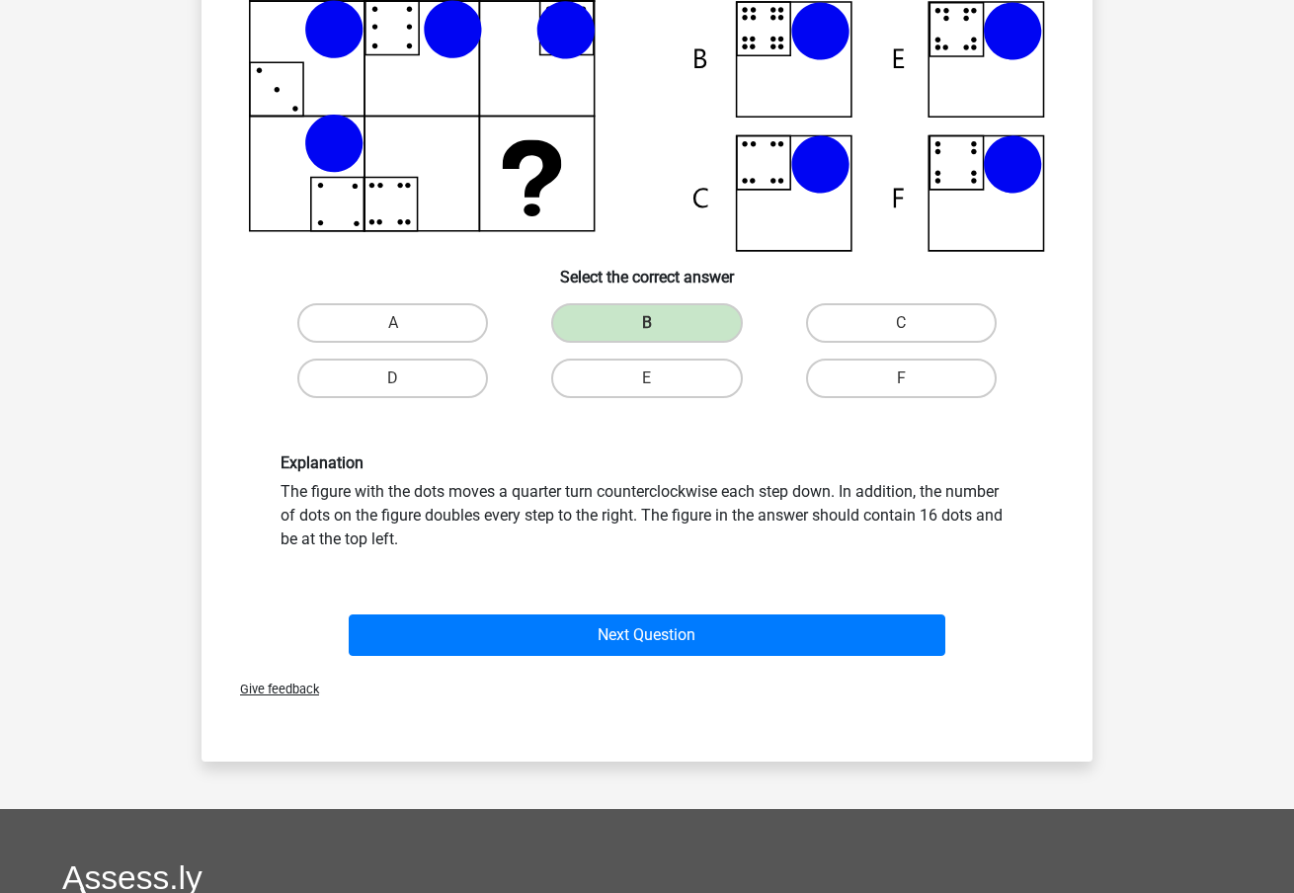
scroll to position [429, 0]
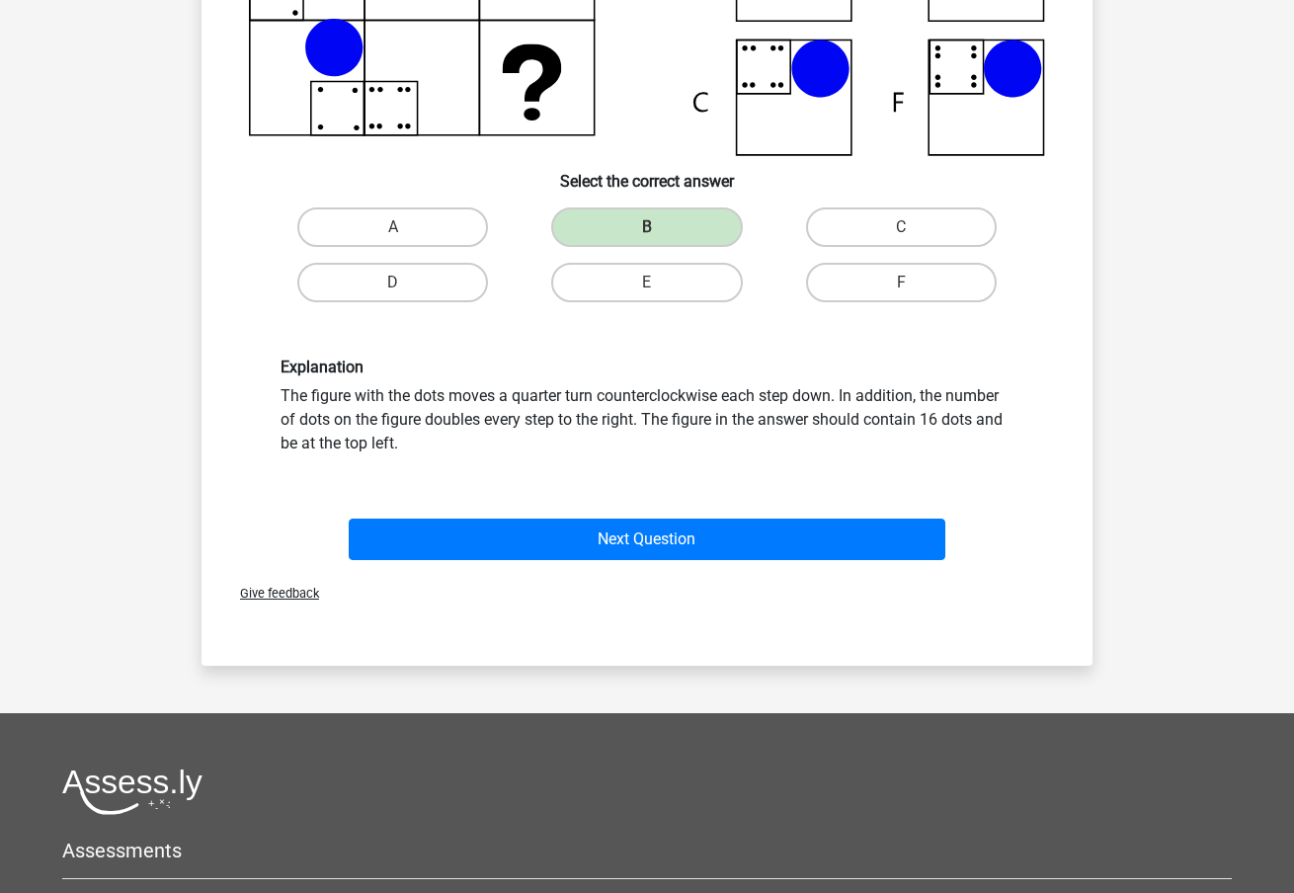
click at [704, 514] on div "Next Question" at bounding box center [646, 535] width 827 height 65
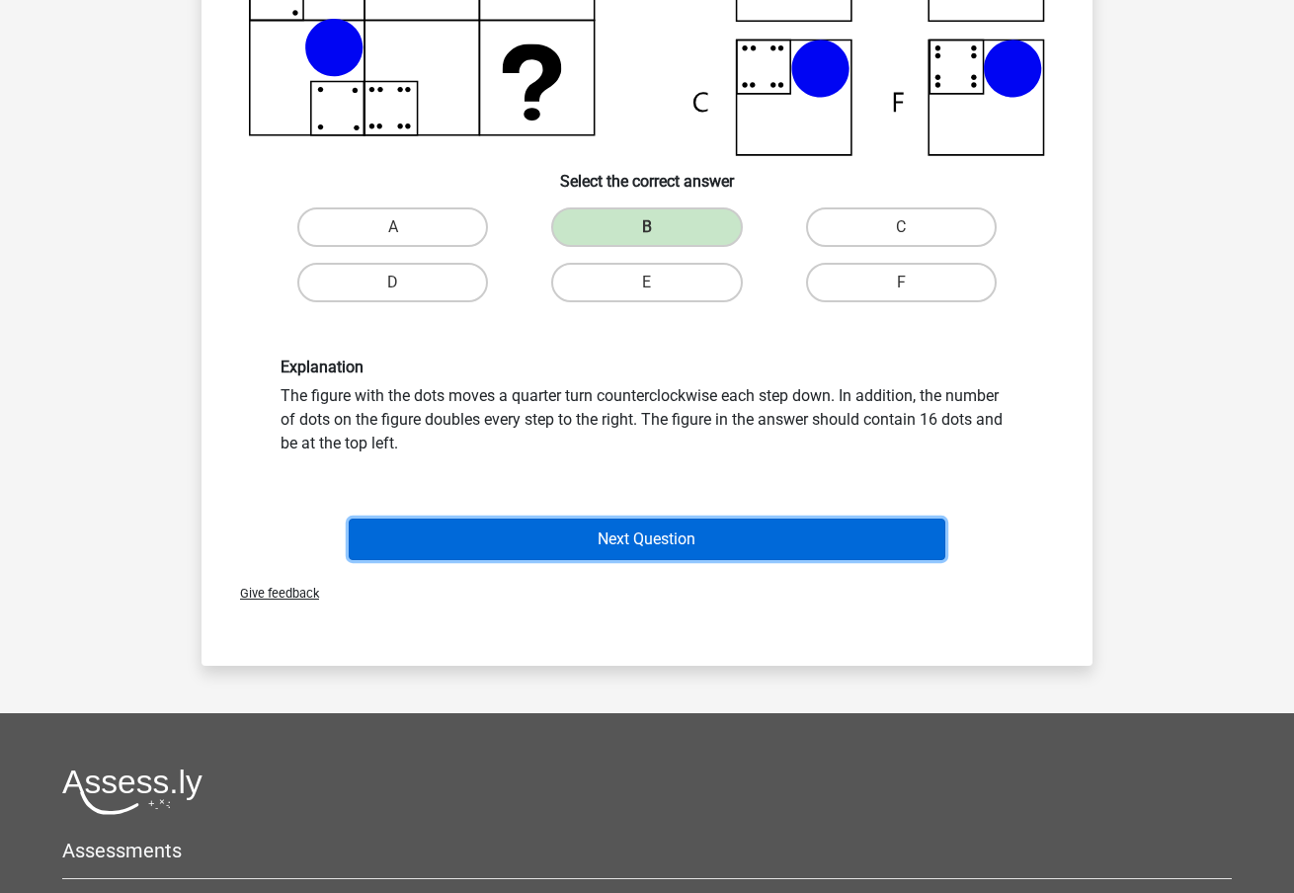
click at [701, 528] on button "Next Question" at bounding box center [647, 538] width 597 height 41
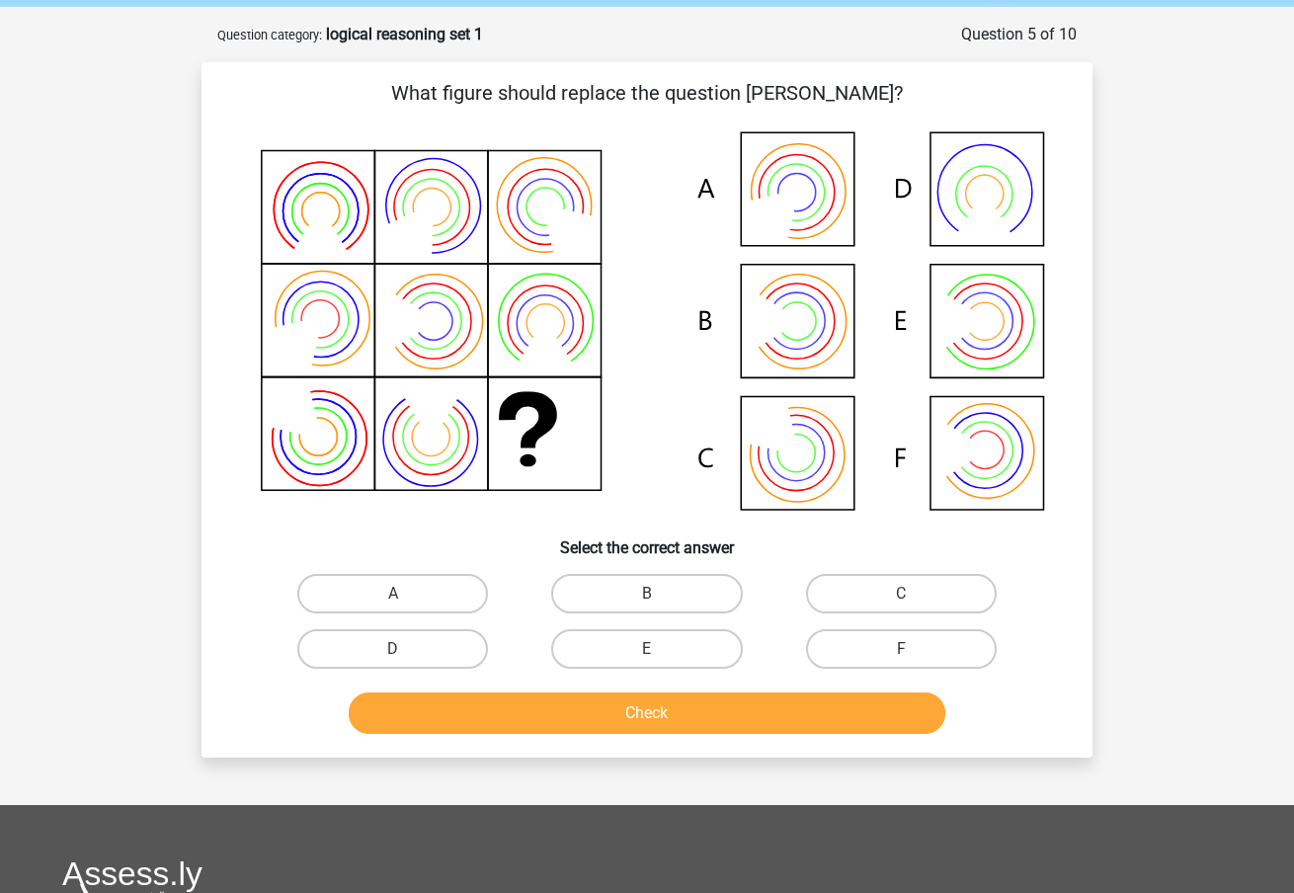
scroll to position [0, 0]
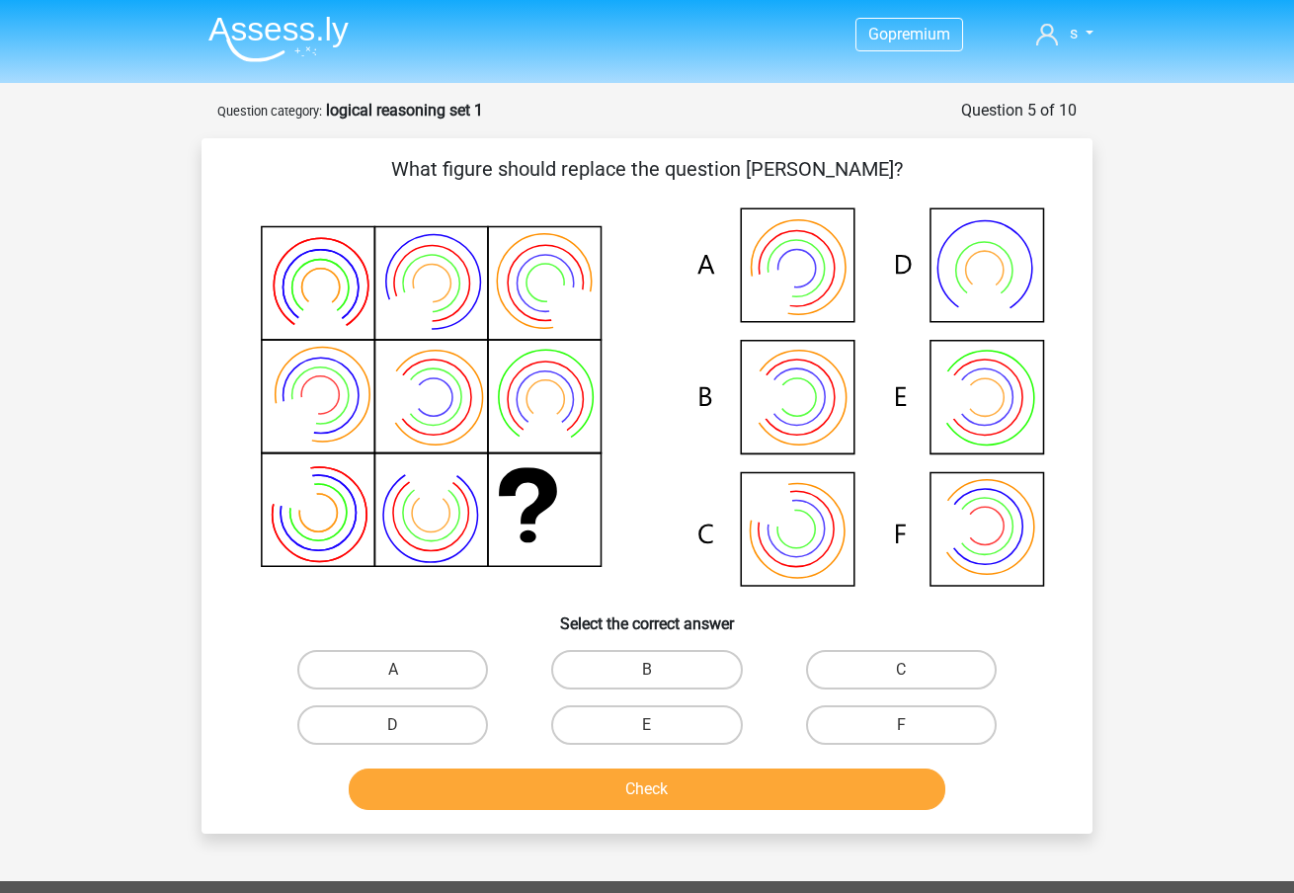
click at [663, 689] on div "B" at bounding box center [646, 669] width 254 height 55
drag, startPoint x: 656, startPoint y: 662, endPoint x: 666, endPoint y: 674, distance: 16.2
click at [655, 664] on label "B" at bounding box center [646, 669] width 191 height 39
click at [655, 669] on input "B" at bounding box center [653, 675] width 13 height 13
radio input "true"
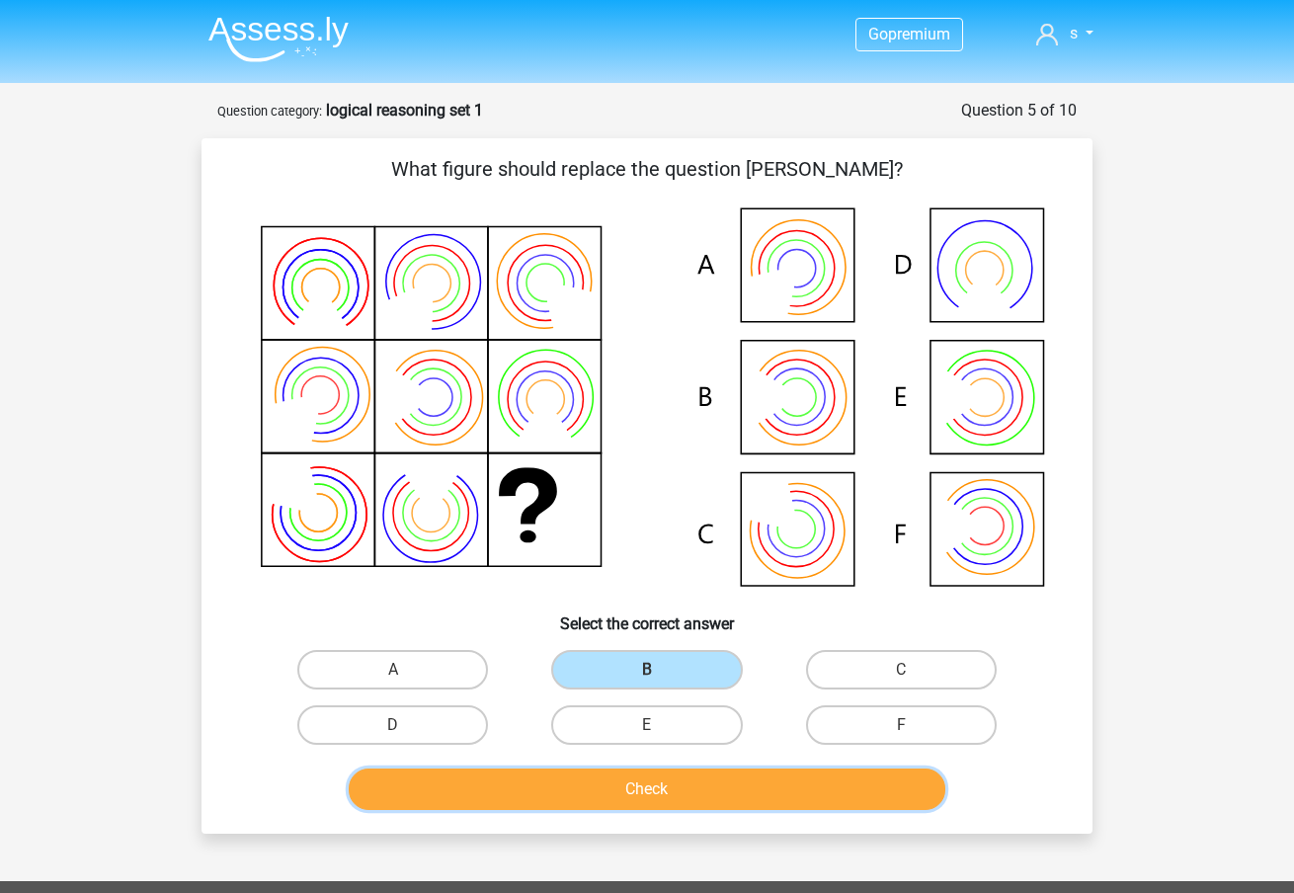
click at [661, 777] on button "Check" at bounding box center [647, 788] width 597 height 41
